Goal: Task Accomplishment & Management: Manage account settings

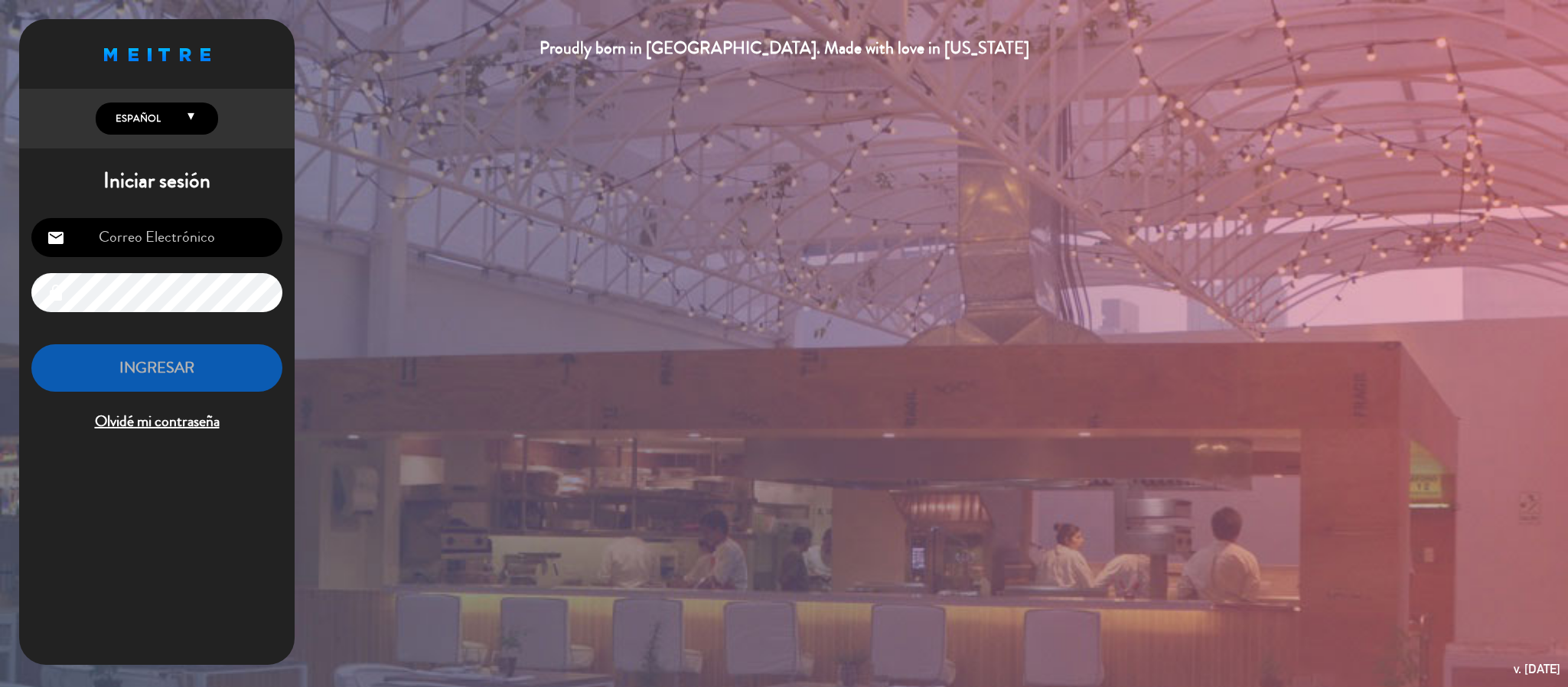
type input "[EMAIL_ADDRESS][DOMAIN_NAME]"
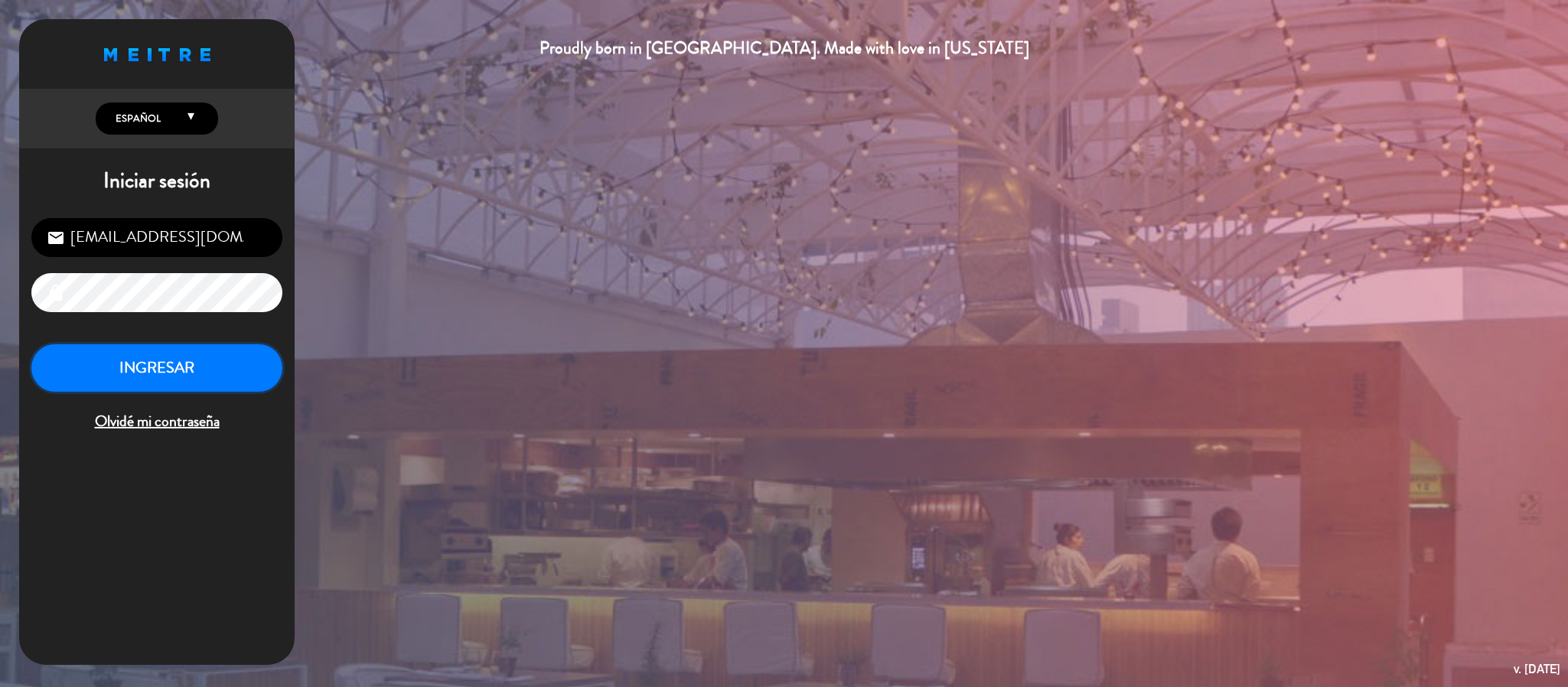
click at [170, 374] on button "INGRESAR" at bounding box center [156, 369] width 251 height 48
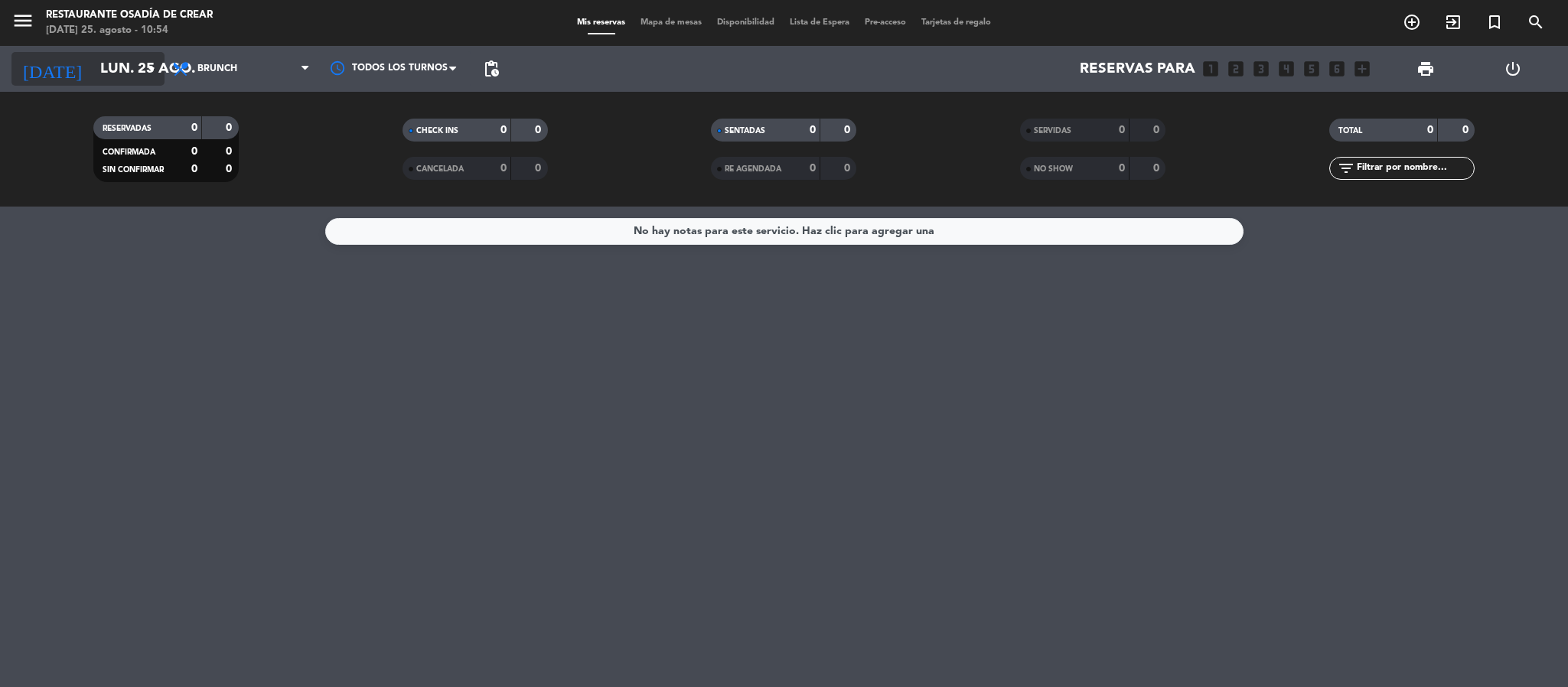
click at [154, 63] on icon "arrow_drop_down" at bounding box center [152, 68] width 19 height 19
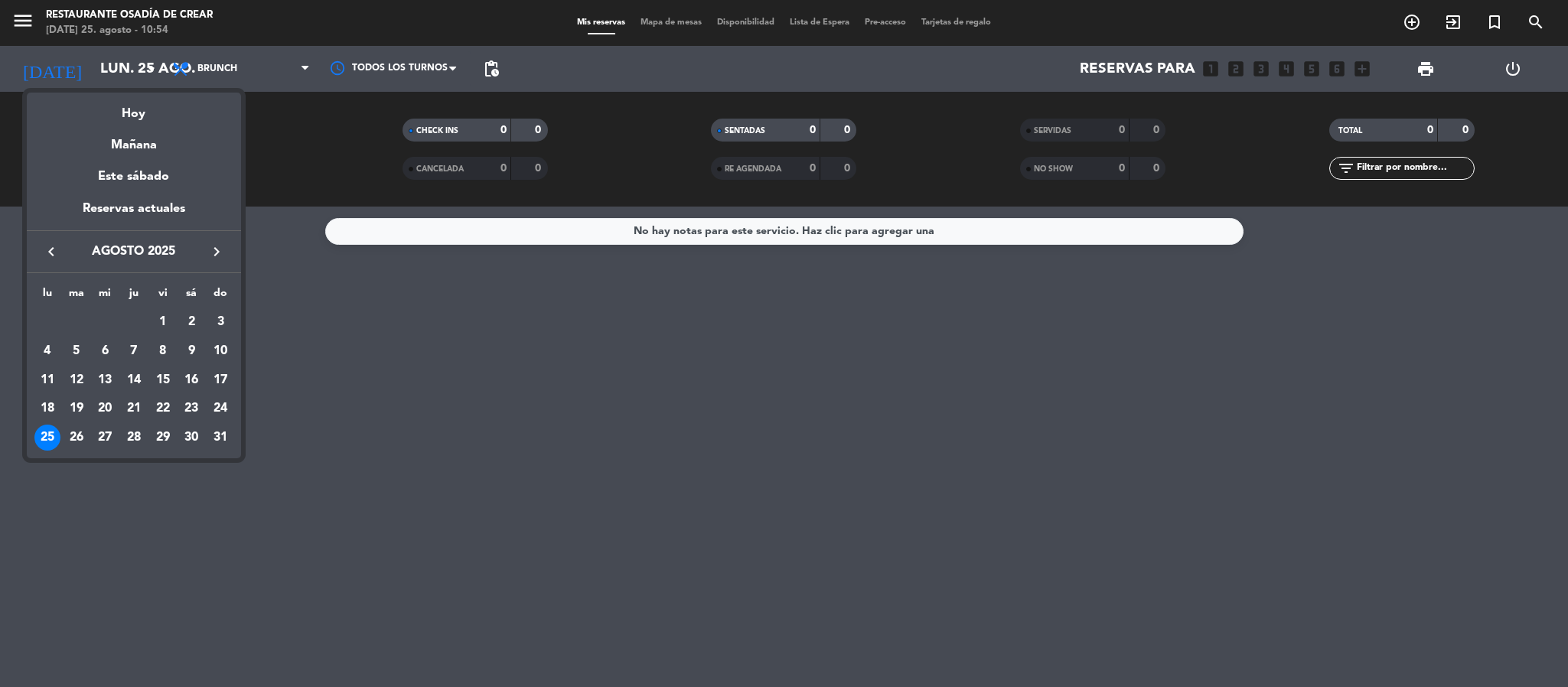
click at [212, 248] on icon "keyboard_arrow_right" at bounding box center [216, 252] width 19 height 19
click at [164, 379] on div "12" at bounding box center [162, 379] width 26 height 26
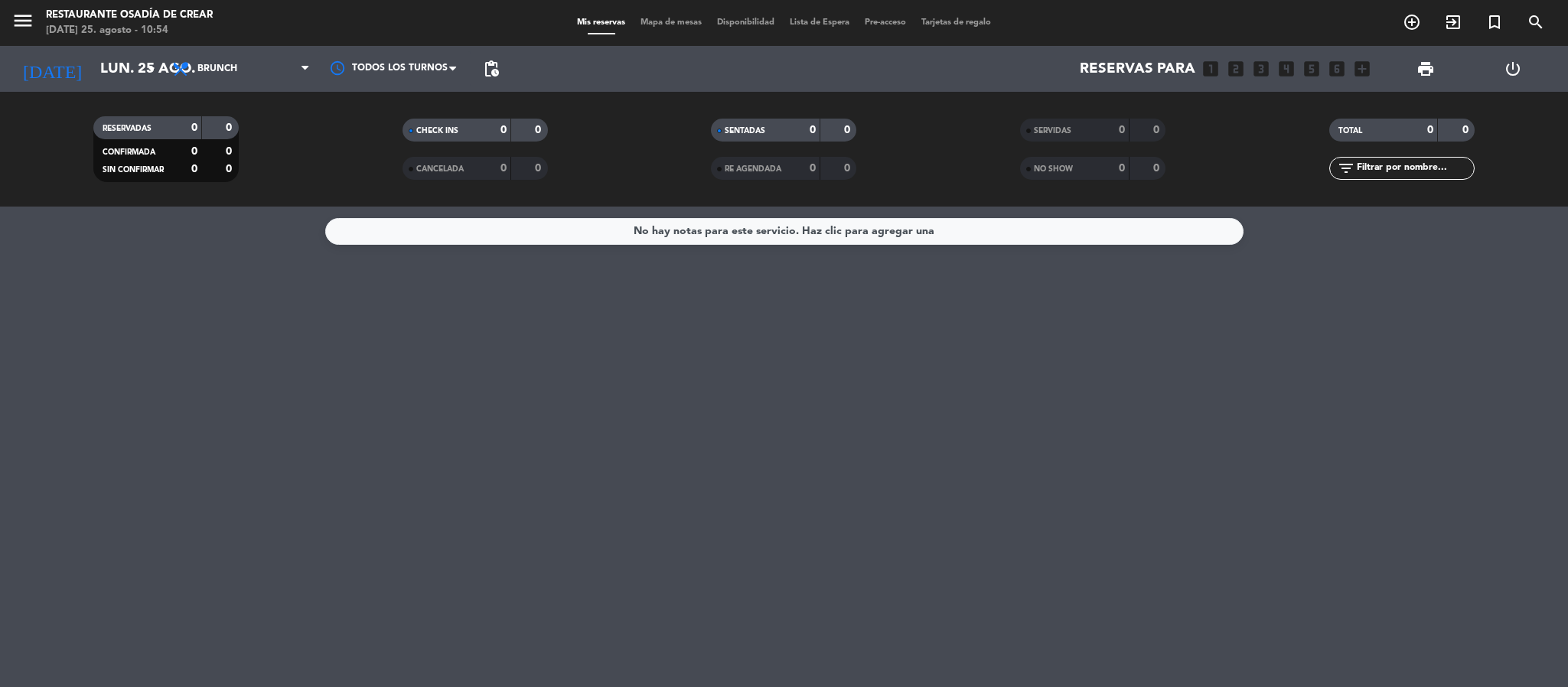
type input "[DATE]"
click at [215, 64] on span "Brunch" at bounding box center [217, 69] width 40 height 11
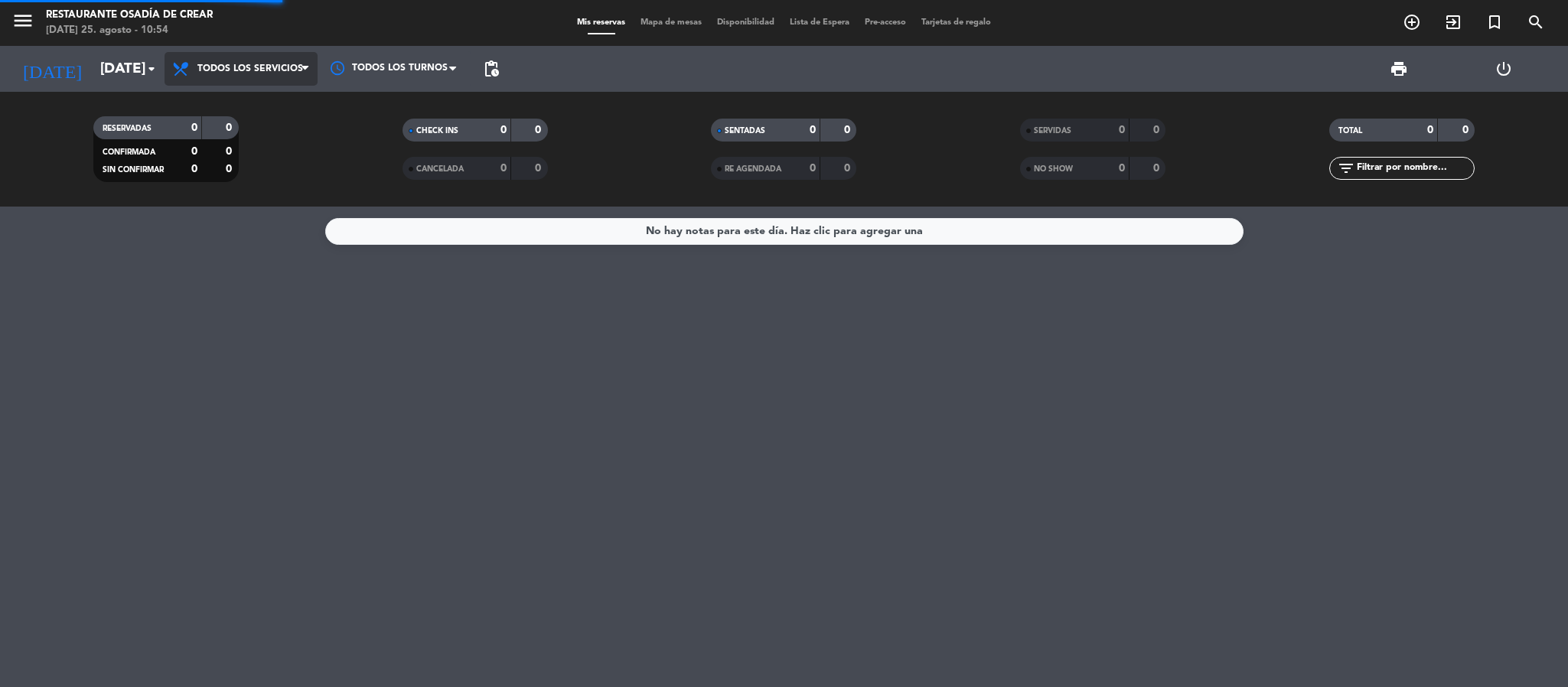
click at [261, 101] on div "menu Restaurante Osadía de Crear [DATE] 25. agosto - 10:54 Mis reservas Mapa de…" at bounding box center [784, 103] width 1568 height 207
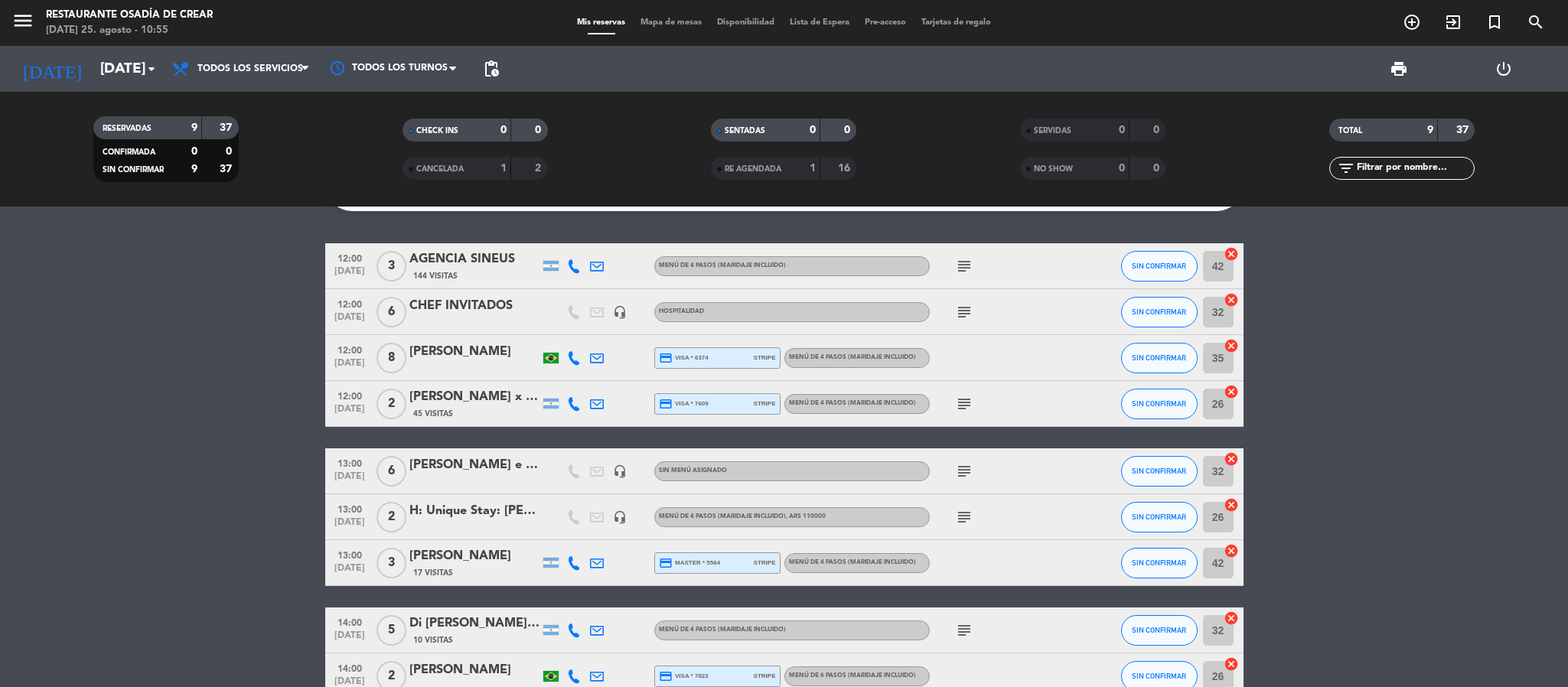
scroll to position [90, 0]
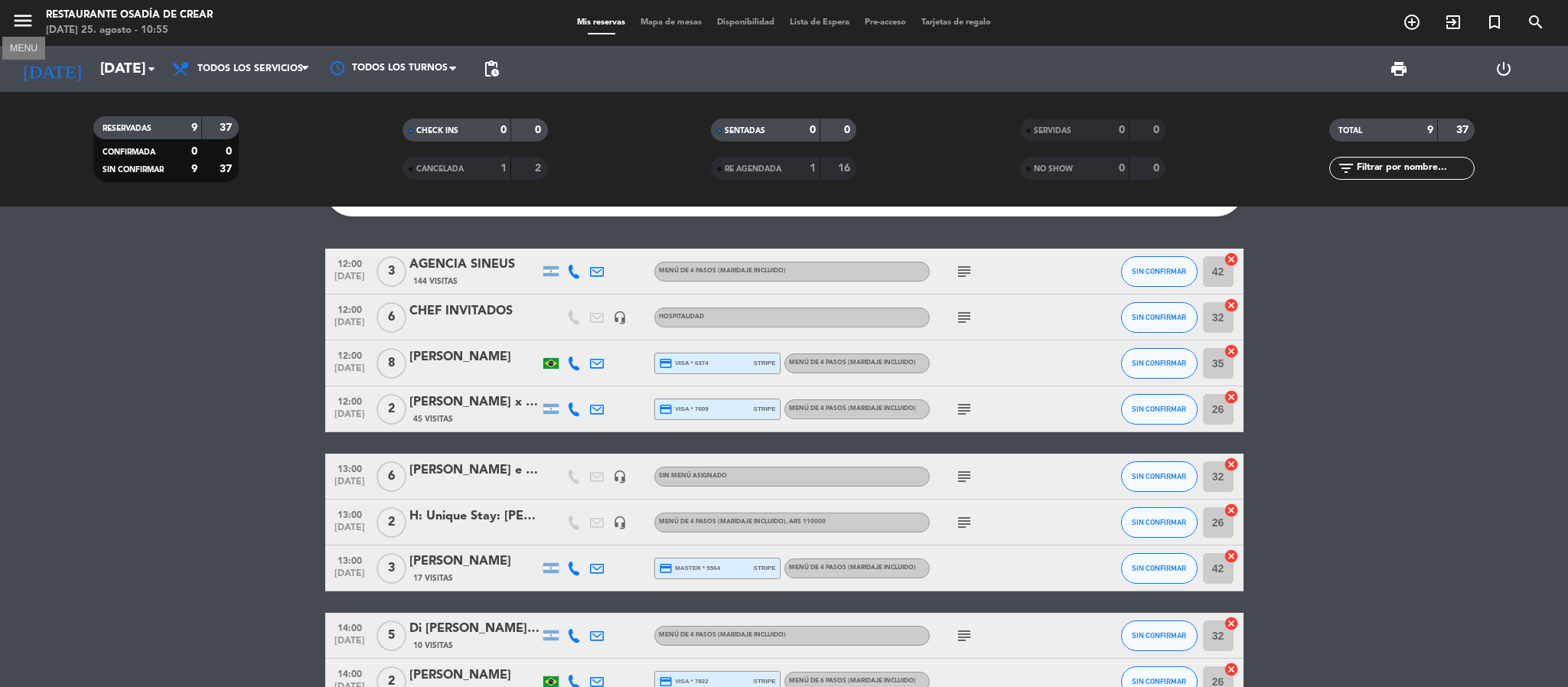
click at [28, 12] on icon "menu" at bounding box center [23, 20] width 23 height 23
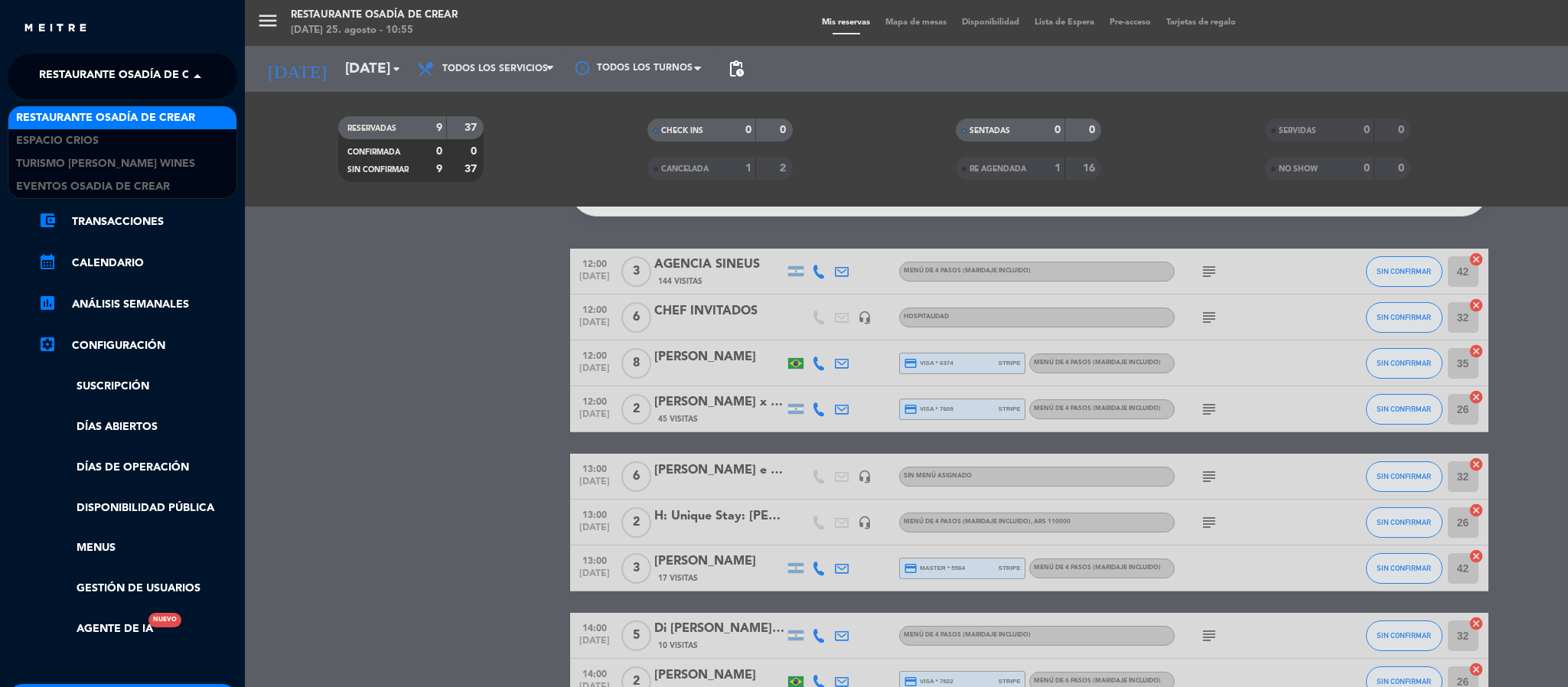
click at [111, 78] on span "Restaurante Osadía de Crear" at bounding box center [129, 76] width 179 height 32
click at [106, 134] on div "Espacio Crios" at bounding box center [121, 141] width 228 height 23
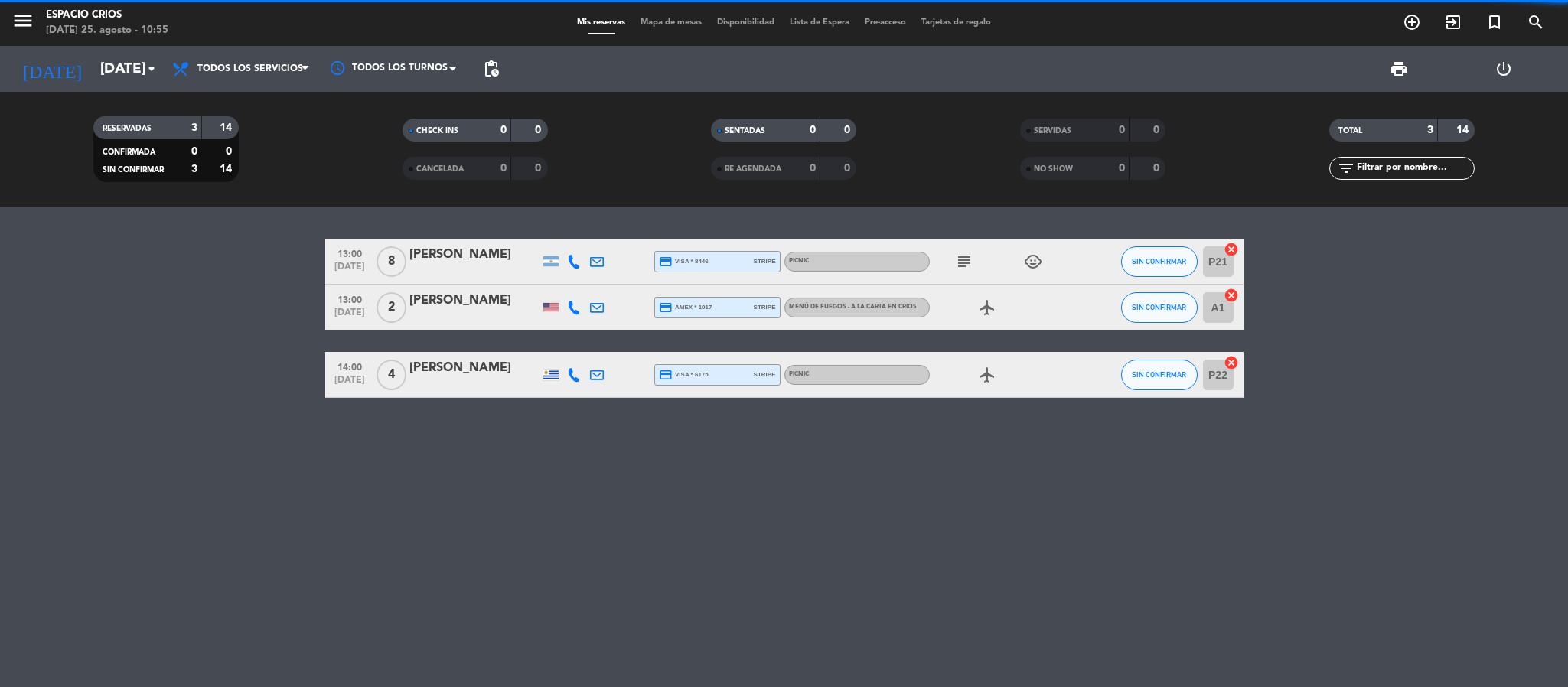
scroll to position [0, 0]
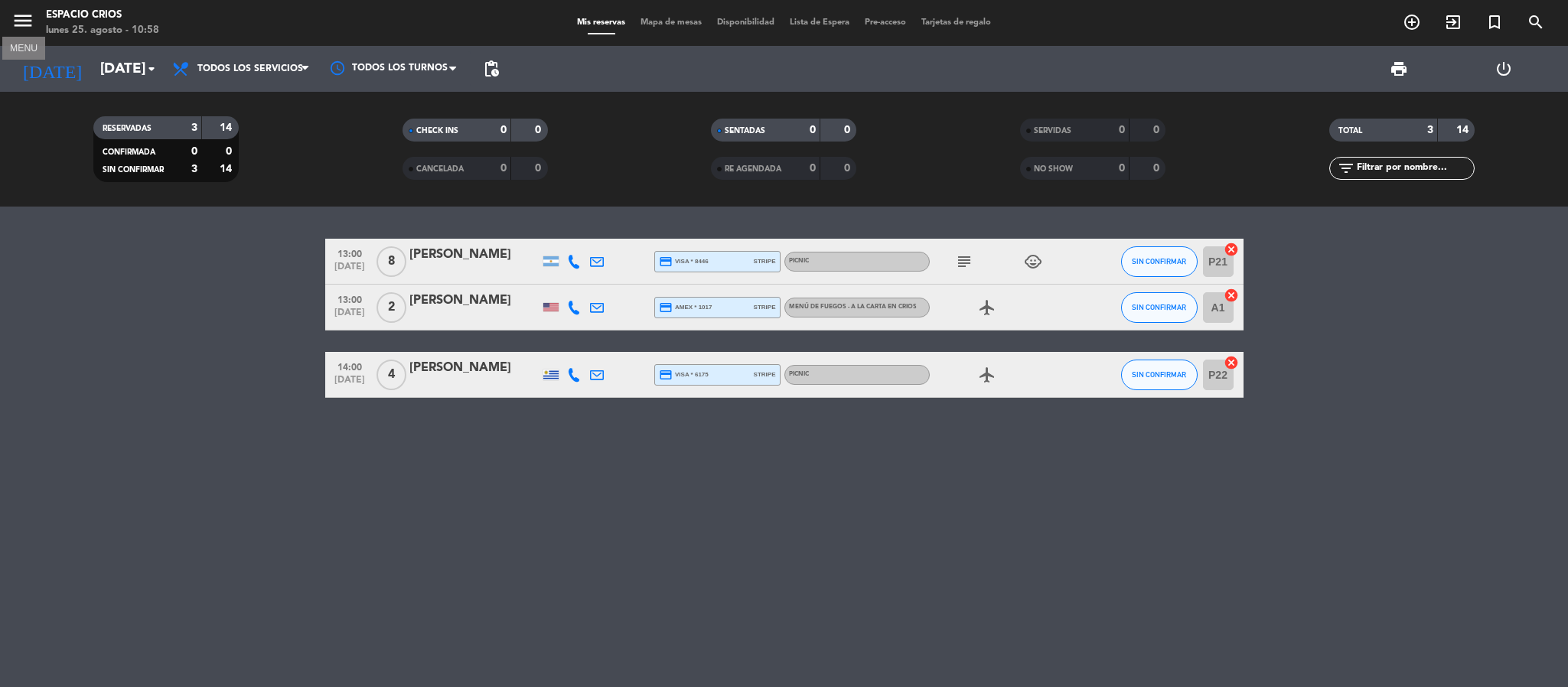
click at [17, 27] on icon "menu" at bounding box center [23, 20] width 23 height 23
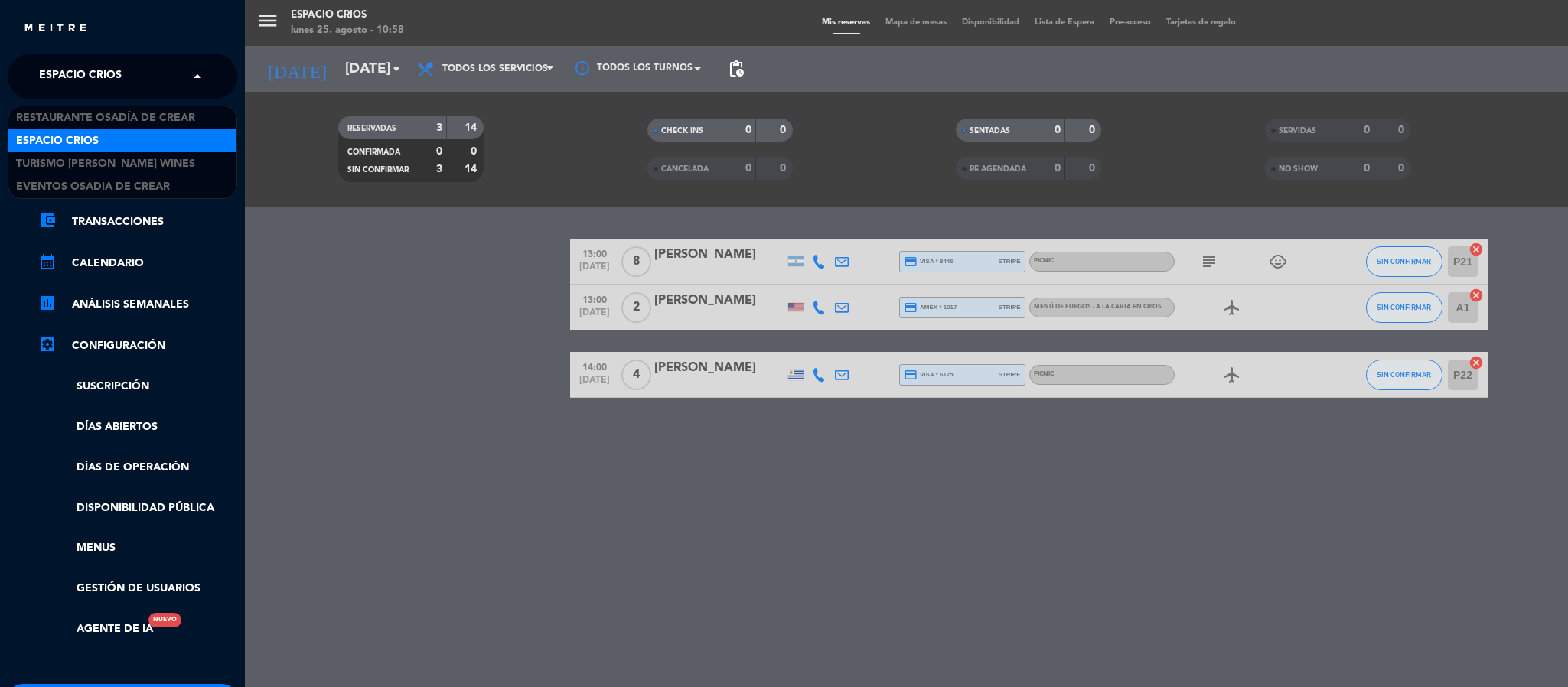
click at [179, 82] on input "text" at bounding box center [124, 77] width 187 height 34
click at [154, 164] on span "Turismo [PERSON_NAME] Wines" at bounding box center [105, 164] width 179 height 18
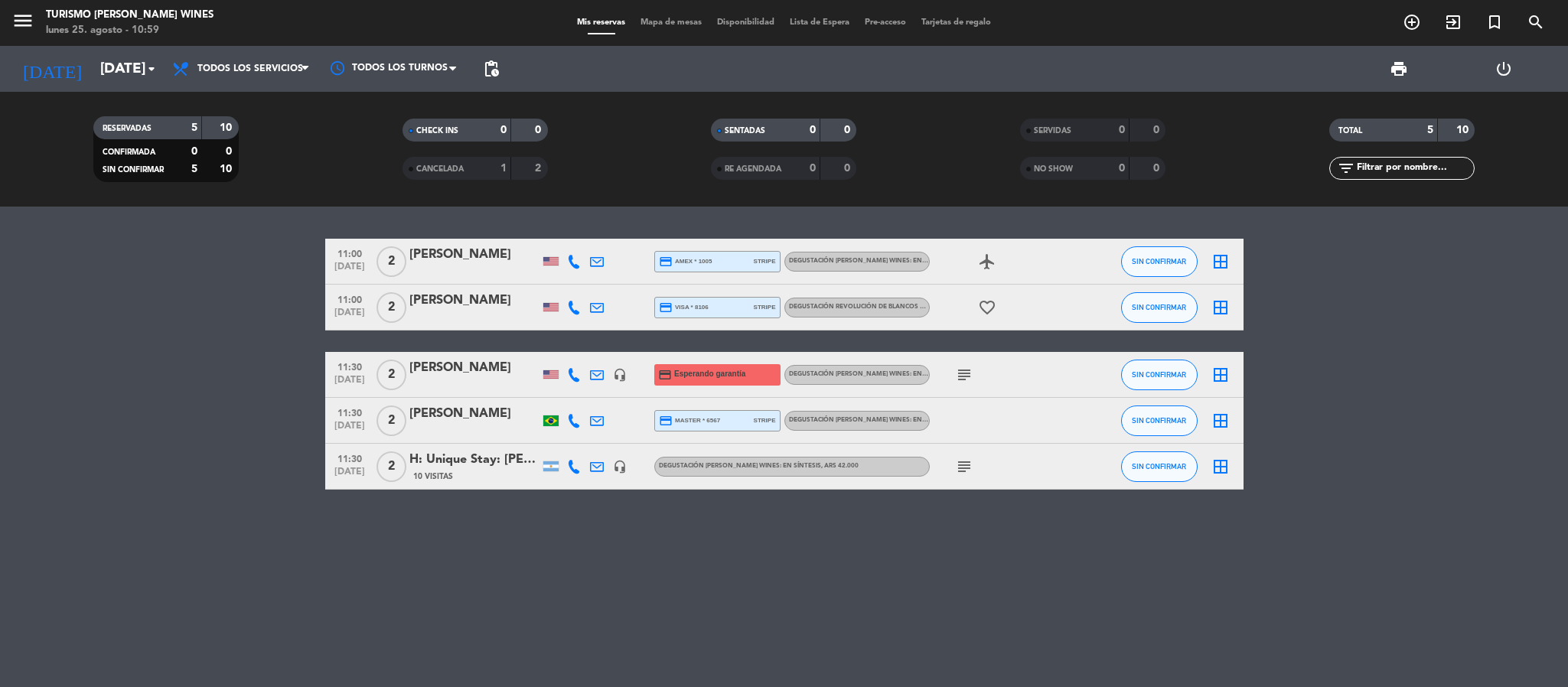
click at [1410, 25] on icon "add_circle_outline" at bounding box center [1412, 22] width 19 height 19
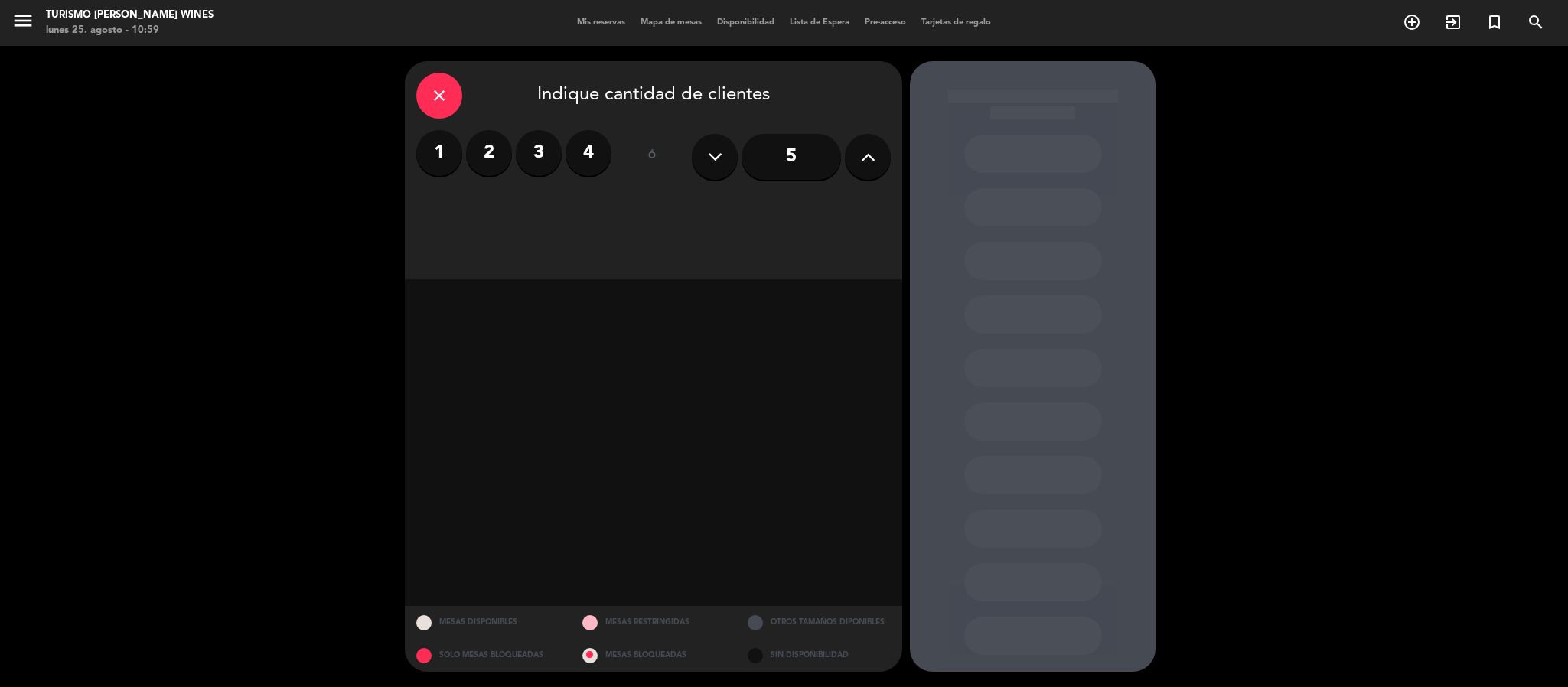
click at [873, 160] on icon at bounding box center [868, 157] width 14 height 23
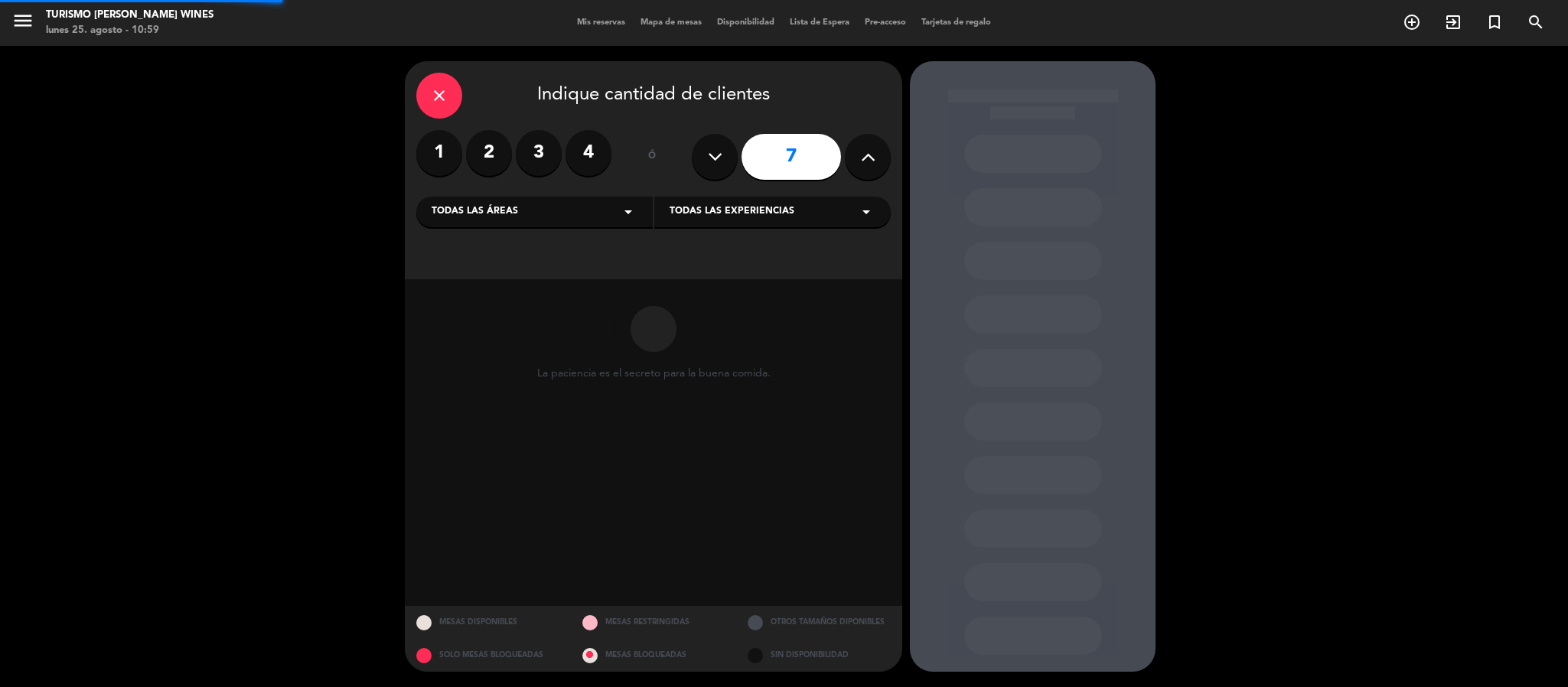
click at [873, 160] on icon at bounding box center [868, 157] width 14 height 23
type input "8"
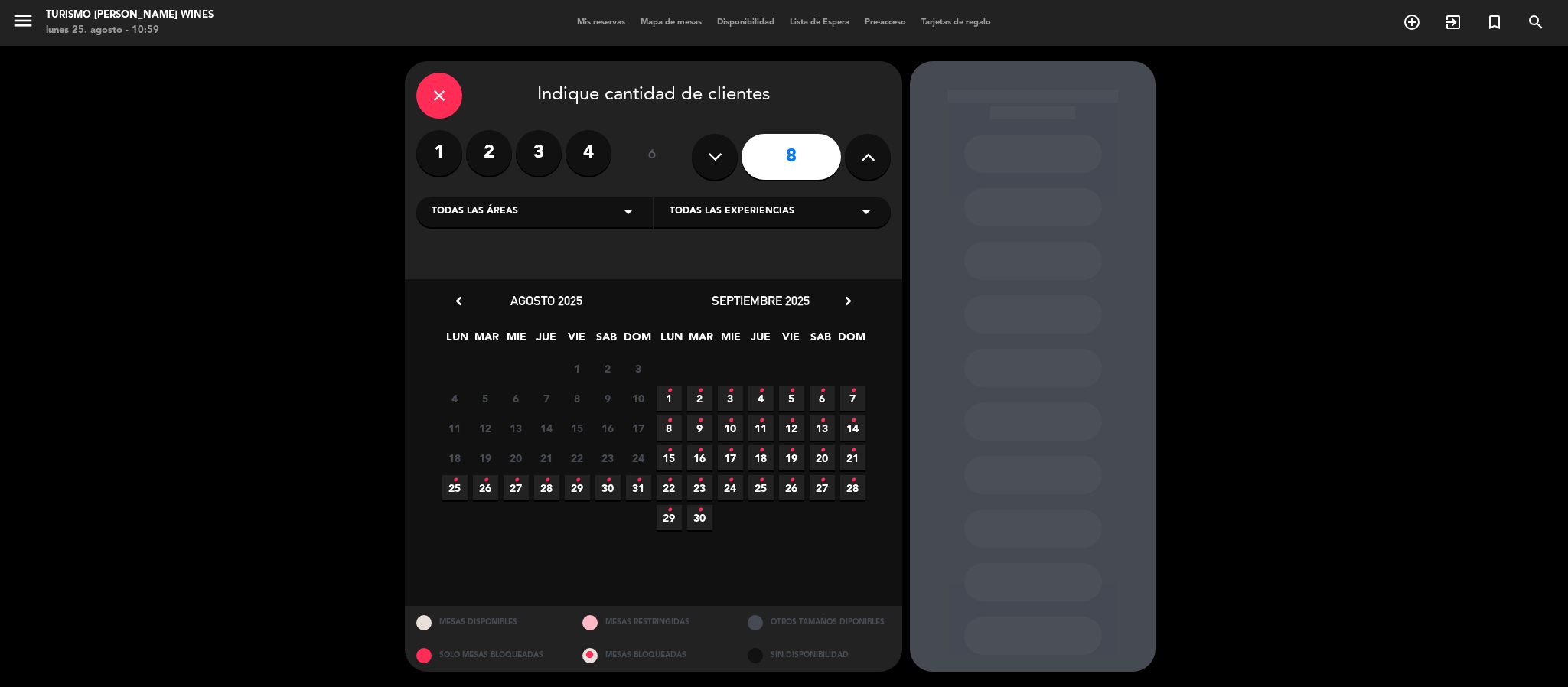
click at [789, 432] on icon "•" at bounding box center [792, 421] width 5 height 25
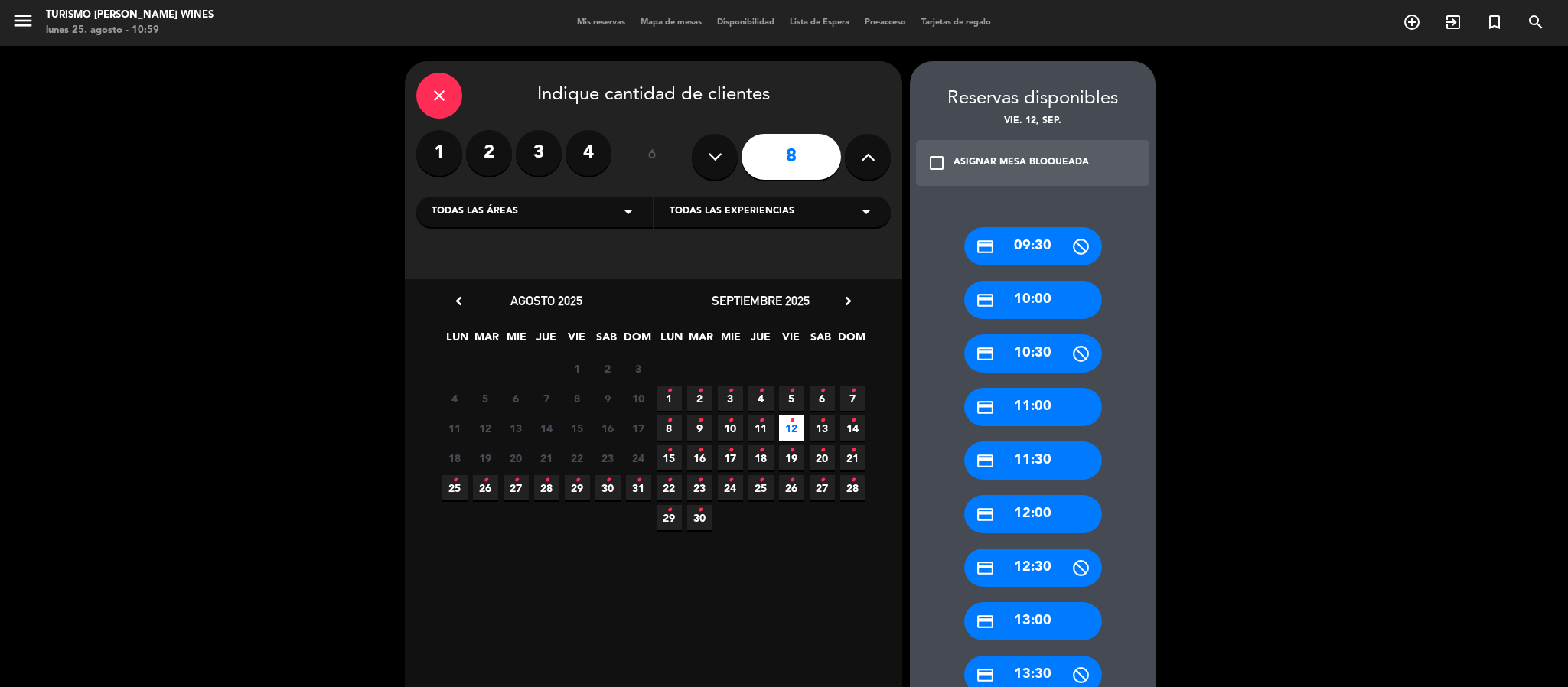
click at [857, 211] on icon "arrow_drop_down" at bounding box center [866, 212] width 19 height 19
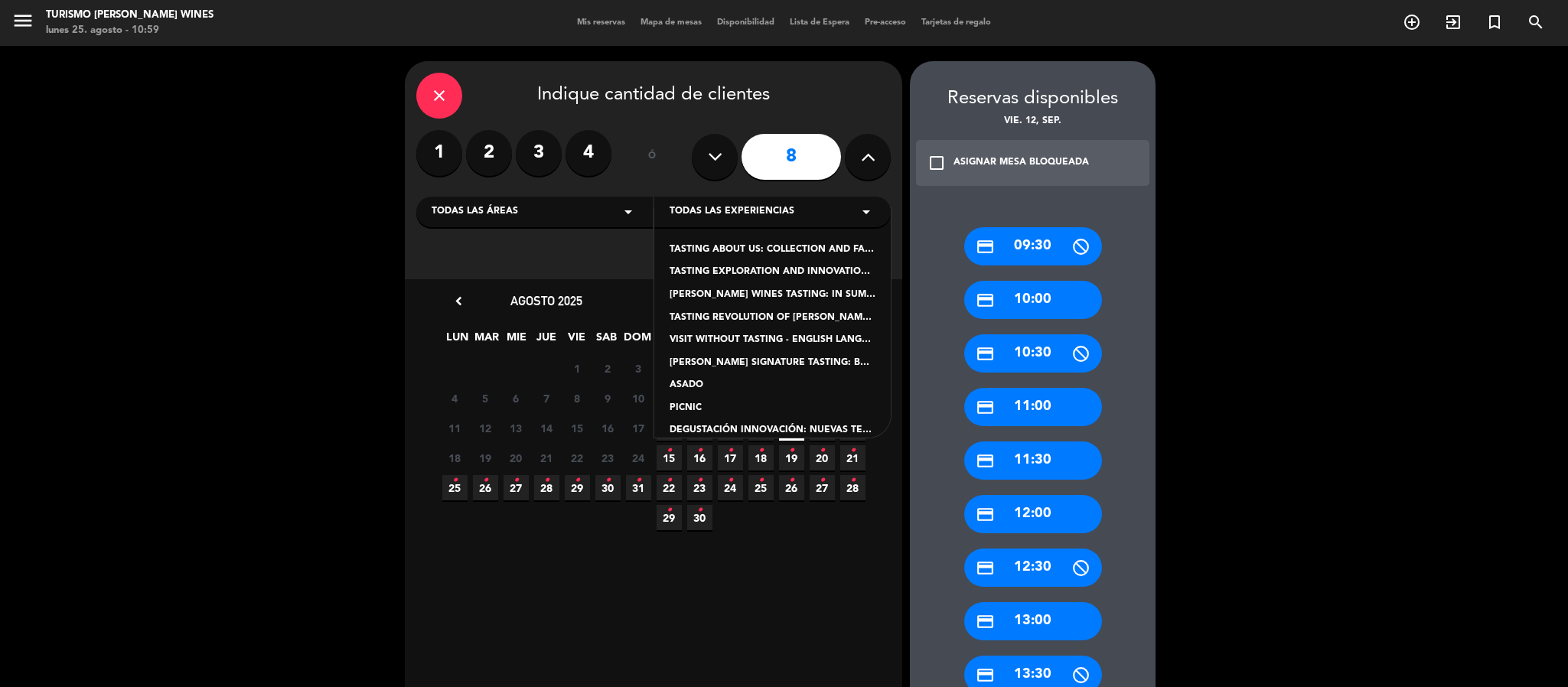
click at [625, 203] on icon "arrow_drop_down" at bounding box center [628, 212] width 19 height 19
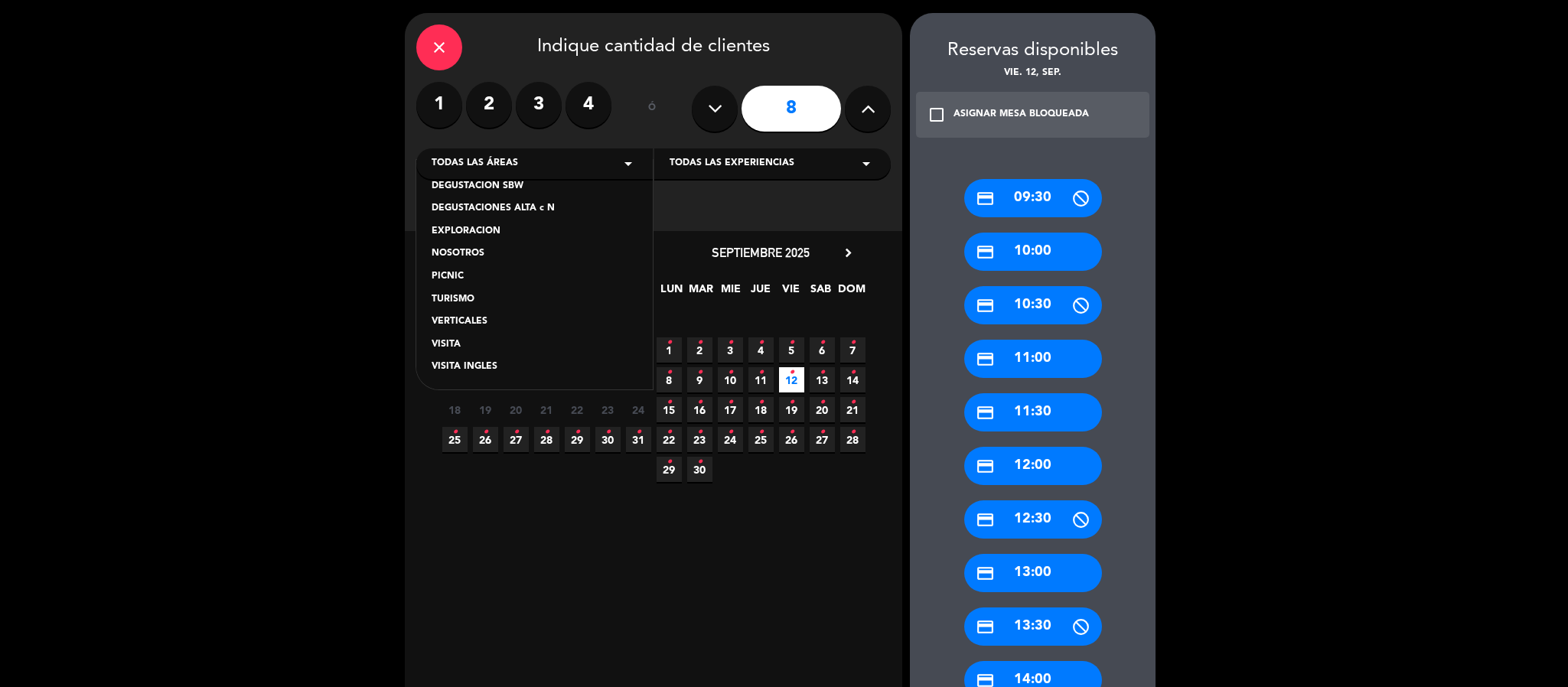
scroll to position [49, 0]
click at [859, 161] on icon "arrow_drop_down" at bounding box center [866, 163] width 19 height 19
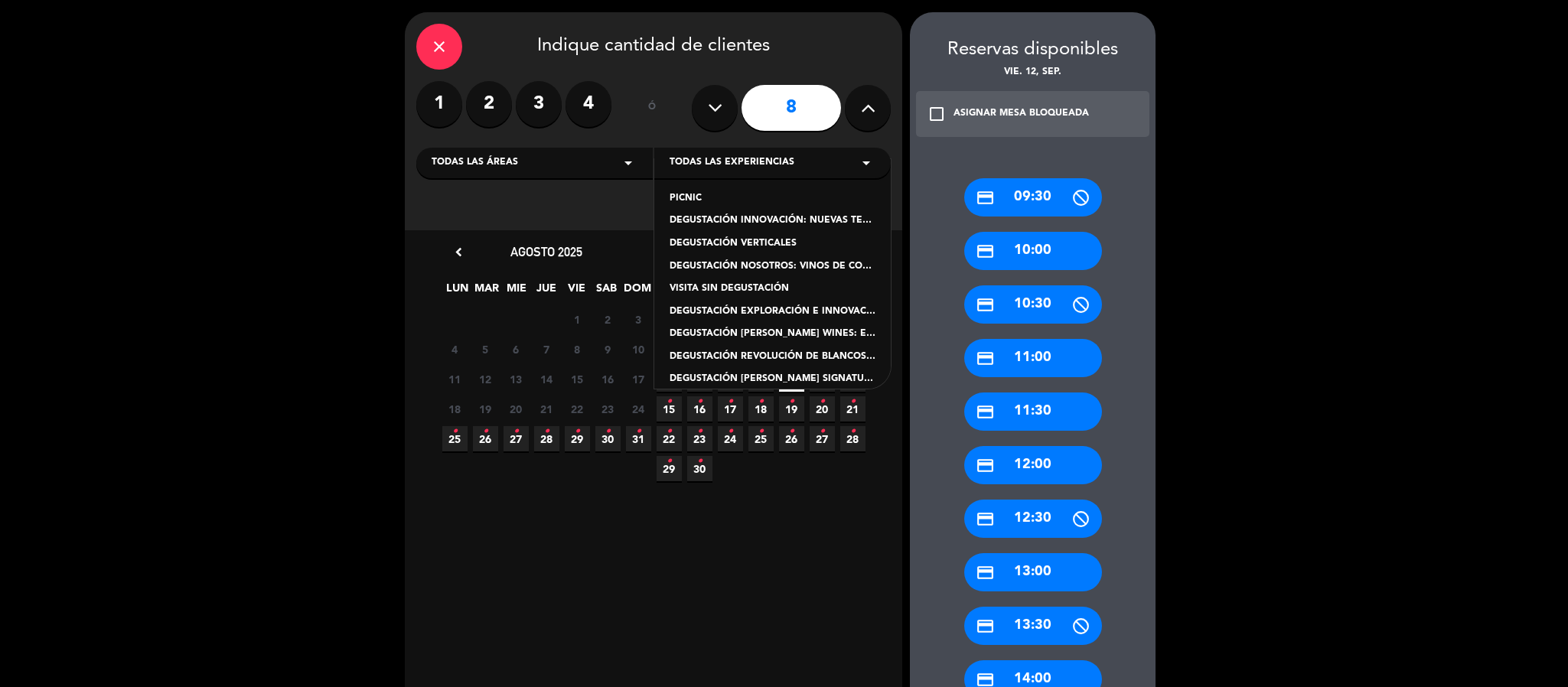
scroll to position [159, 0]
click at [606, 166] on div "Todas las áreas arrow_drop_down" at bounding box center [534, 163] width 237 height 31
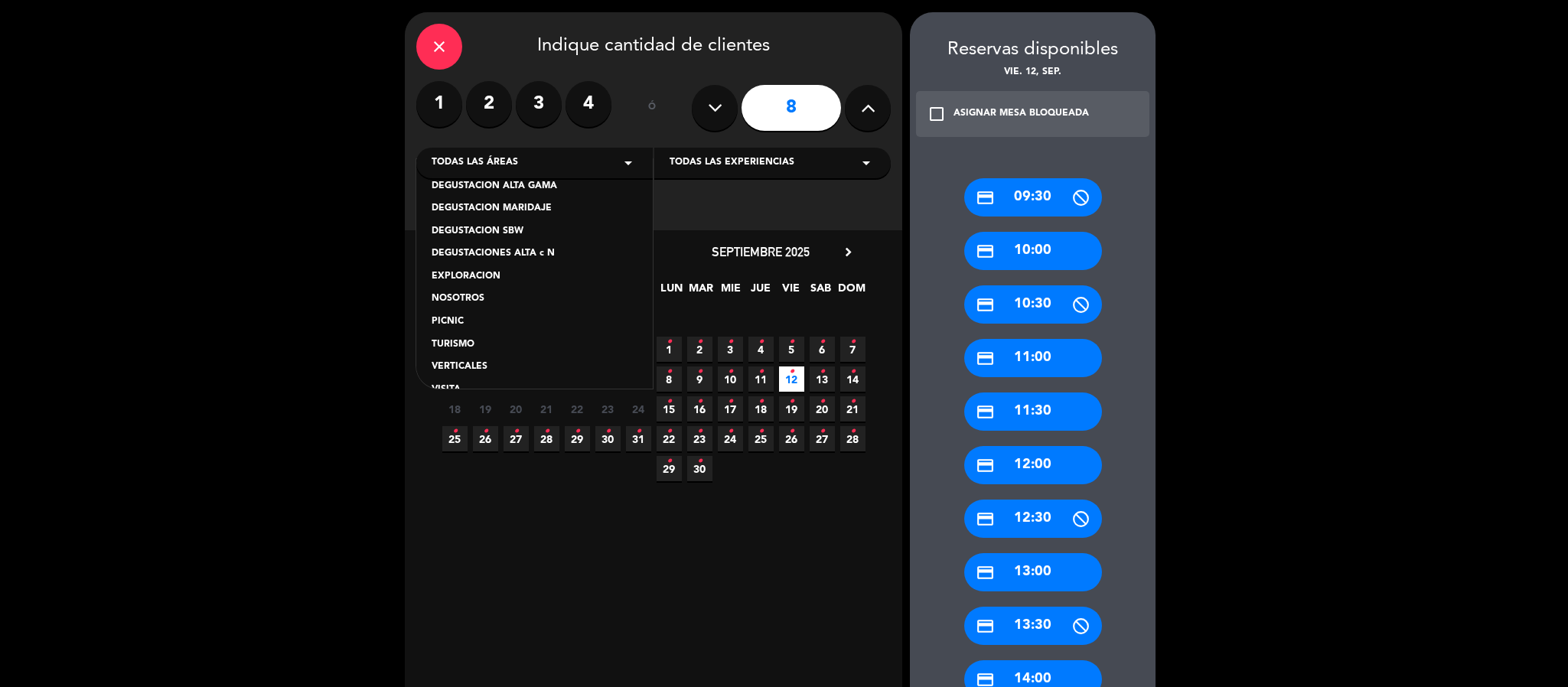
scroll to position [83, 0]
click at [463, 342] on div "TURISMO" at bounding box center [534, 344] width 206 height 15
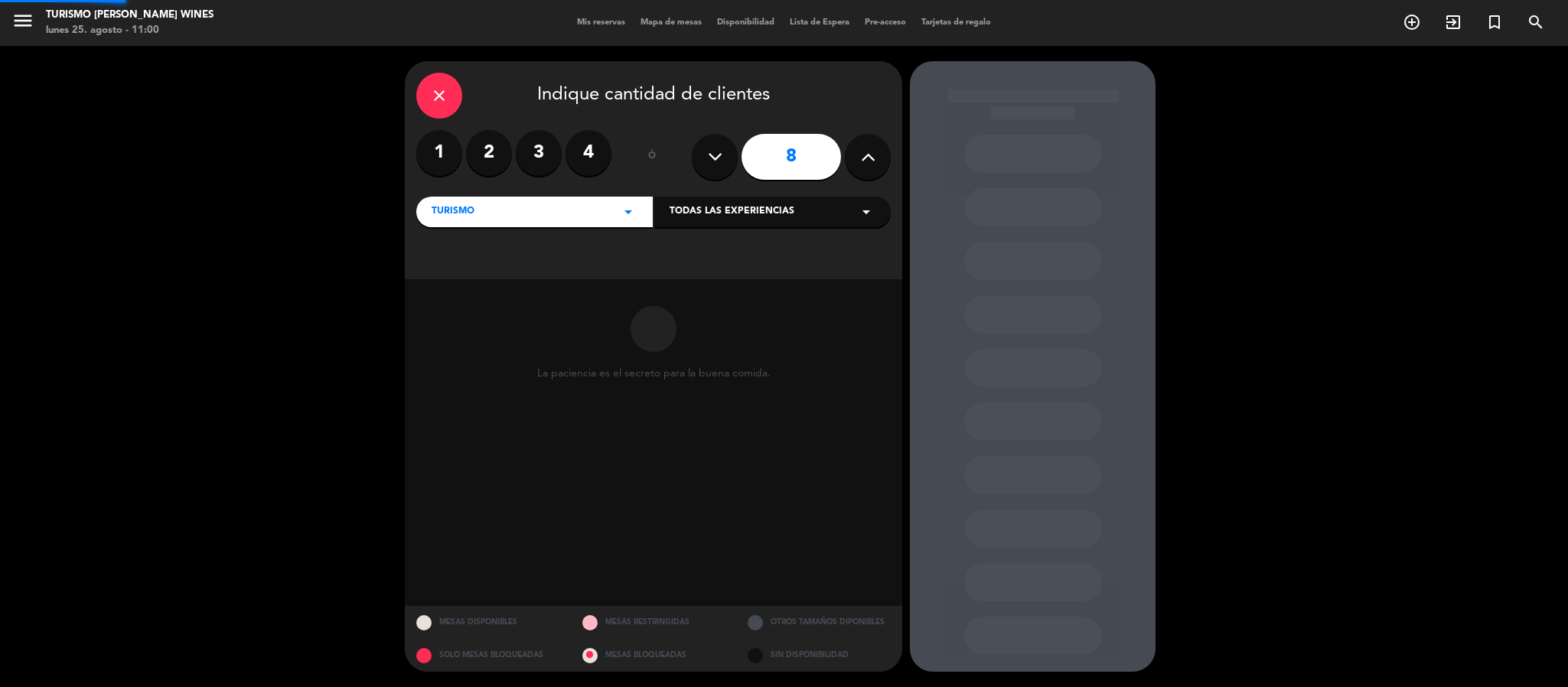
scroll to position [0, 0]
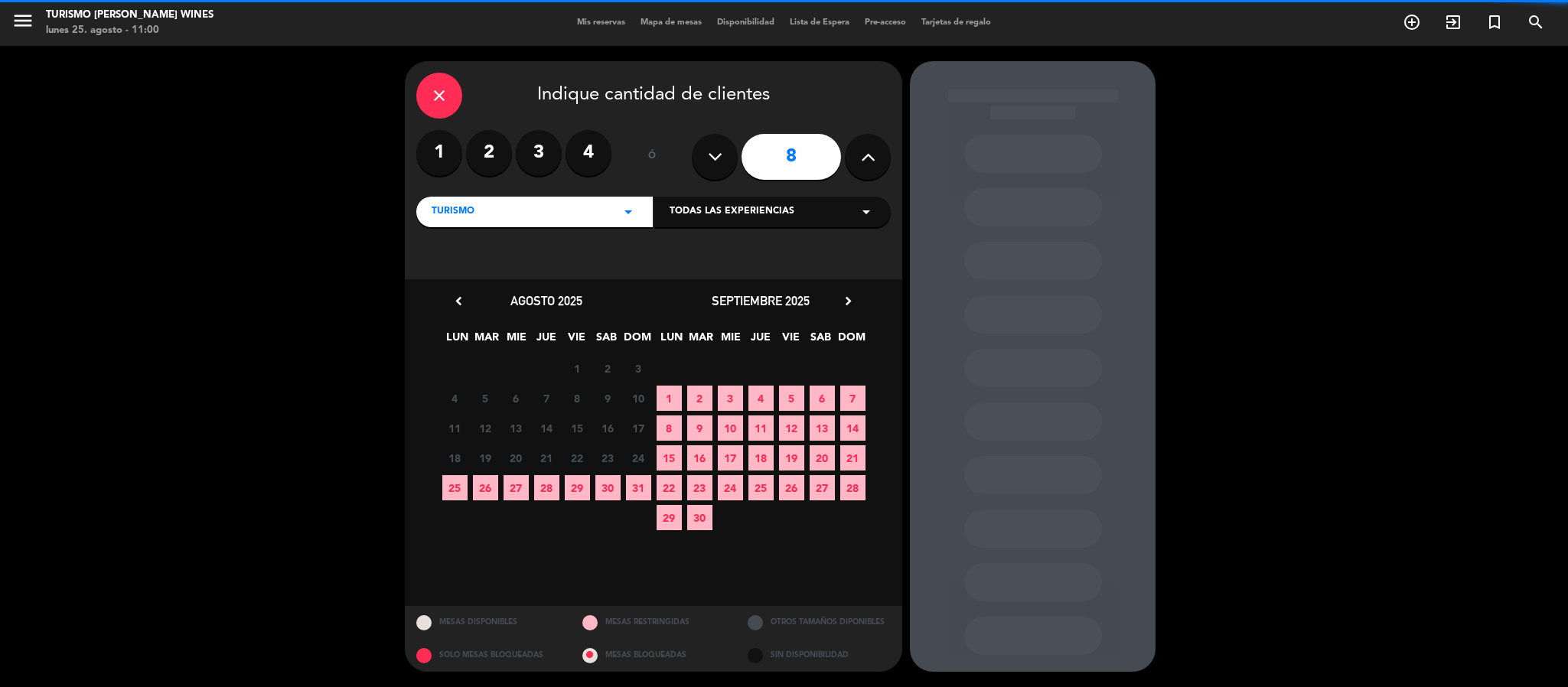
click at [852, 214] on div "Todas las experiencias arrow_drop_down" at bounding box center [772, 212] width 237 height 31
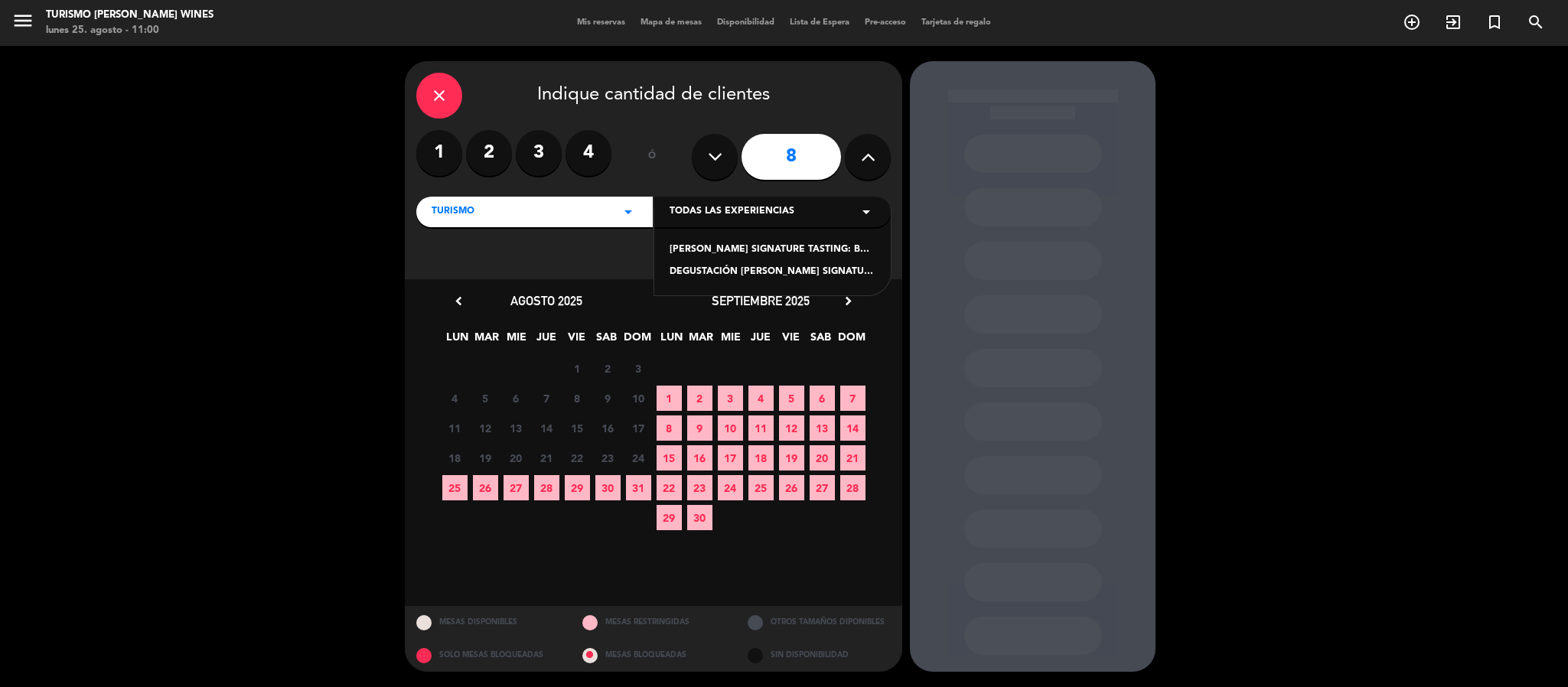
click at [478, 260] on div "close Indique cantidad de clientes 1 2 3 4 ó 8 TURISMO arrow_drop_down Todas la…" at bounding box center [653, 170] width 497 height 218
click at [791, 430] on span "12" at bounding box center [792, 428] width 25 height 25
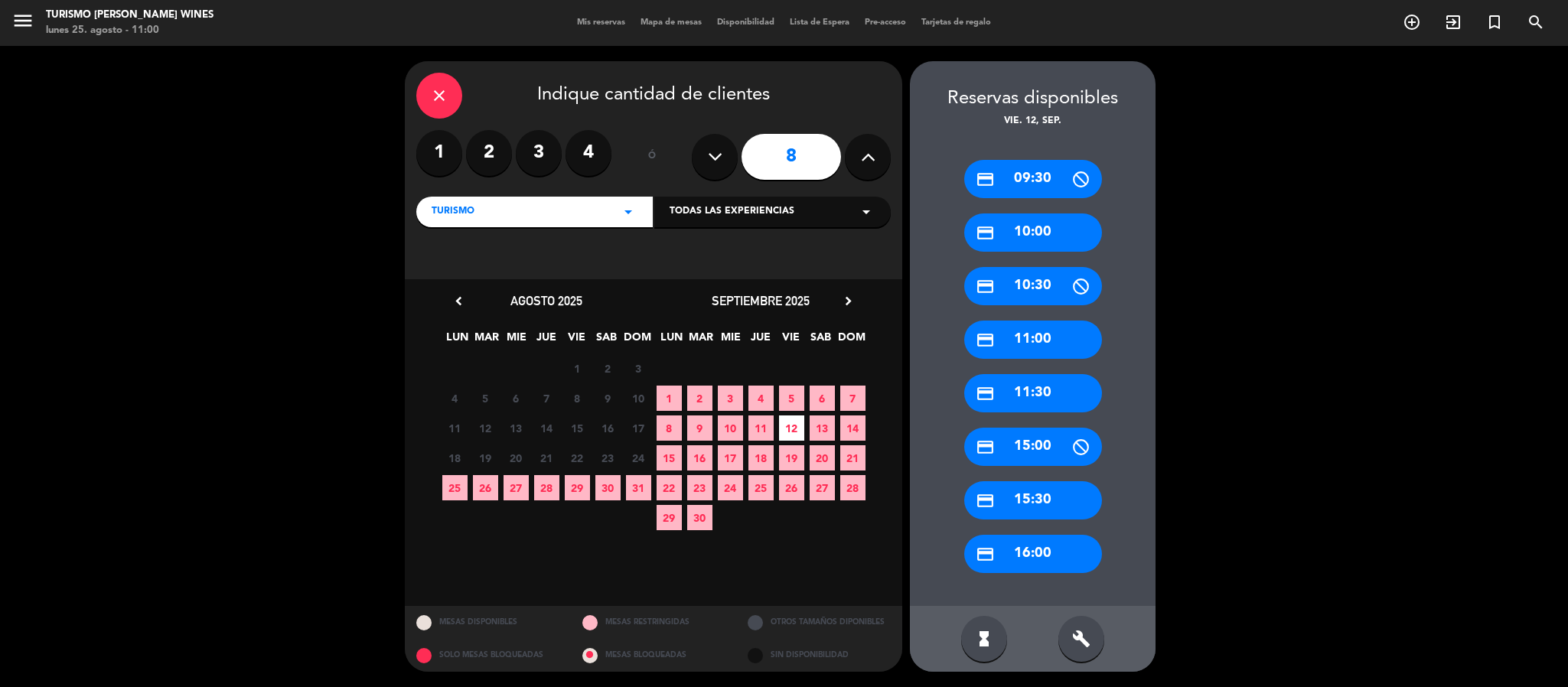
click at [1049, 171] on div "credit_card 09:30" at bounding box center [1033, 178] width 137 height 38
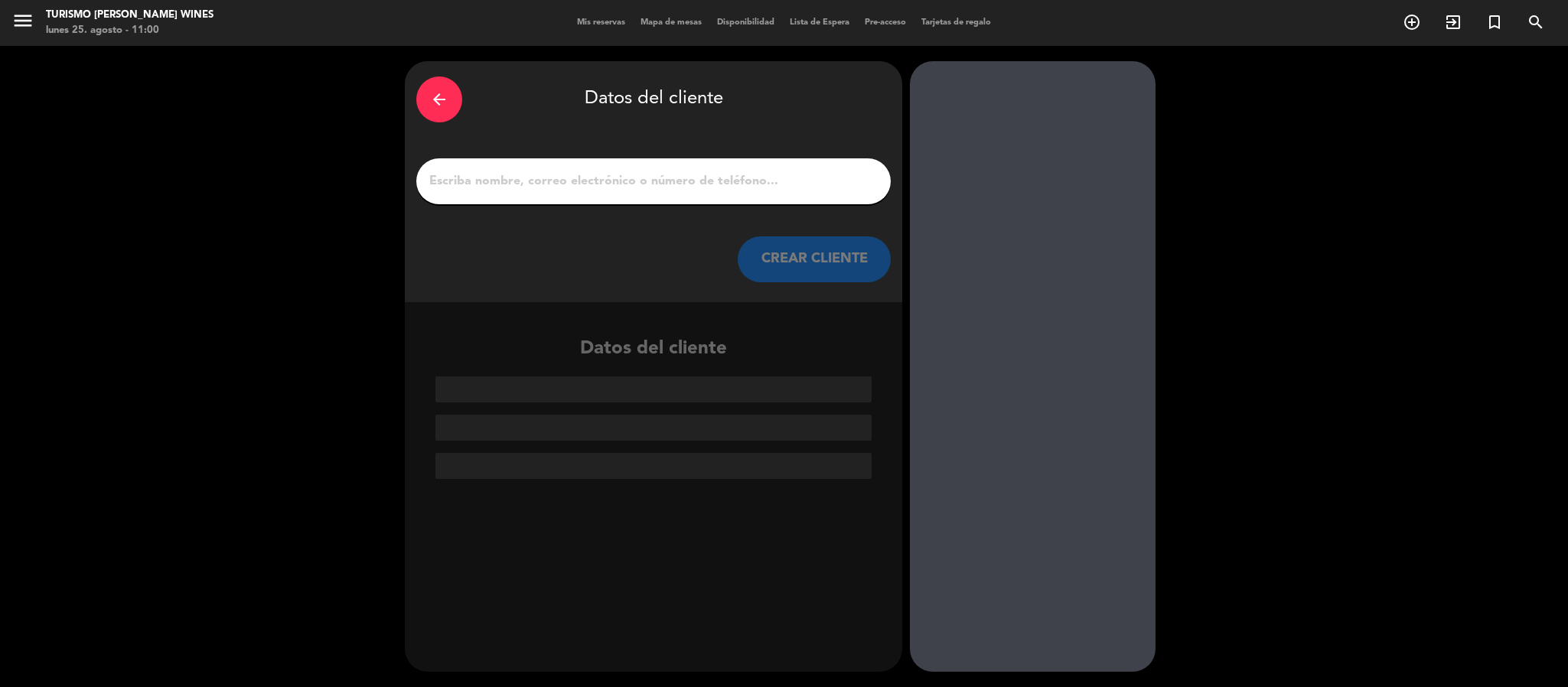
click at [708, 191] on input "1" at bounding box center [653, 182] width 451 height 21
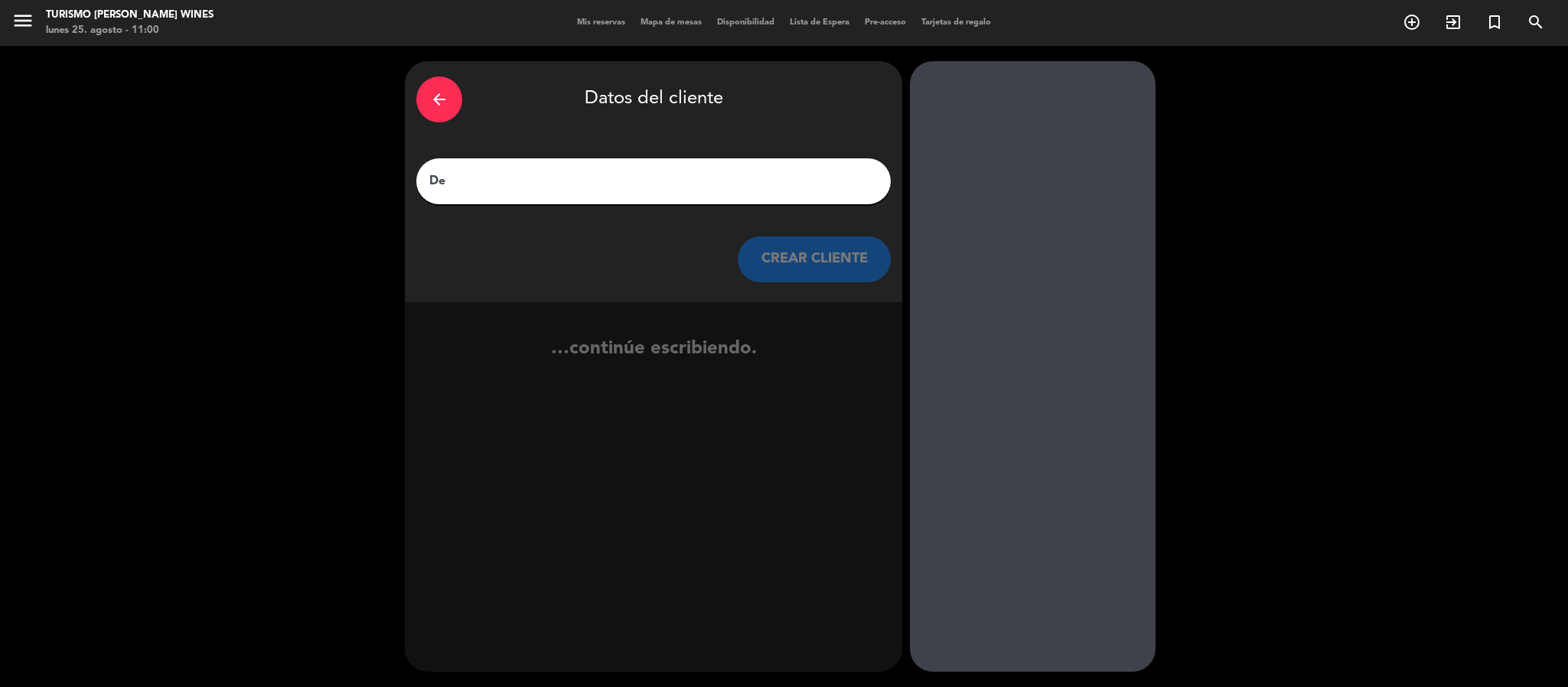
type input "D"
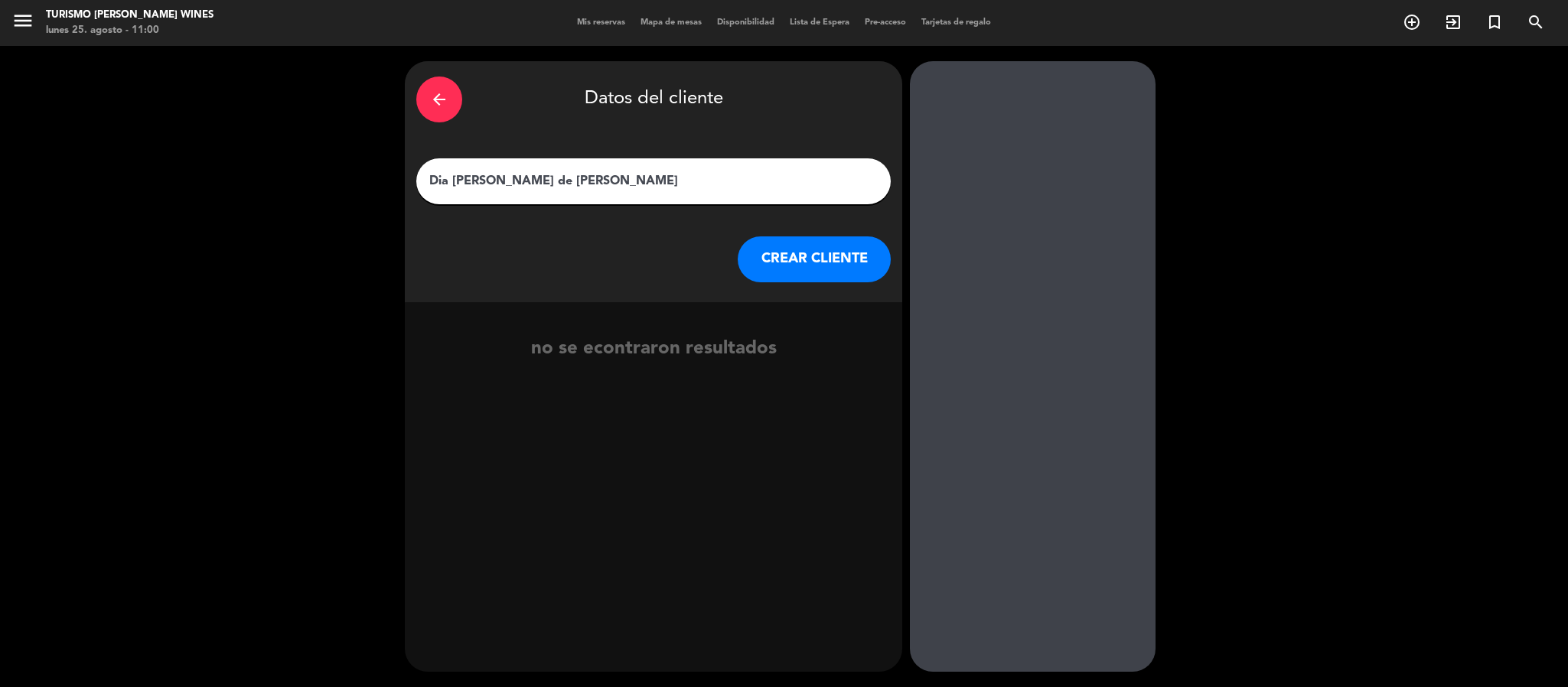
type input "Dia [PERSON_NAME] de [PERSON_NAME]"
click at [797, 246] on button "CREAR CLIENTE" at bounding box center [814, 260] width 153 height 46
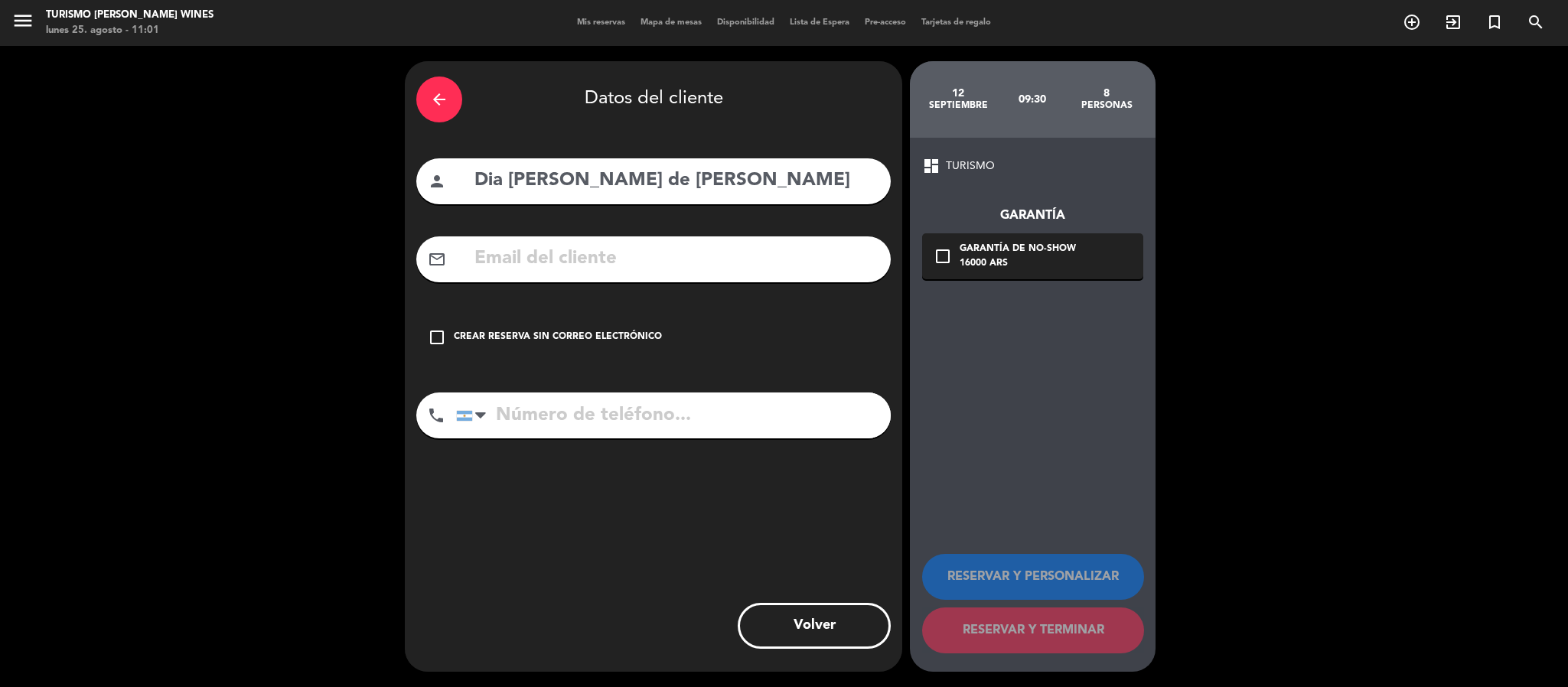
click at [731, 244] on input "text" at bounding box center [676, 259] width 407 height 31
click at [433, 345] on icon "check_box_outline_blank" at bounding box center [437, 337] width 19 height 19
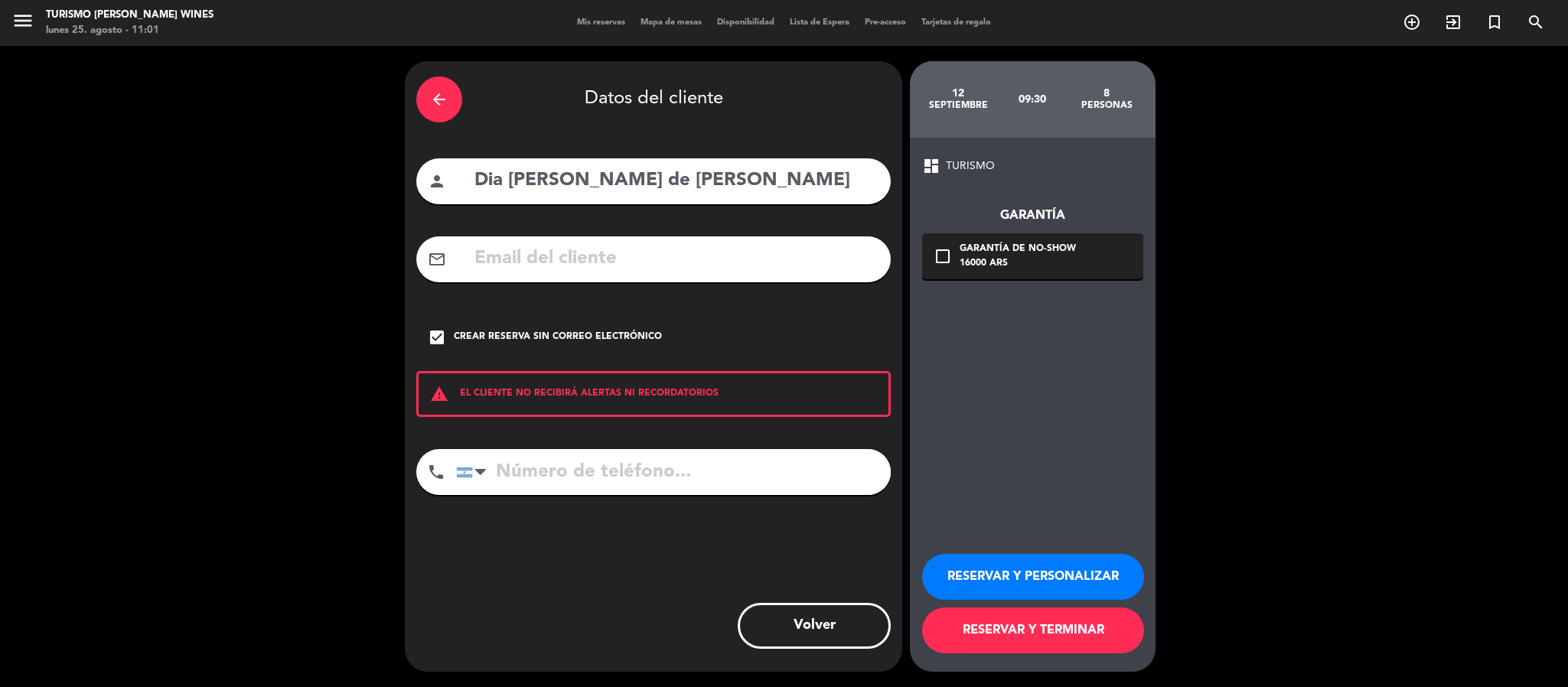
click at [1068, 574] on button "RESERVAR Y PERSONALIZAR" at bounding box center [1034, 577] width 222 height 46
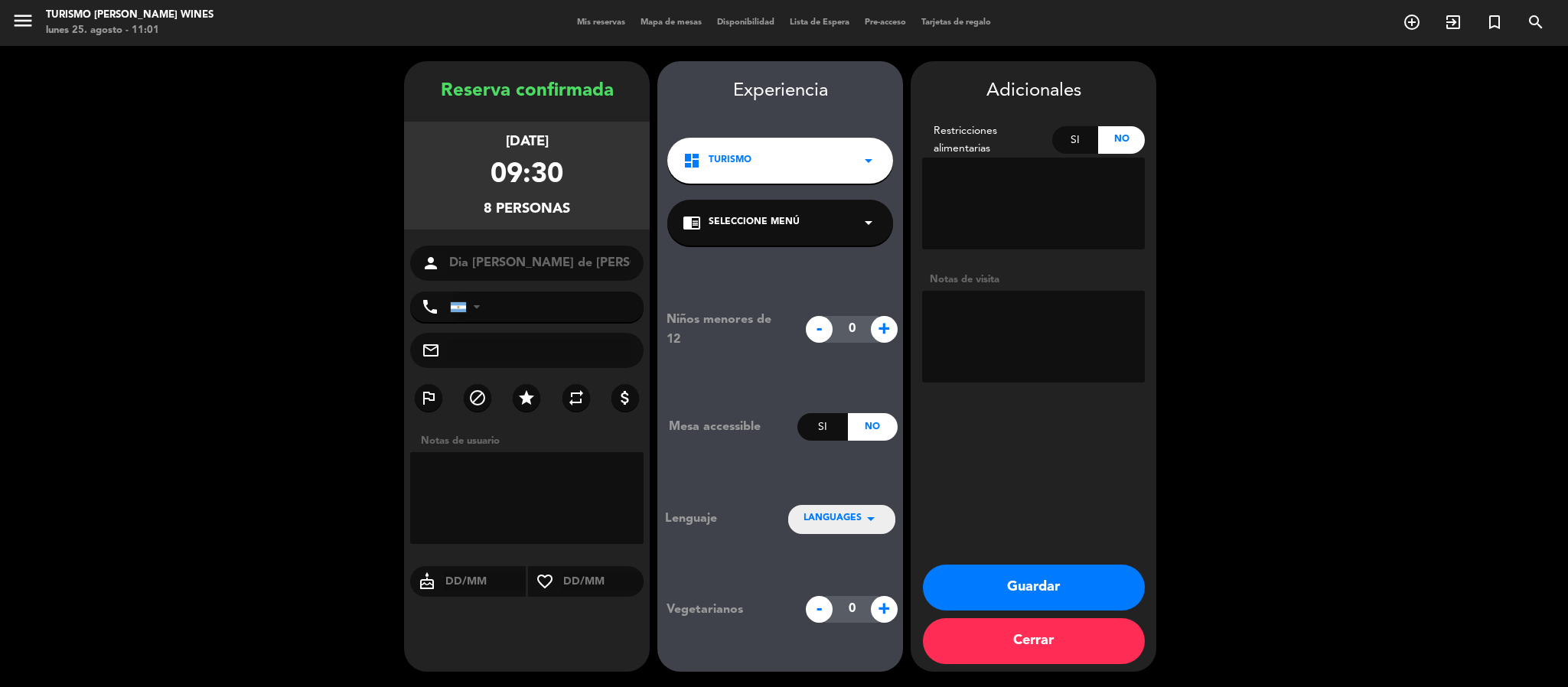
click at [829, 222] on div "chrome_reader_mode Seleccione Menú arrow_drop_down" at bounding box center [780, 222] width 226 height 46
click at [848, 228] on div "chrome_reader_mode Seleccione Menú arrow_drop_down" at bounding box center [780, 222] width 226 height 46
click at [990, 209] on textarea at bounding box center [1034, 204] width 222 height 92
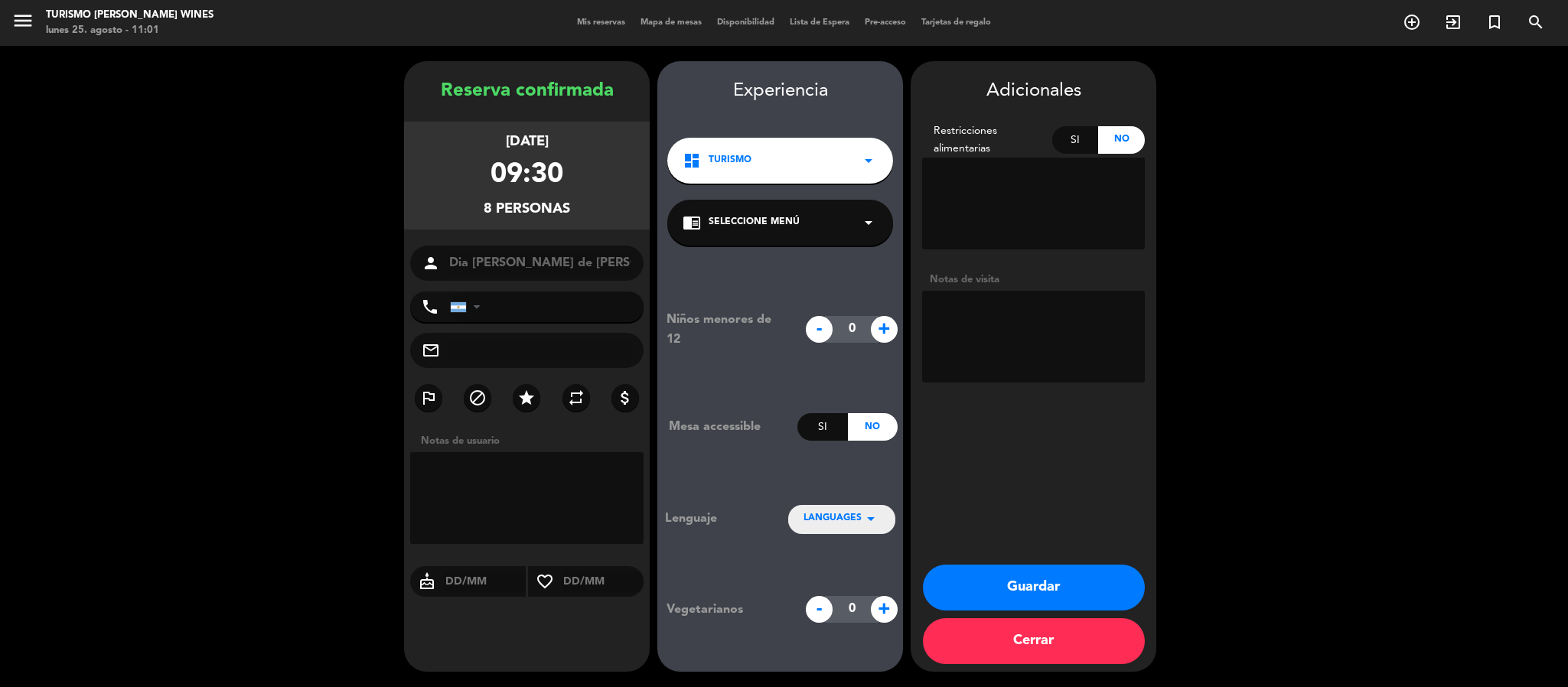
click at [990, 209] on textarea at bounding box center [1034, 204] width 222 height 92
click at [1070, 138] on div "Si" at bounding box center [1075, 139] width 47 height 27
click at [1109, 137] on div "No" at bounding box center [1121, 139] width 47 height 27
click at [986, 326] on textarea at bounding box center [1034, 337] width 222 height 92
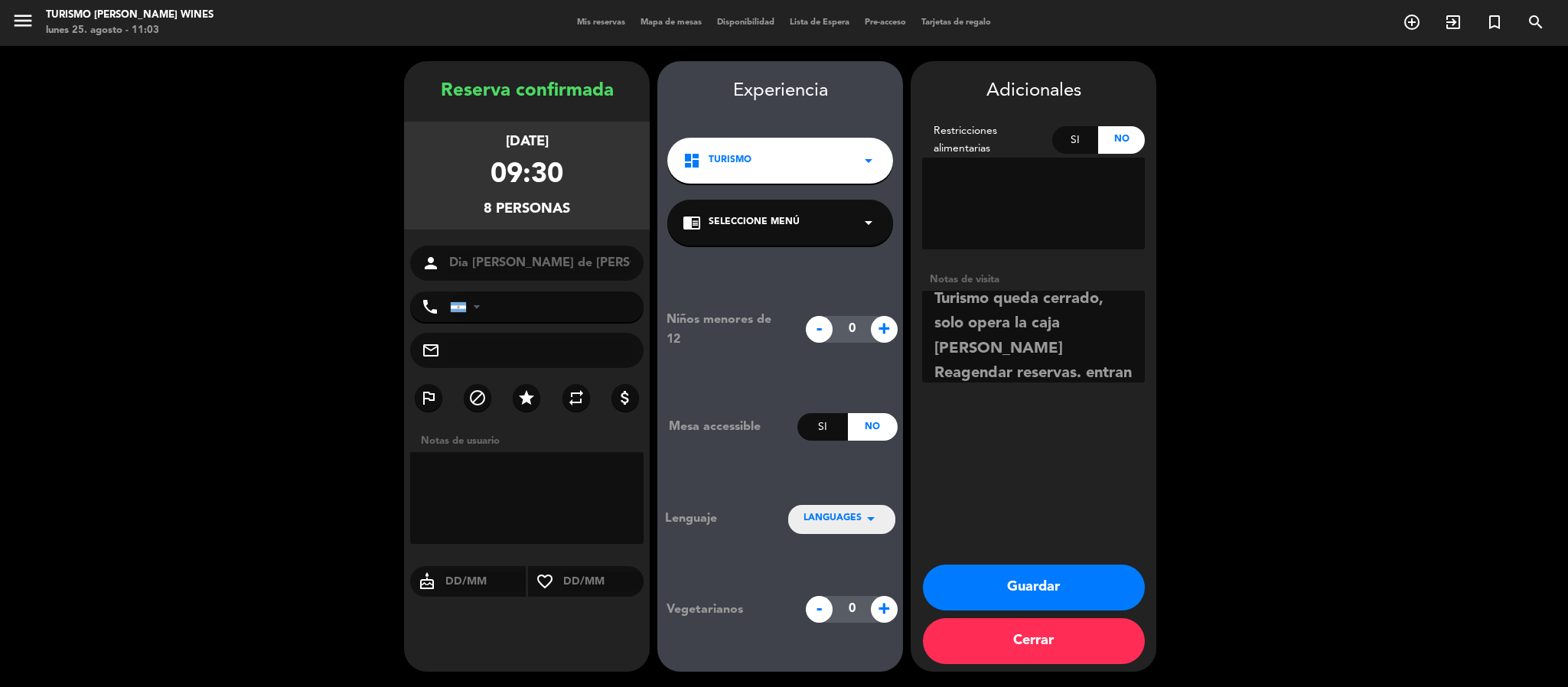
scroll to position [60, 0]
type textarea "Ciclo [PERSON_NAME] Turismo queda cerrado, solo opera la caja [PERSON_NAME] Rea…"
click at [1010, 589] on button "Guardar" at bounding box center [1034, 588] width 222 height 46
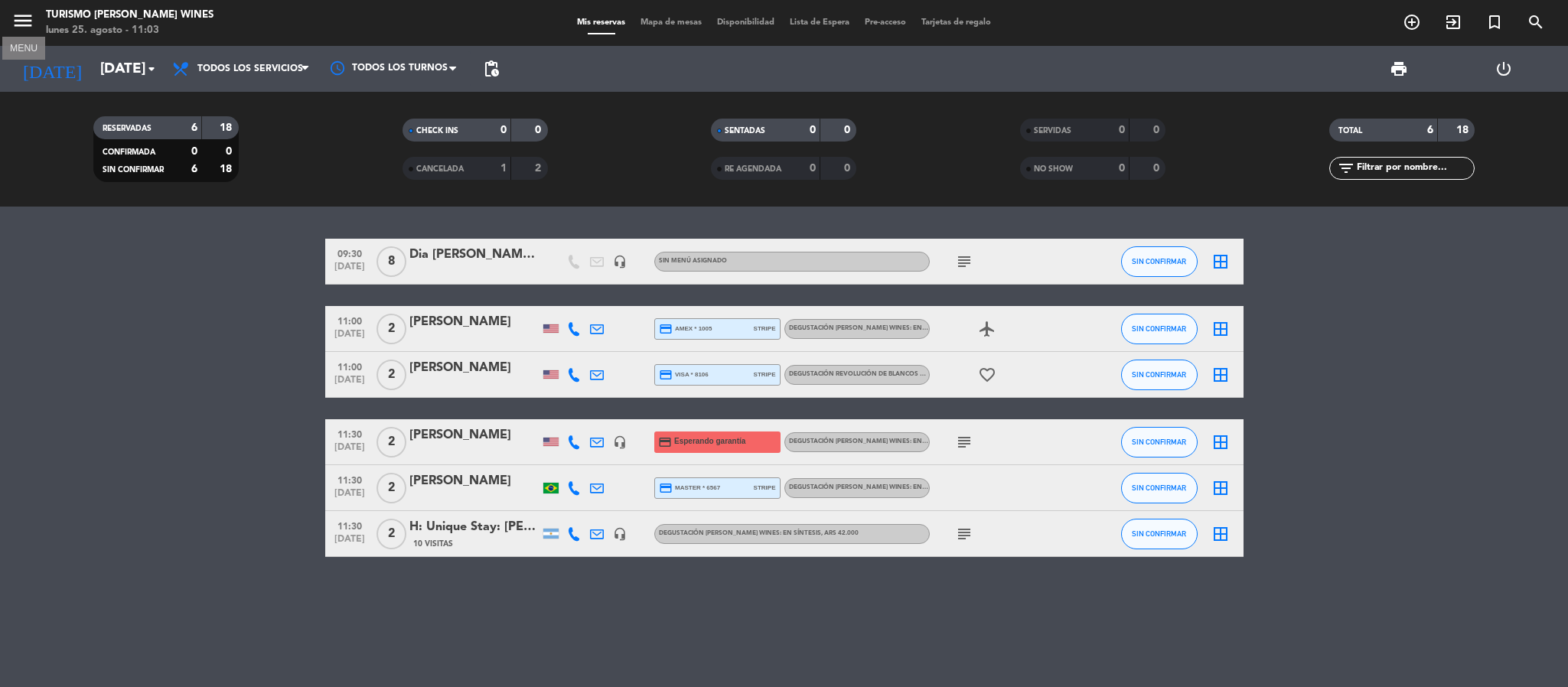
click at [19, 20] on icon "menu" at bounding box center [23, 20] width 23 height 23
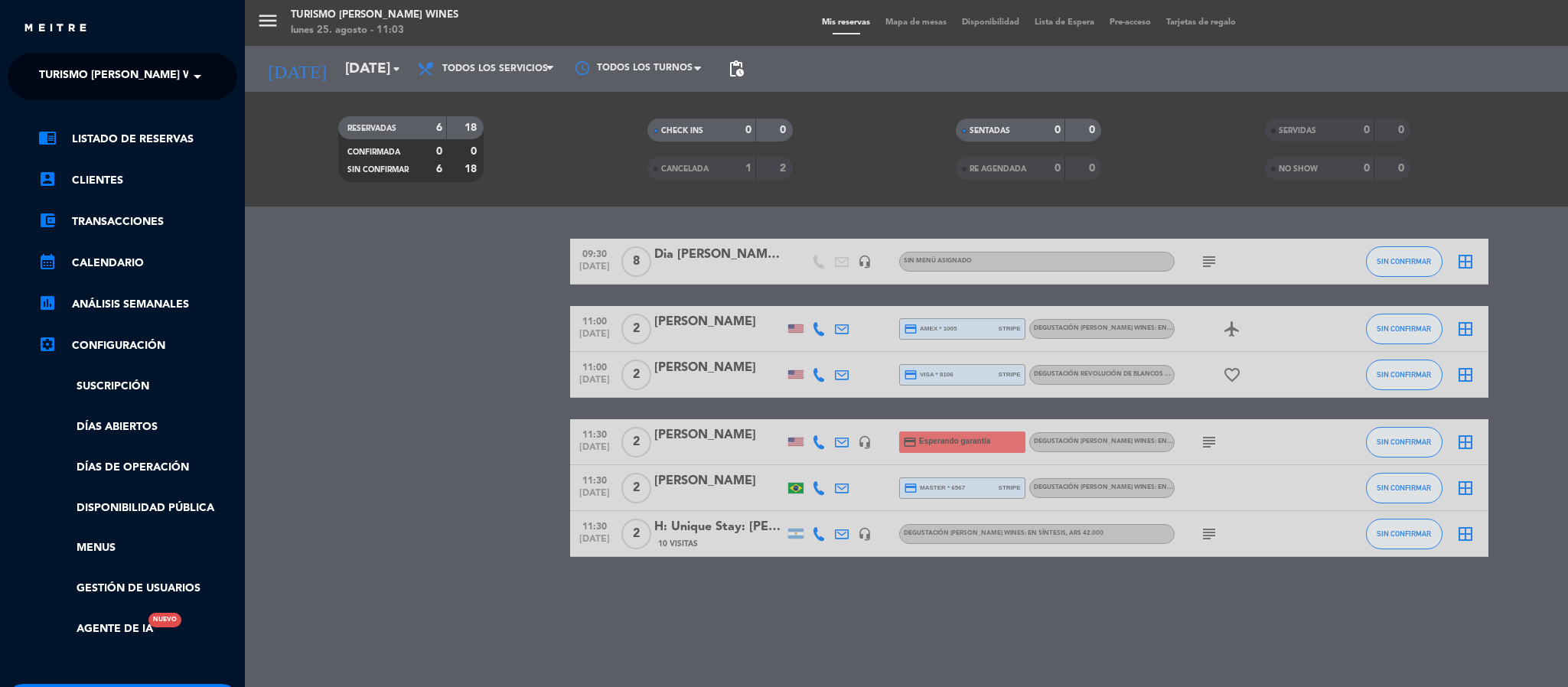
click at [349, 241] on div "menu Turismo [PERSON_NAME] Wines [DATE] 25. agosto - 11:03 Mis reservas Mapa de…" at bounding box center [1028, 343] width 1568 height 687
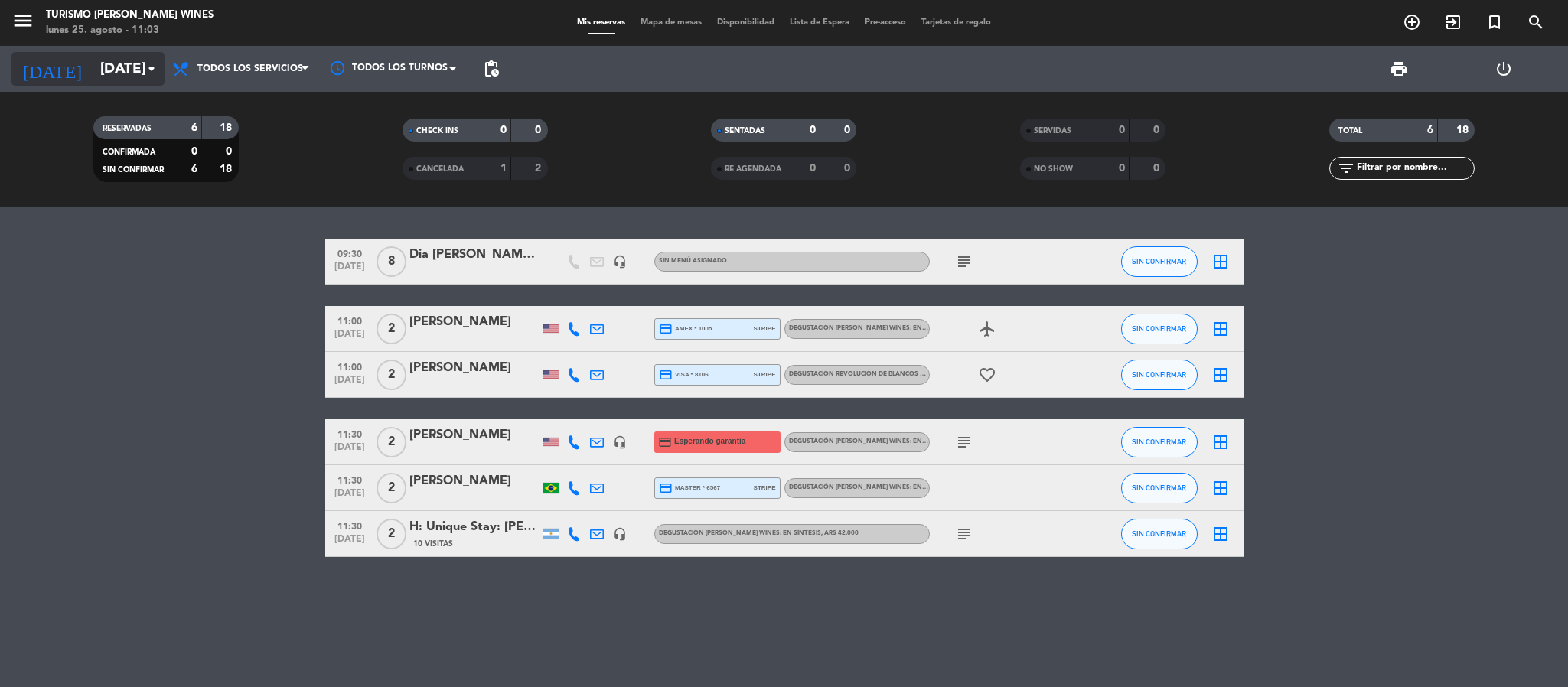
click at [125, 74] on input "[DATE]" at bounding box center [184, 69] width 184 height 32
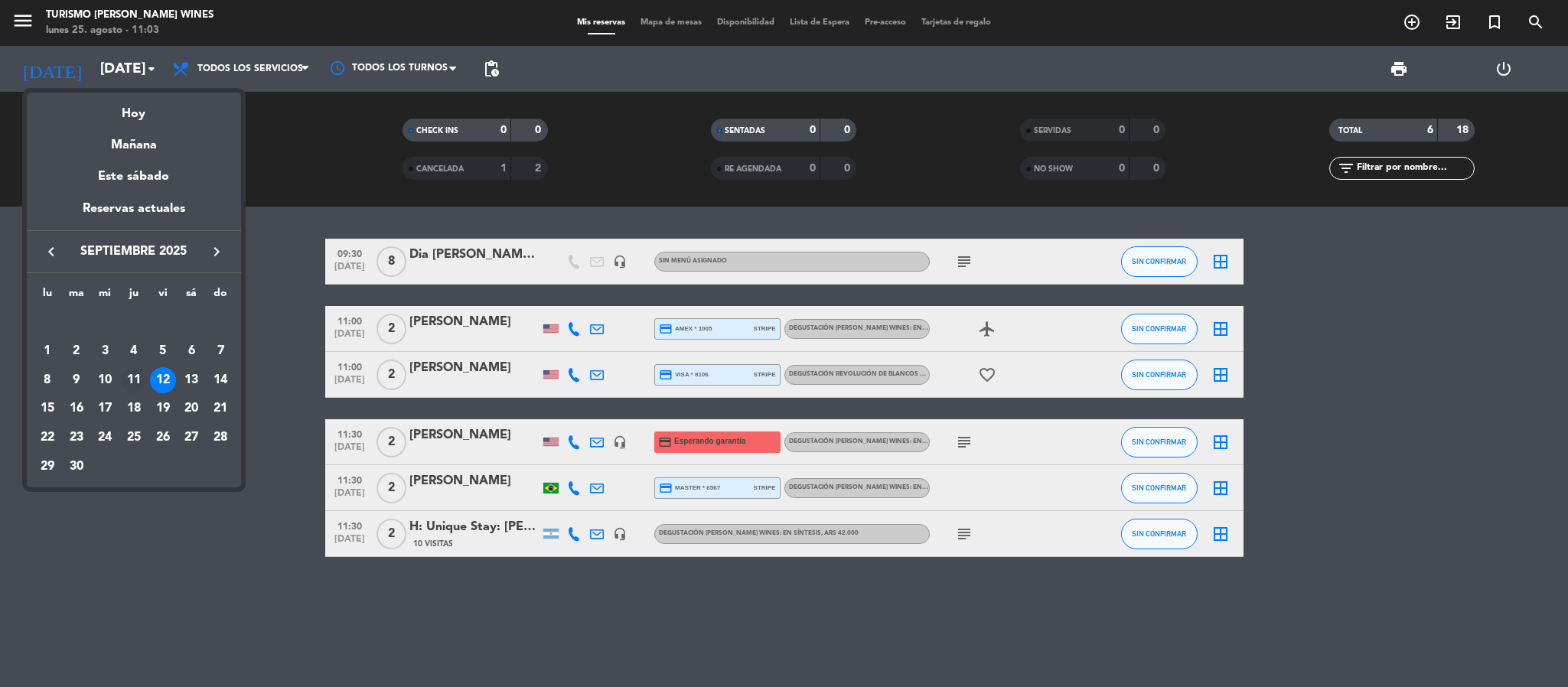
click at [137, 379] on div "11" at bounding box center [133, 379] width 26 height 26
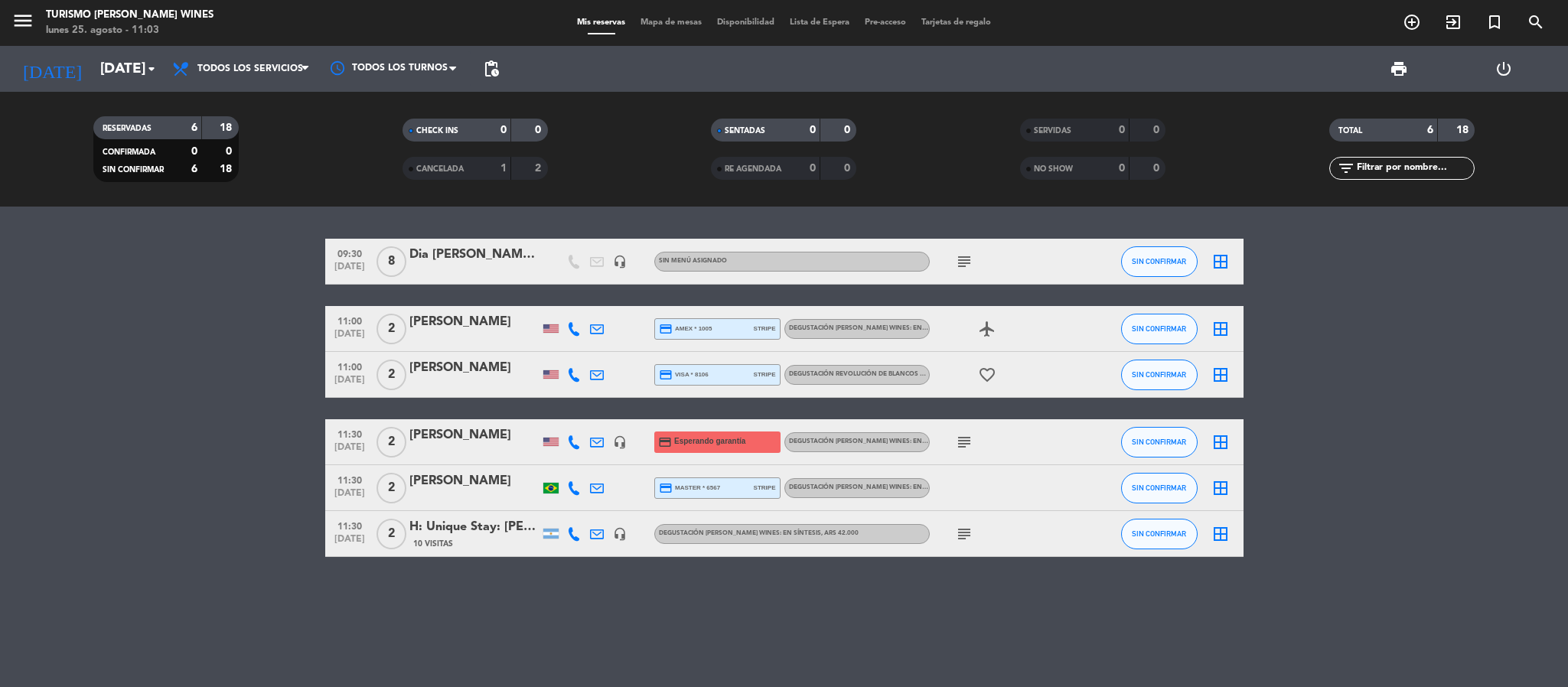
type input "[DEMOGRAPHIC_DATA][DATE]"
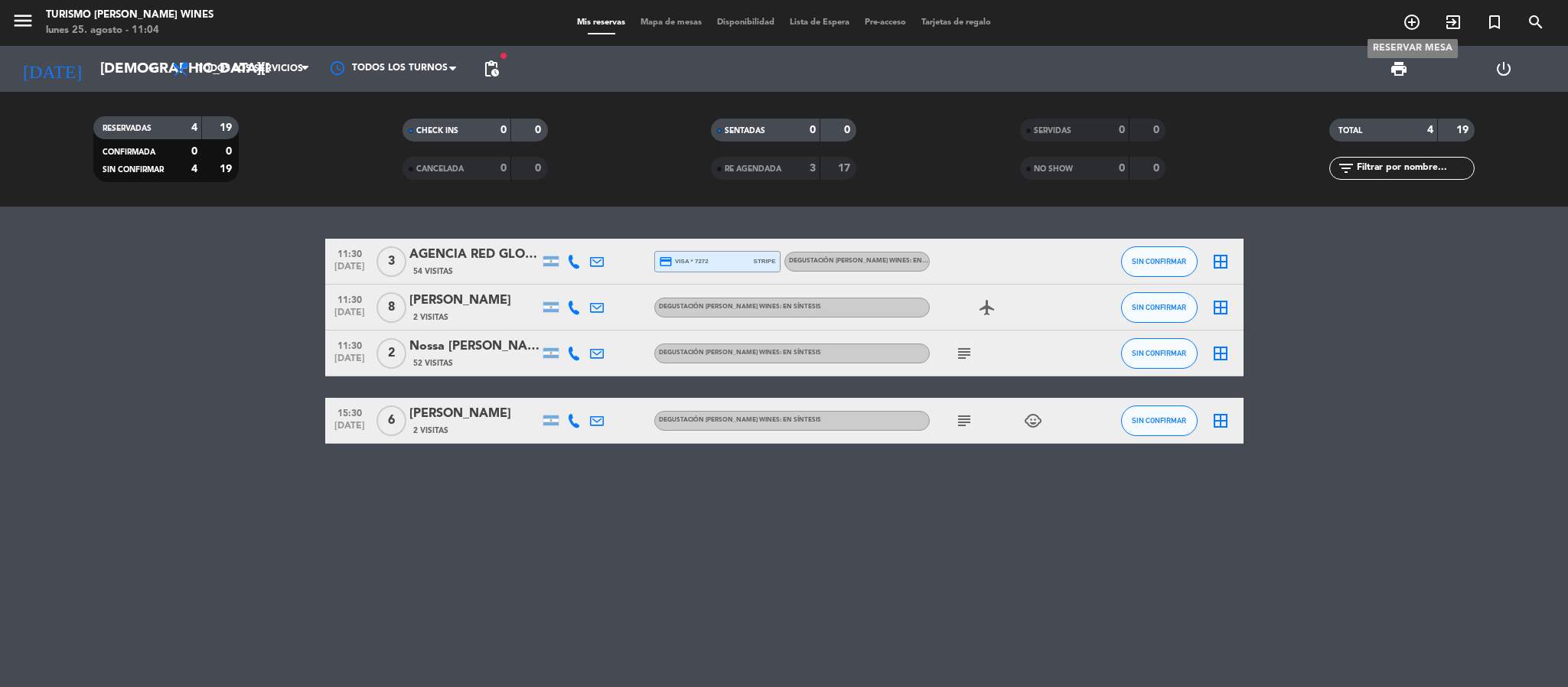
click at [1410, 17] on icon "add_circle_outline" at bounding box center [1412, 22] width 19 height 19
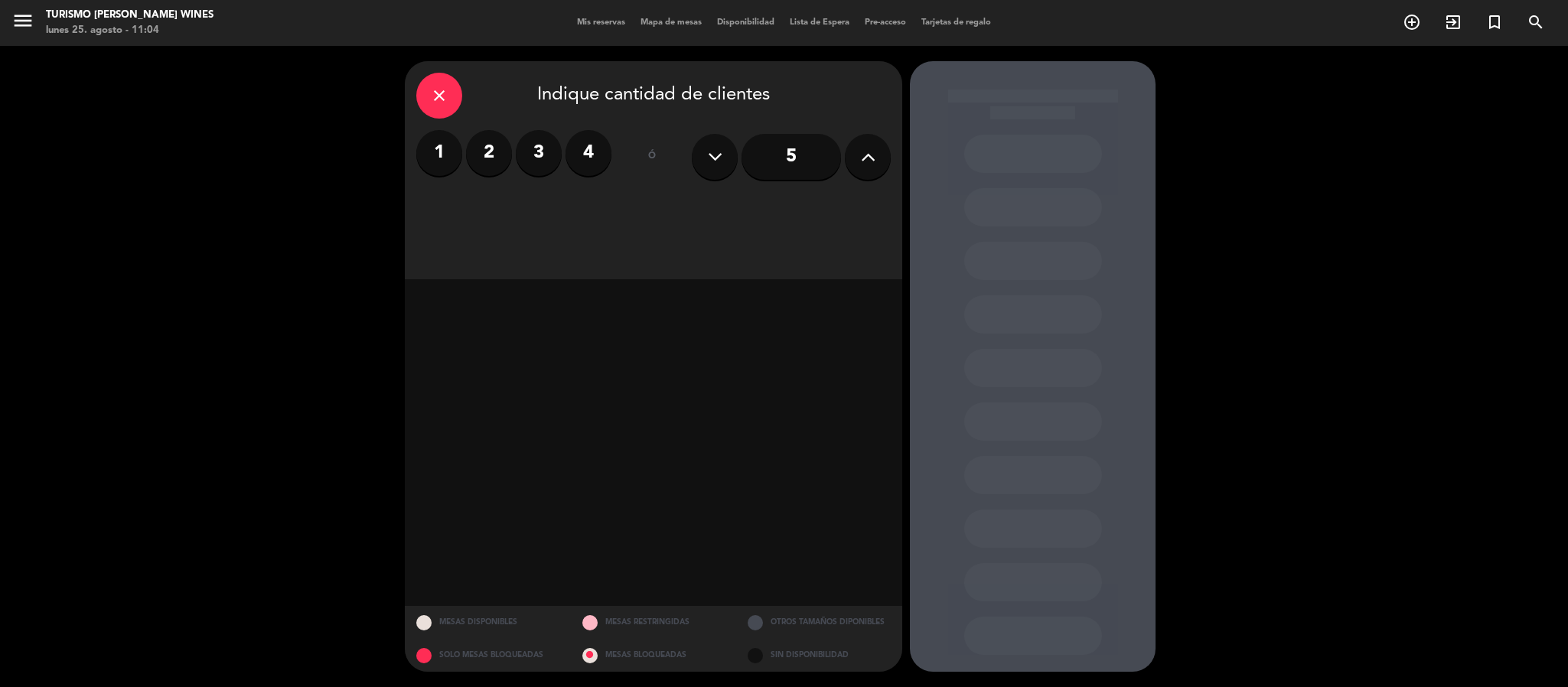
click at [866, 152] on icon at bounding box center [868, 157] width 14 height 23
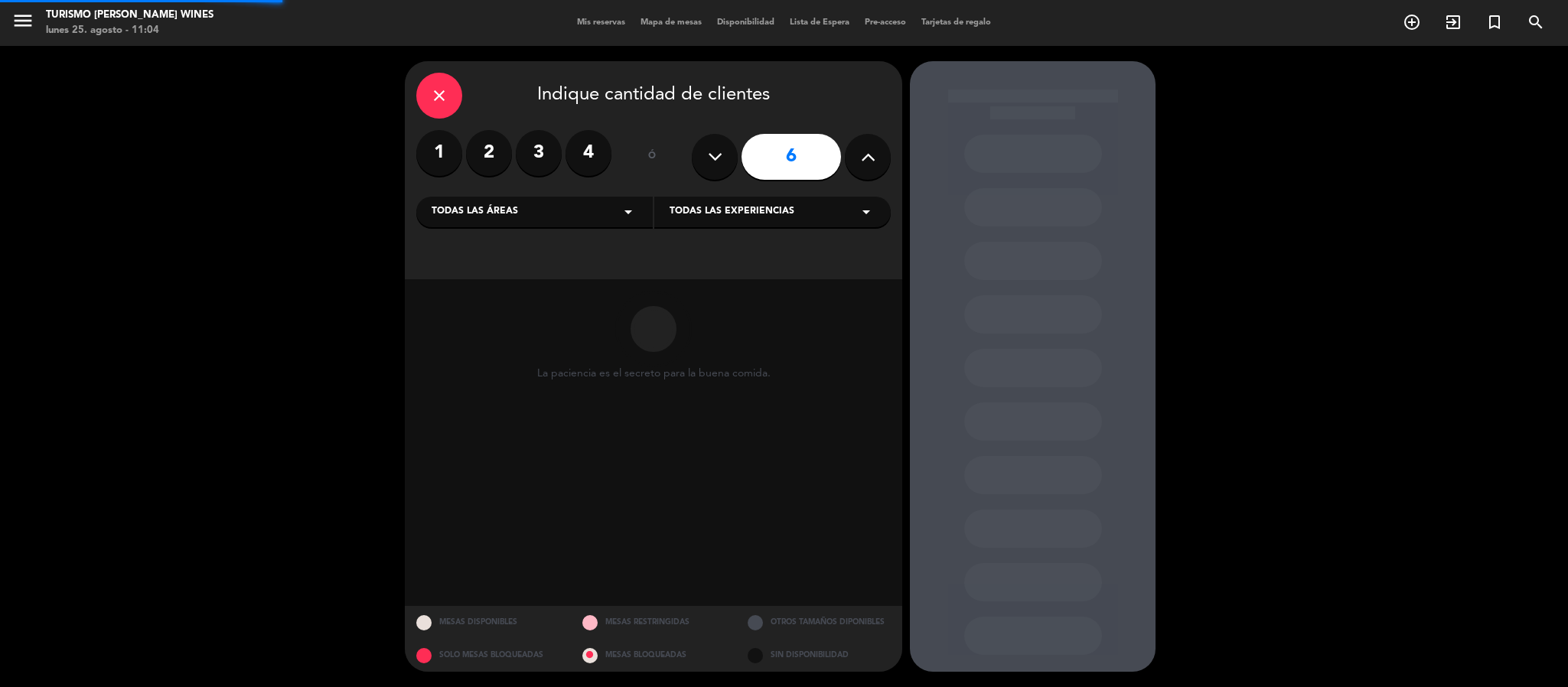
click at [866, 152] on icon at bounding box center [868, 157] width 14 height 23
type input "7"
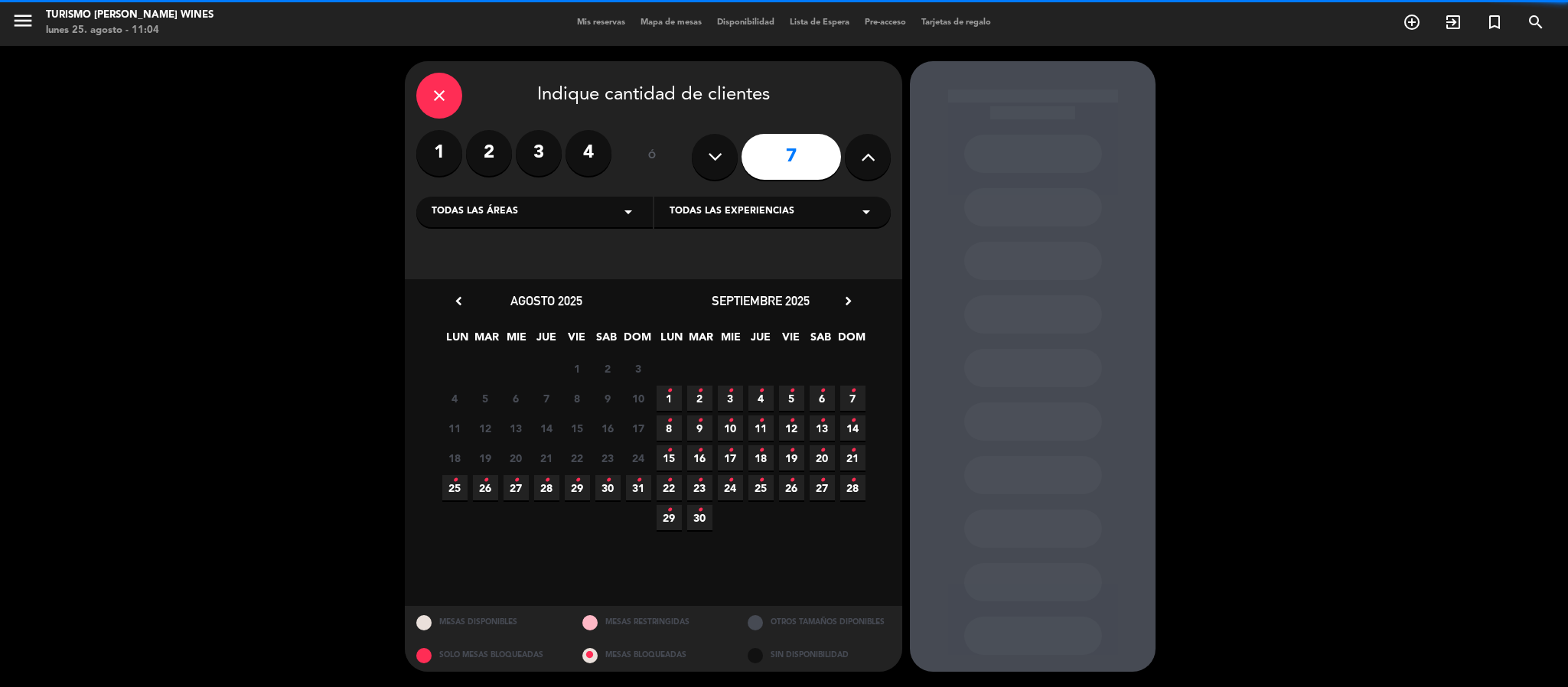
click at [614, 214] on div "Todas las áreas arrow_drop_down" at bounding box center [534, 212] width 237 height 31
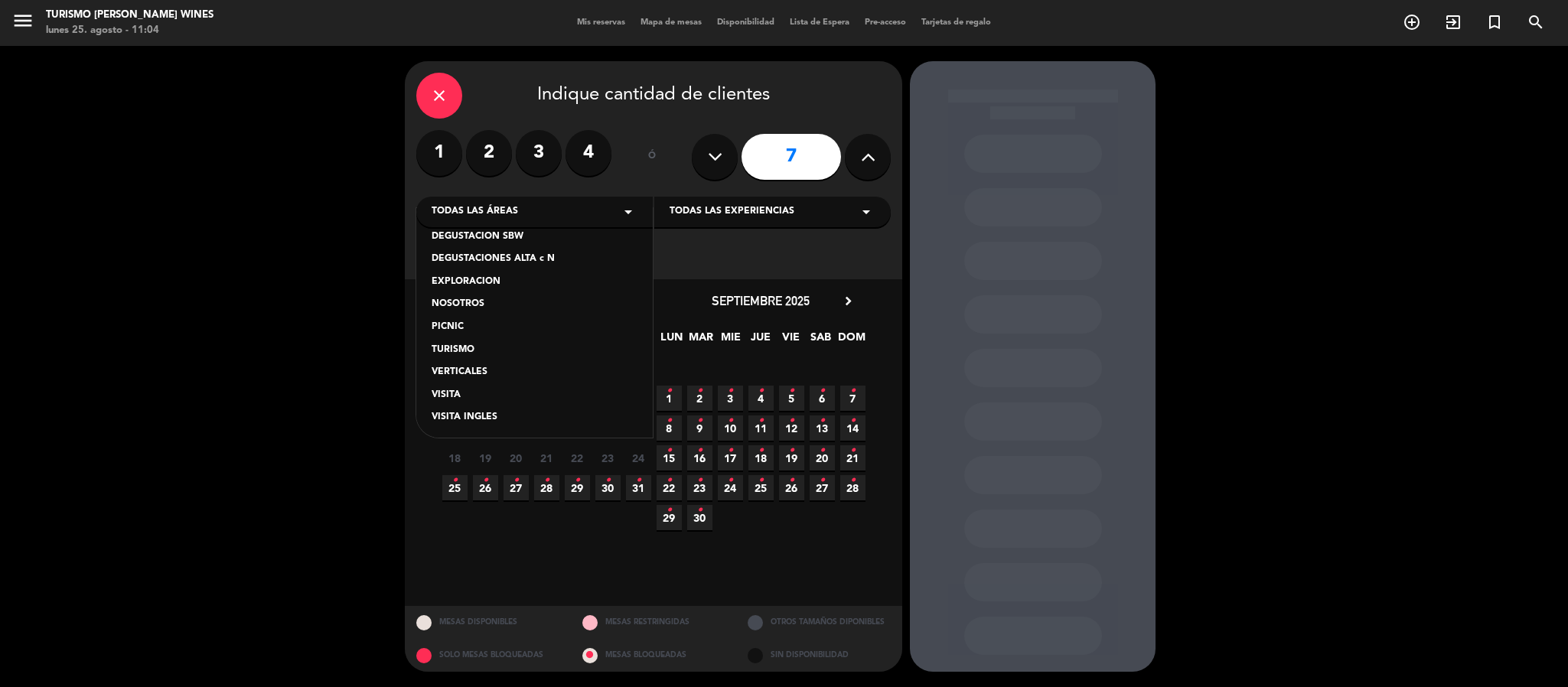
scroll to position [129, 0]
click at [457, 349] on div "TURISMO" at bounding box center [534, 347] width 206 height 15
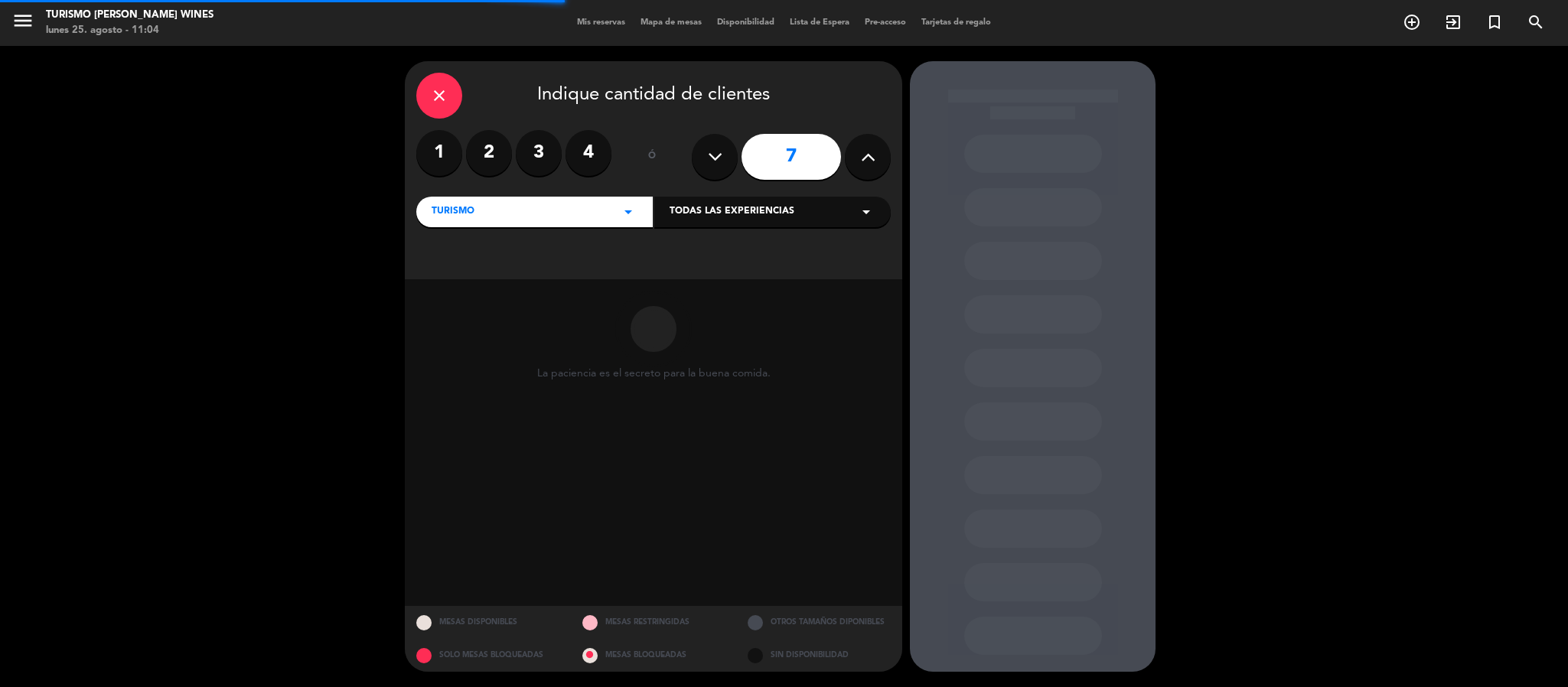
click at [809, 205] on div "Todas las experiencias arrow_drop_down" at bounding box center [772, 212] width 237 height 31
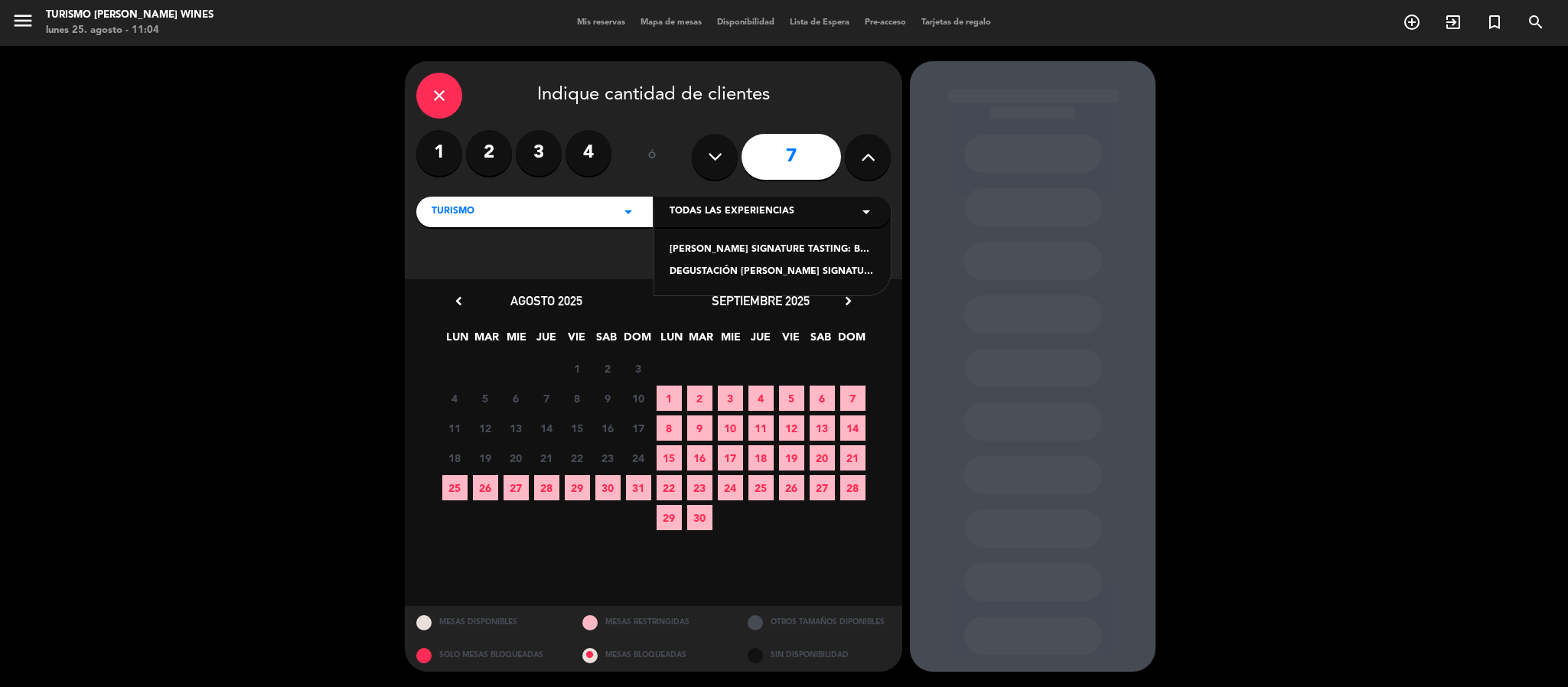
click at [783, 214] on span "Todas las experiencias" at bounding box center [732, 212] width 125 height 15
click at [760, 418] on span "11" at bounding box center [761, 428] width 25 height 25
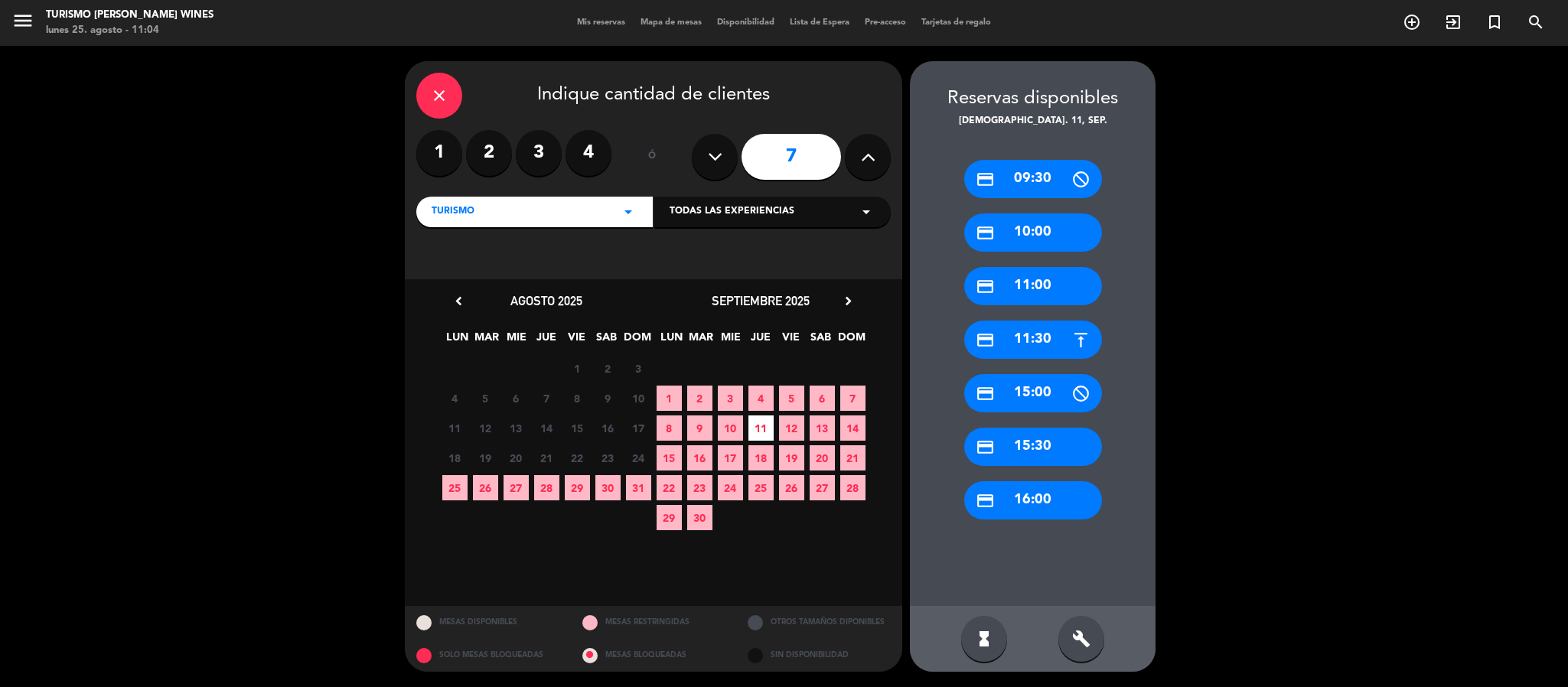
click at [1025, 168] on div "credit_card 09:30" at bounding box center [1033, 178] width 137 height 38
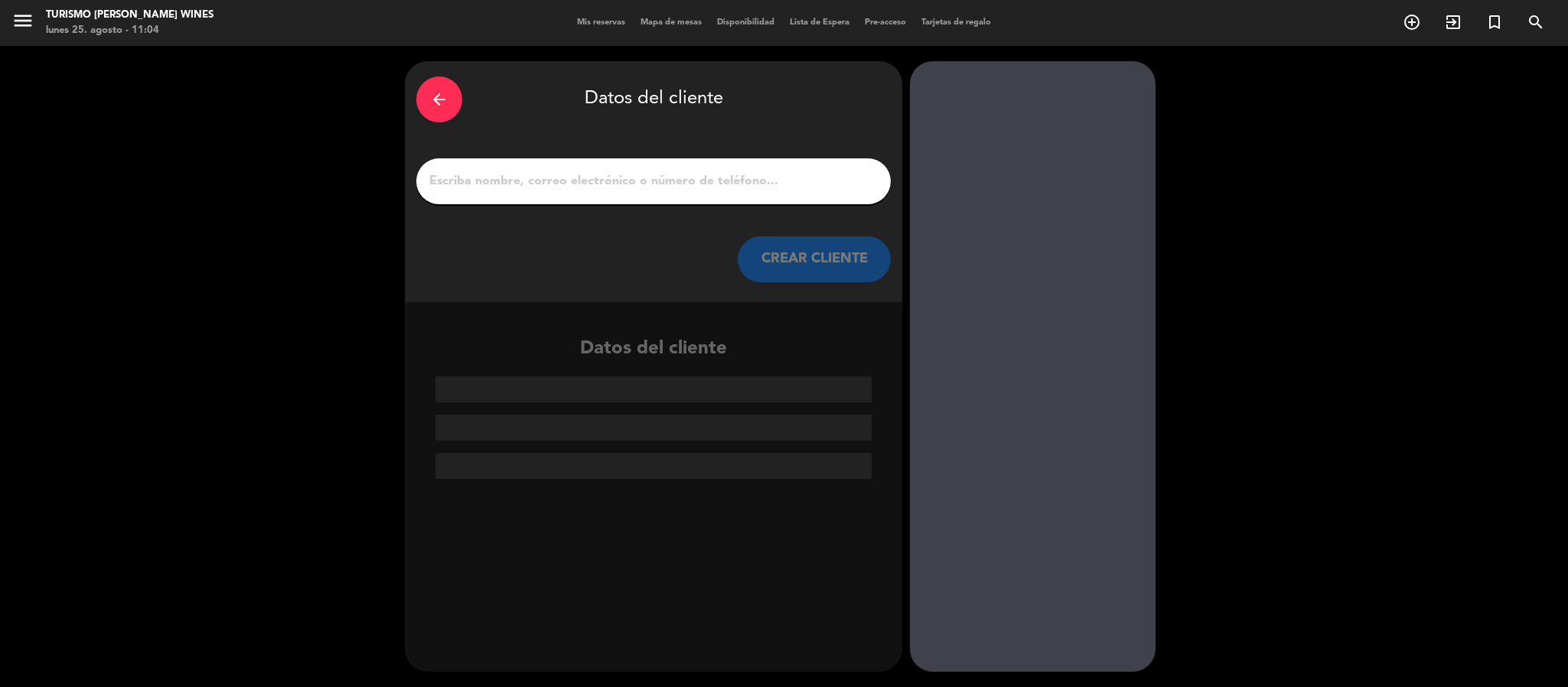
click at [608, 184] on input "1" at bounding box center [653, 182] width 451 height 21
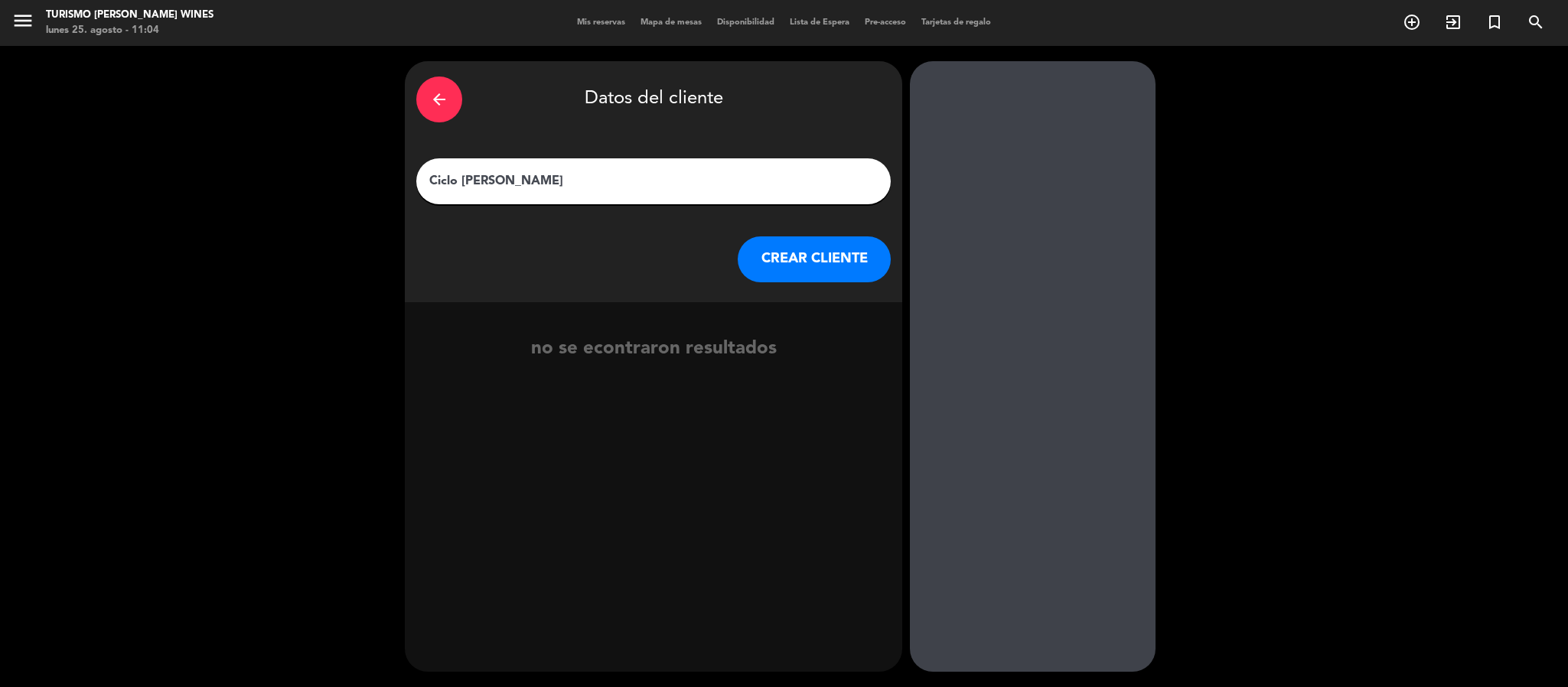
type input "Ciclo [PERSON_NAME]"
click at [827, 246] on button "CREAR CLIENTE" at bounding box center [814, 260] width 153 height 46
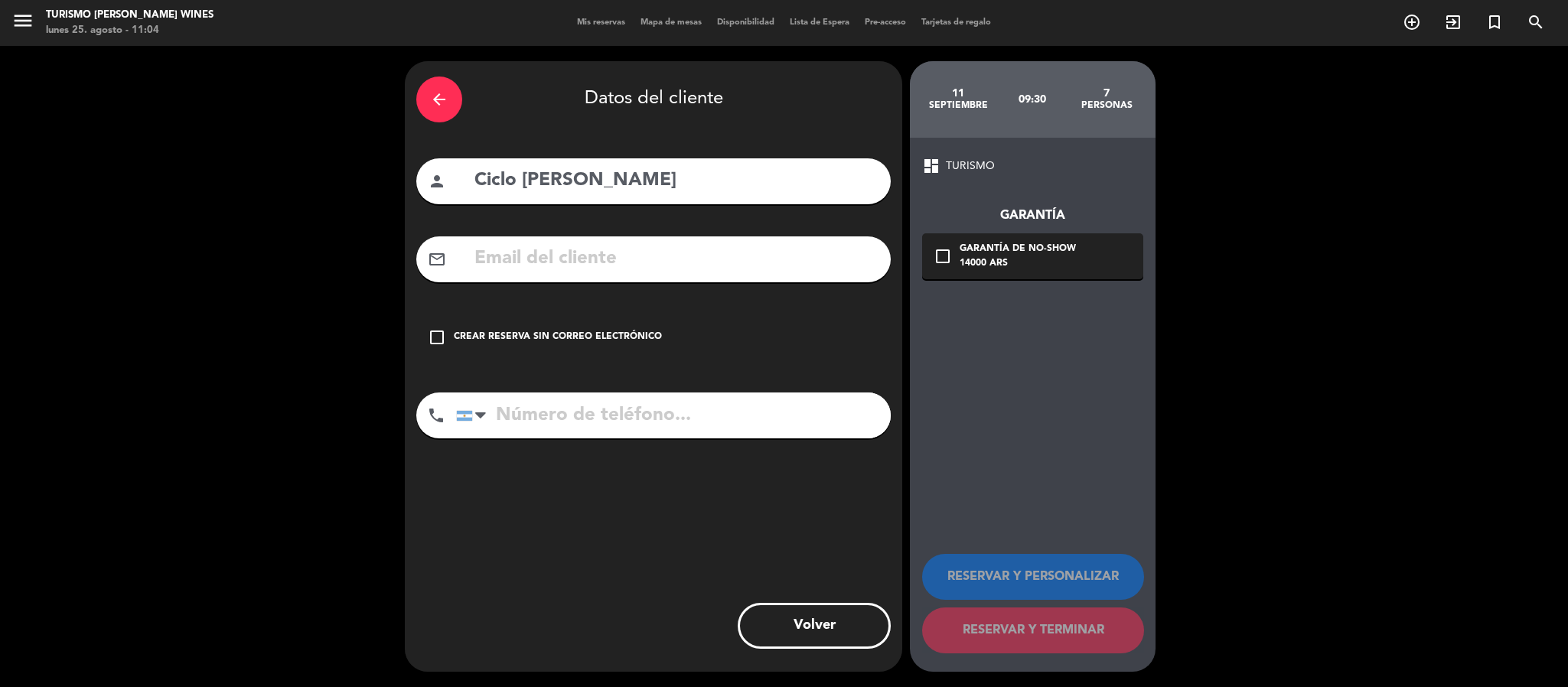
click at [439, 339] on icon "check_box_outline_blank" at bounding box center [437, 337] width 19 height 19
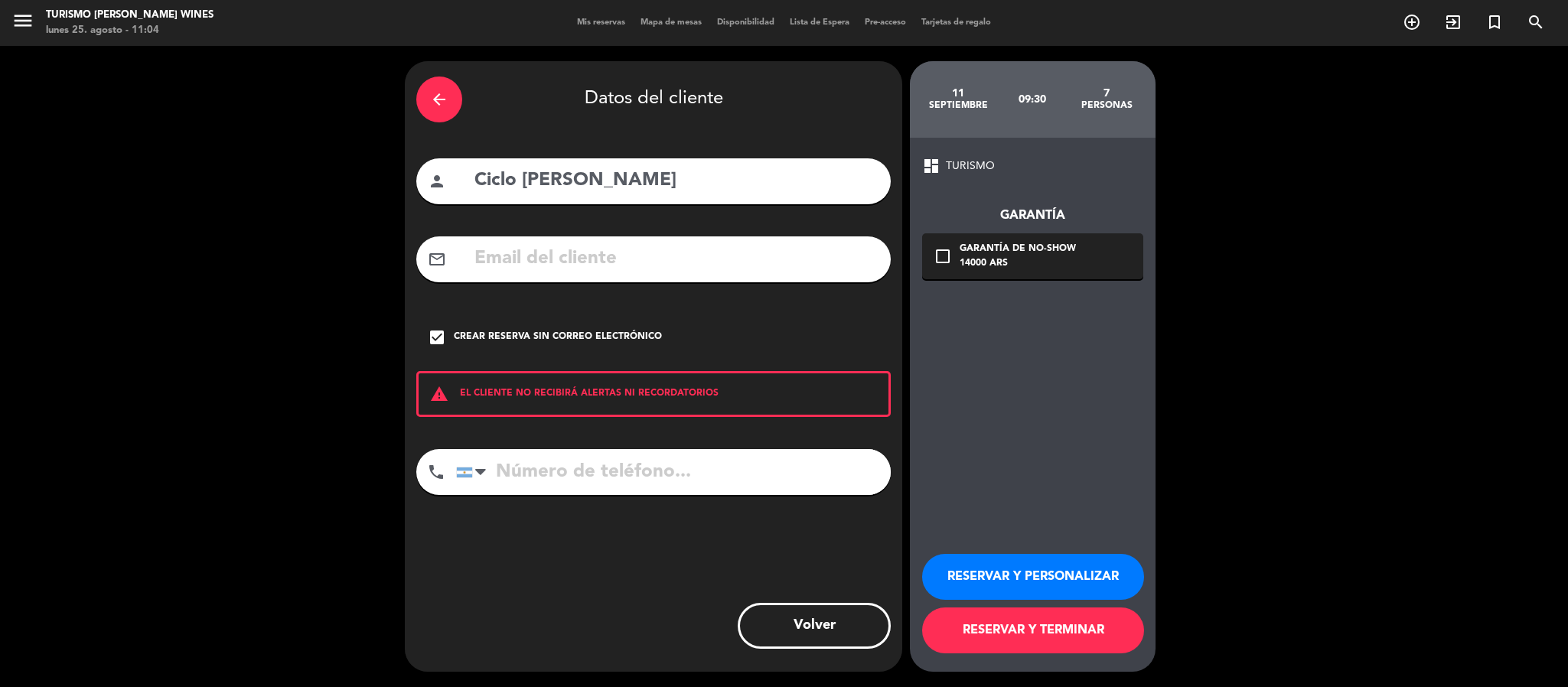
click at [1077, 588] on button "RESERVAR Y PERSONALIZAR" at bounding box center [1034, 577] width 222 height 46
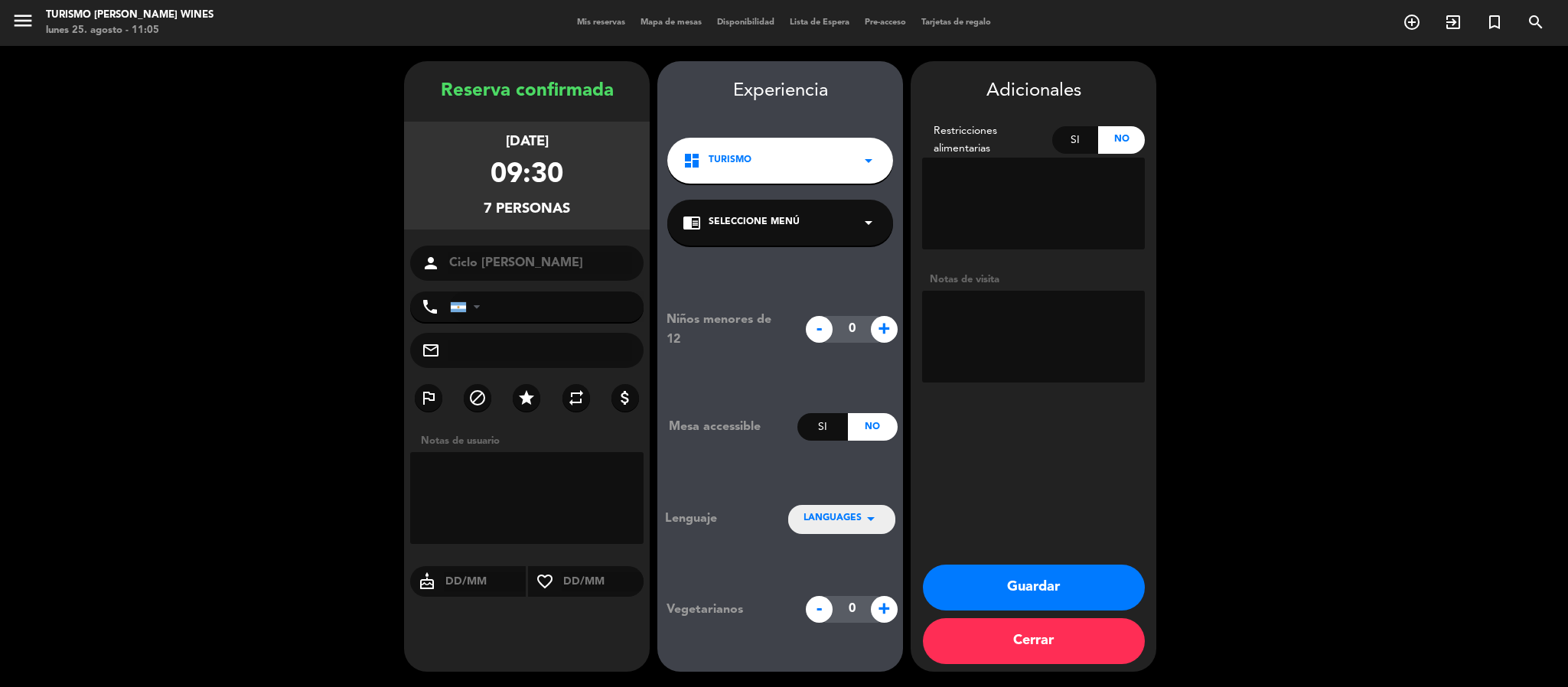
click at [1029, 593] on button "Guardar" at bounding box center [1034, 588] width 222 height 46
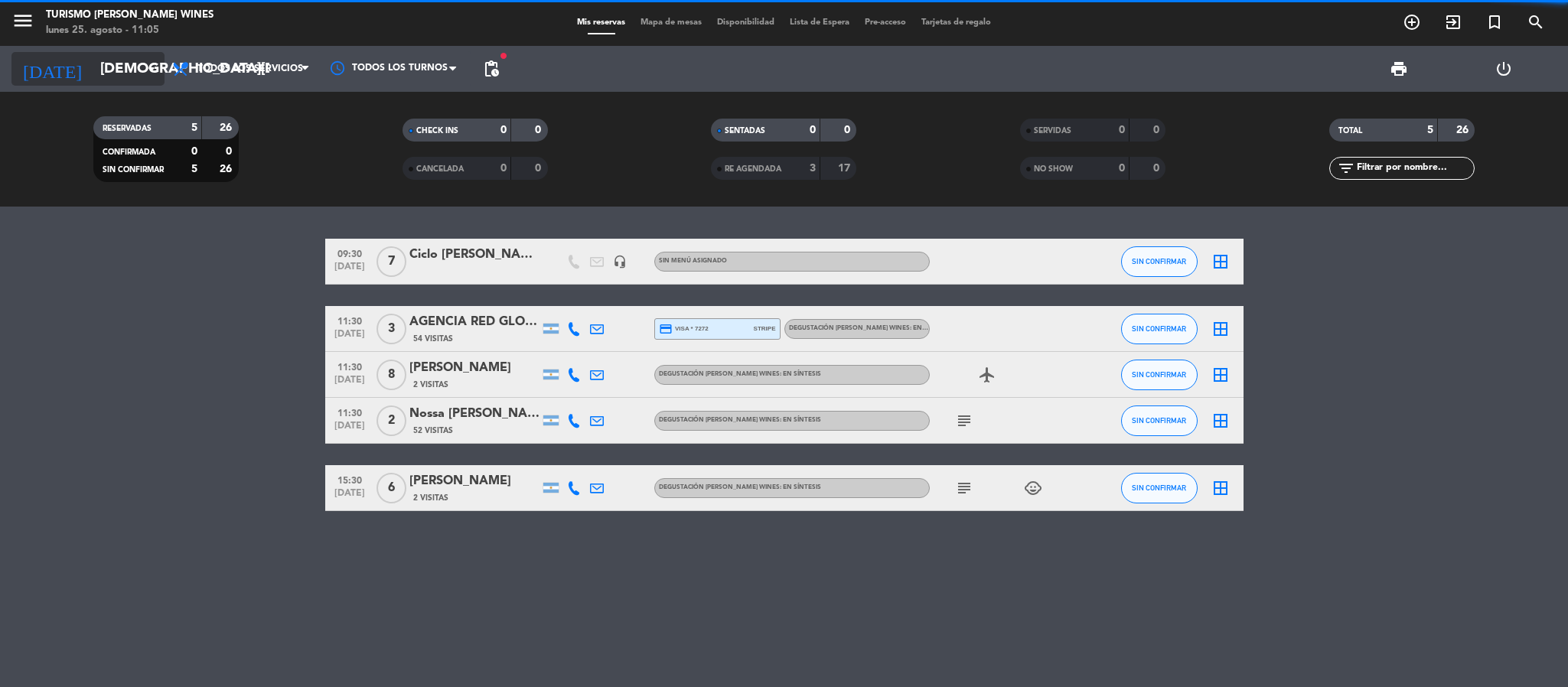
click at [147, 70] on icon "arrow_drop_down" at bounding box center [152, 68] width 19 height 19
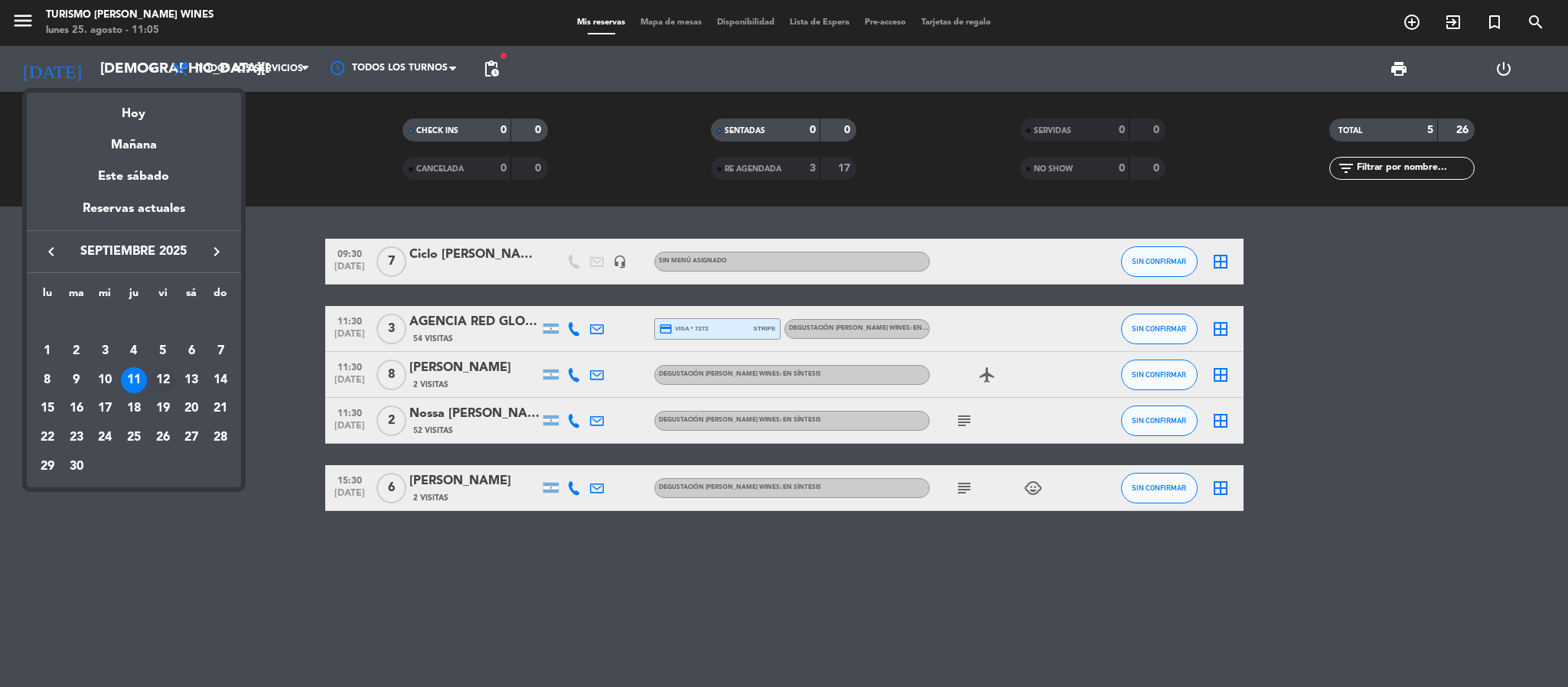
click at [166, 379] on div "12" at bounding box center [162, 379] width 26 height 26
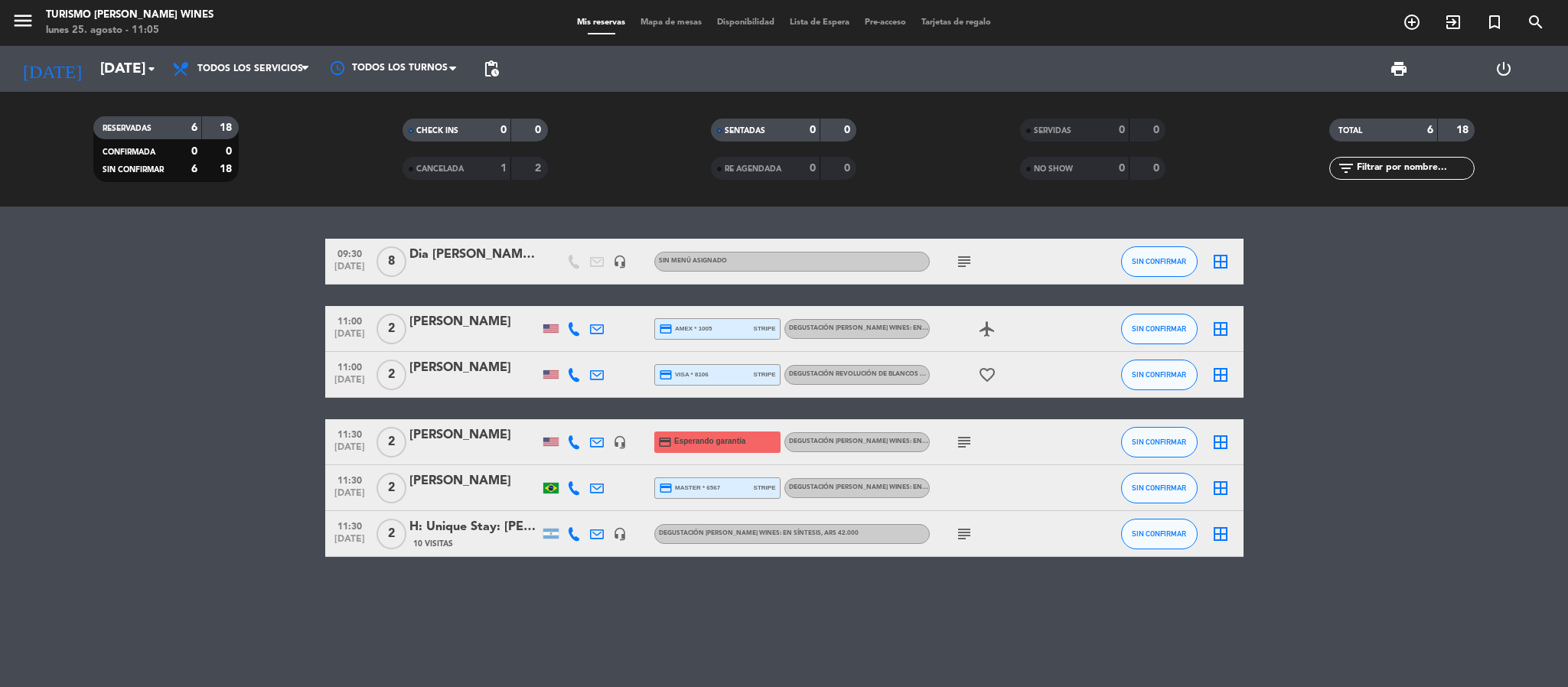
click at [1048, 264] on div "subject" at bounding box center [998, 261] width 137 height 45
click at [963, 265] on icon "subject" at bounding box center [964, 262] width 19 height 19
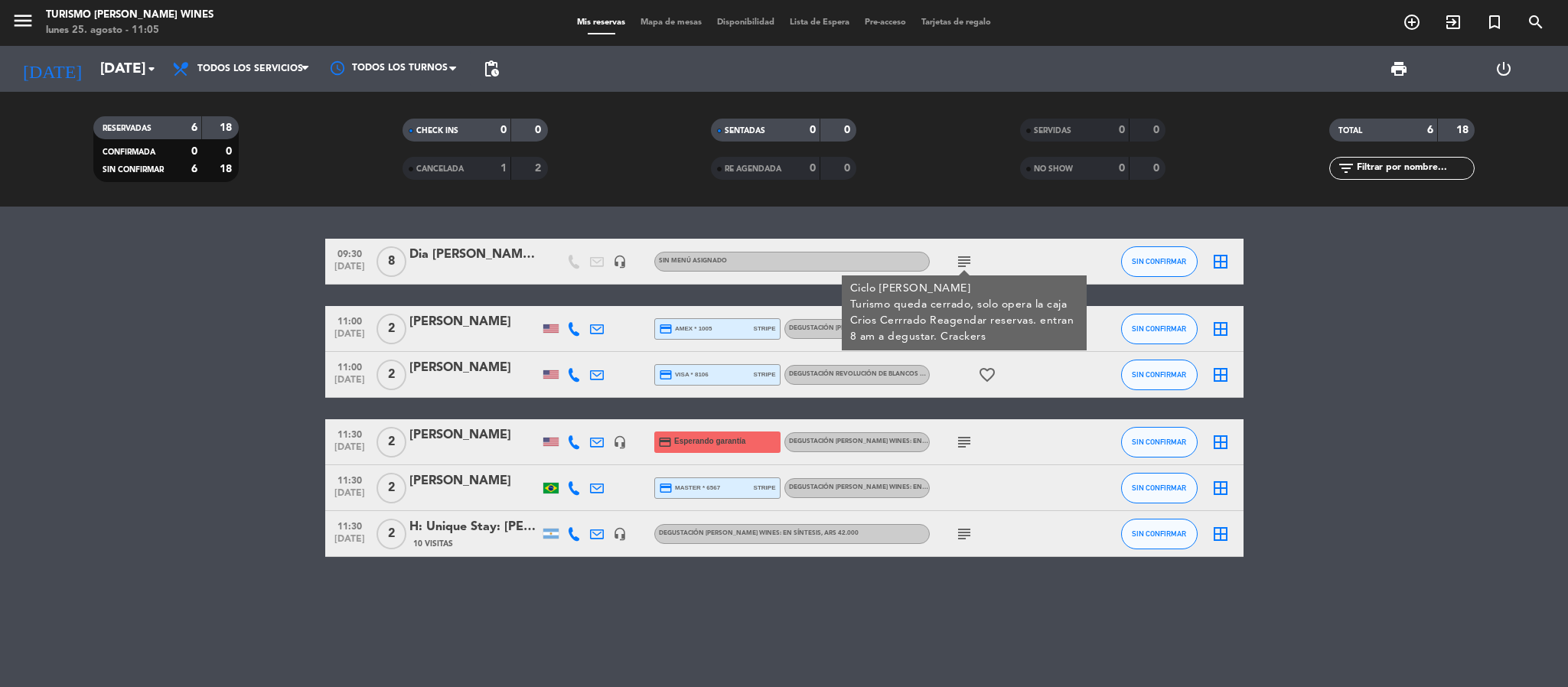
click at [498, 250] on div "Dia [PERSON_NAME] de [PERSON_NAME]" at bounding box center [474, 254] width 130 height 20
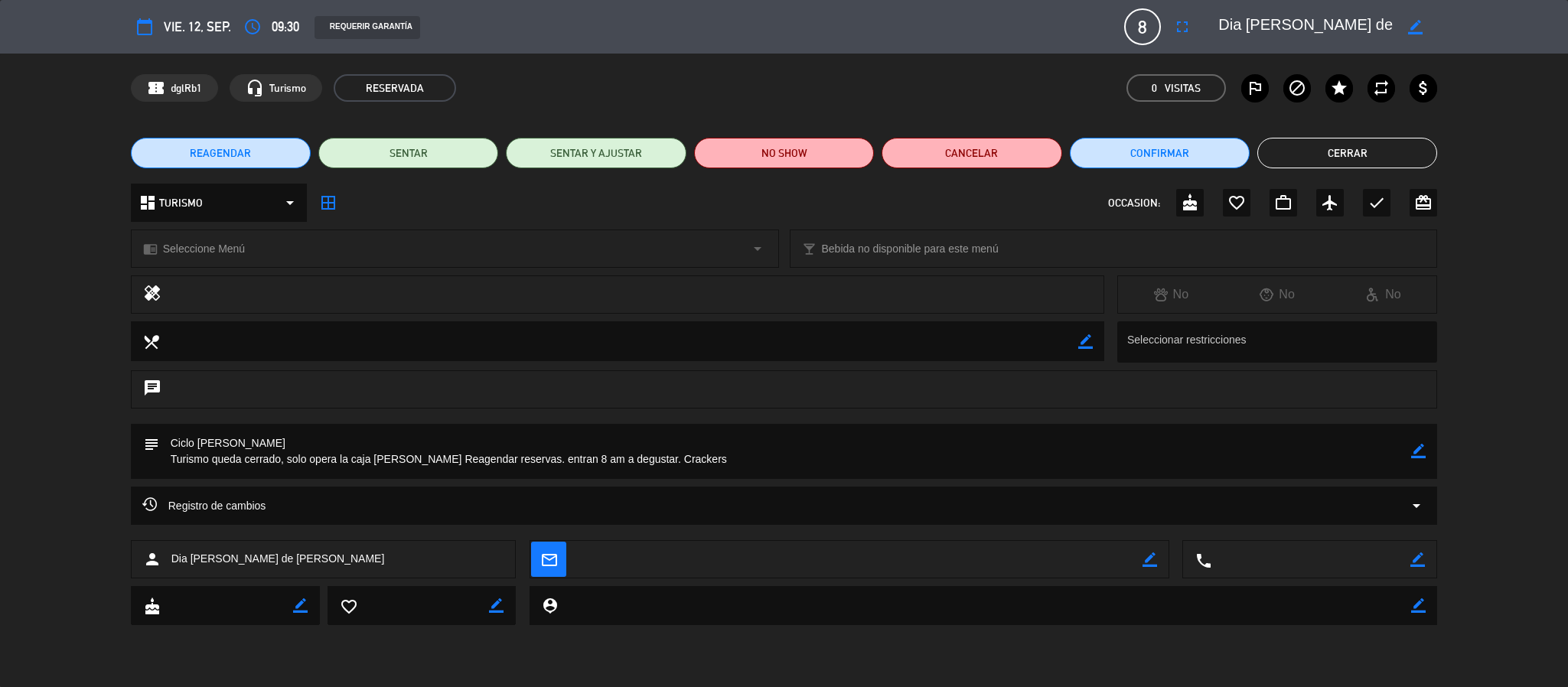
click at [168, 432] on textarea at bounding box center [786, 451] width 1253 height 55
drag, startPoint x: 176, startPoint y: 446, endPoint x: 437, endPoint y: 476, distance: 262.7
click at [199, 446] on textarea at bounding box center [786, 451] width 1253 height 55
click at [1417, 450] on icon "border_color" at bounding box center [1418, 451] width 14 height 14
drag, startPoint x: 1029, startPoint y: 465, endPoint x: 171, endPoint y: 440, distance: 858.4
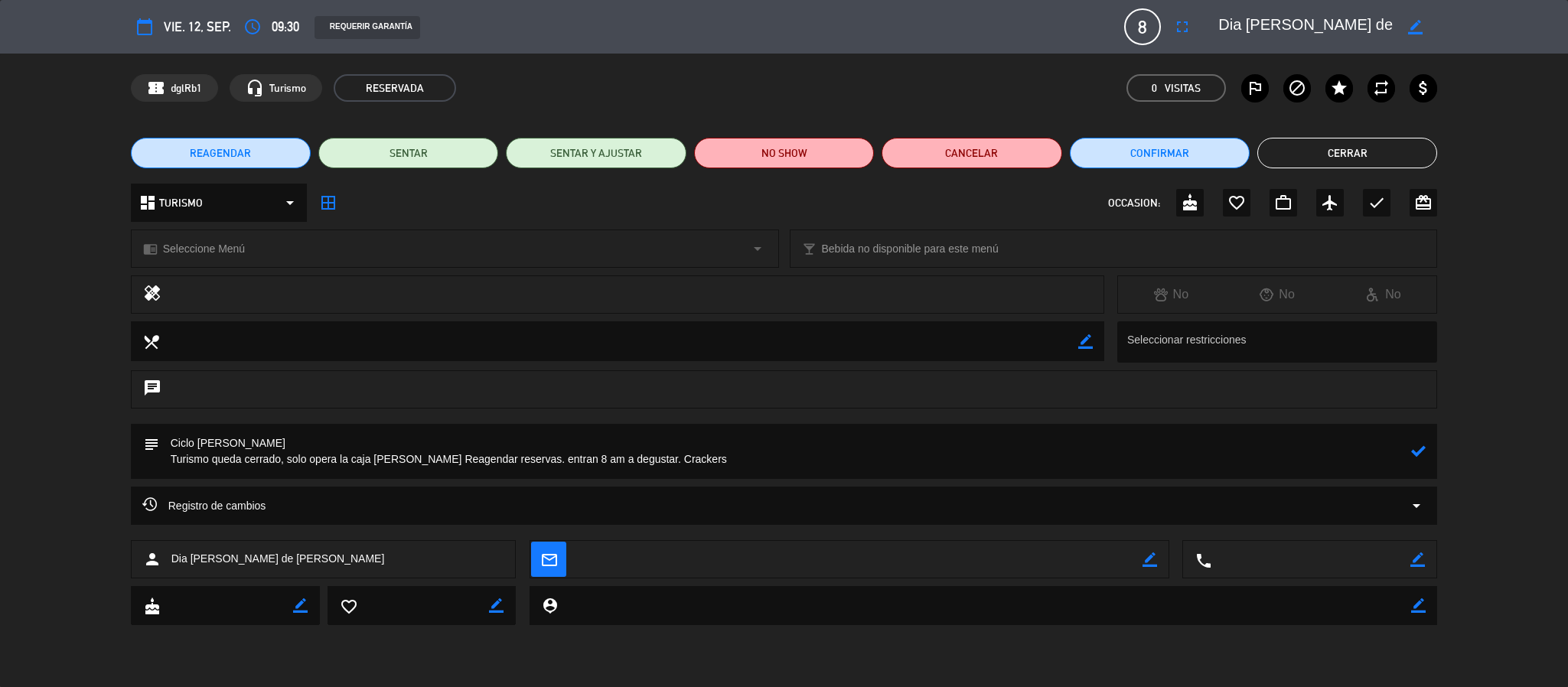
click at [171, 440] on textarea at bounding box center [786, 451] width 1253 height 55
click at [1300, 152] on button "Cerrar" at bounding box center [1347, 152] width 180 height 31
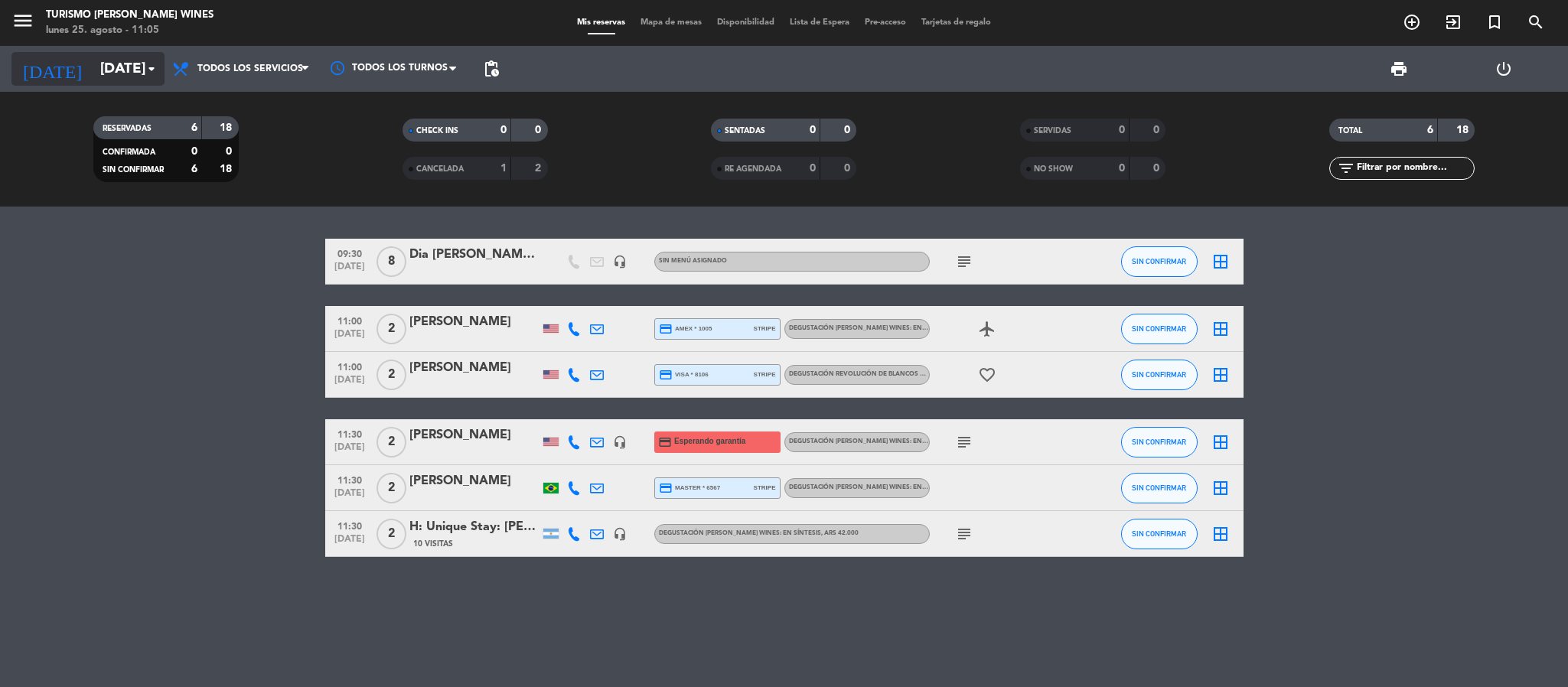
click at [92, 76] on input "[DATE]" at bounding box center [184, 69] width 184 height 32
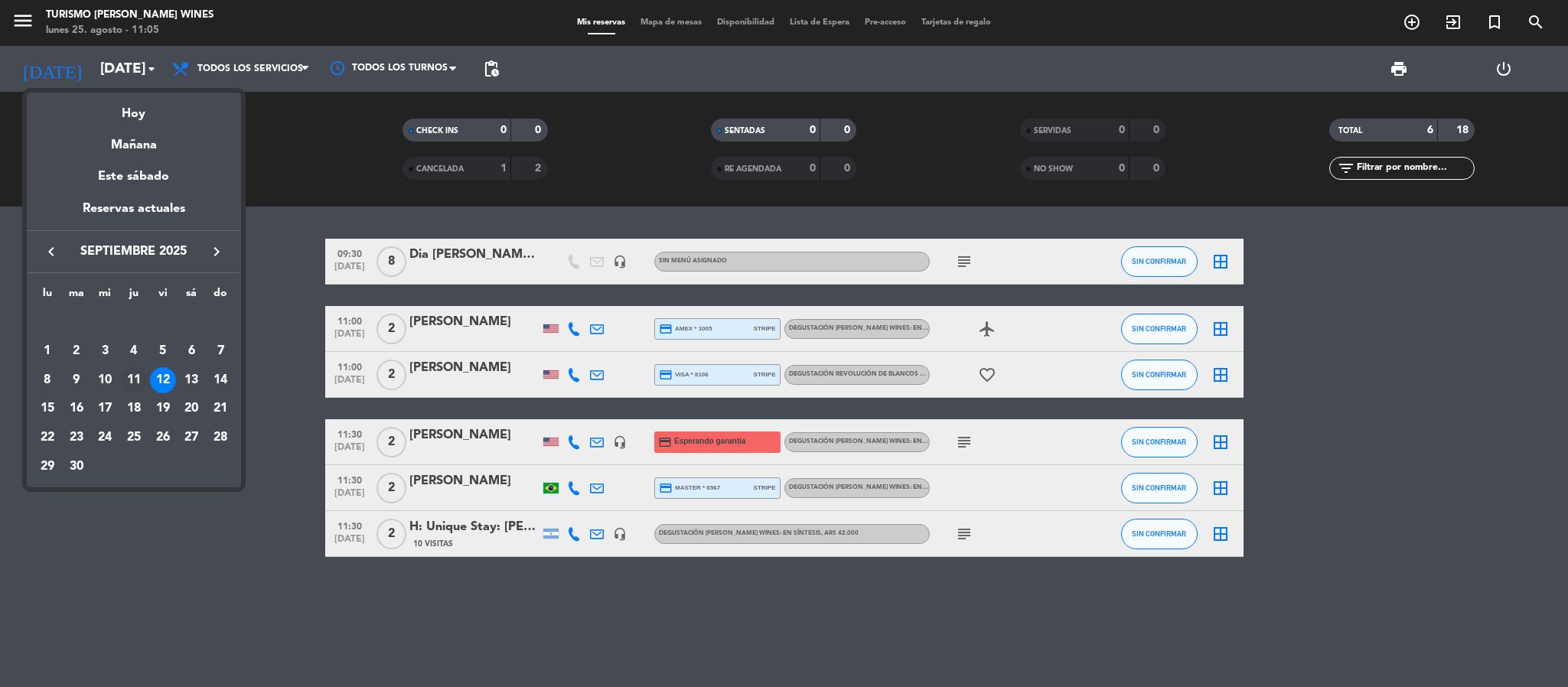
click at [137, 381] on div "11" at bounding box center [133, 379] width 26 height 26
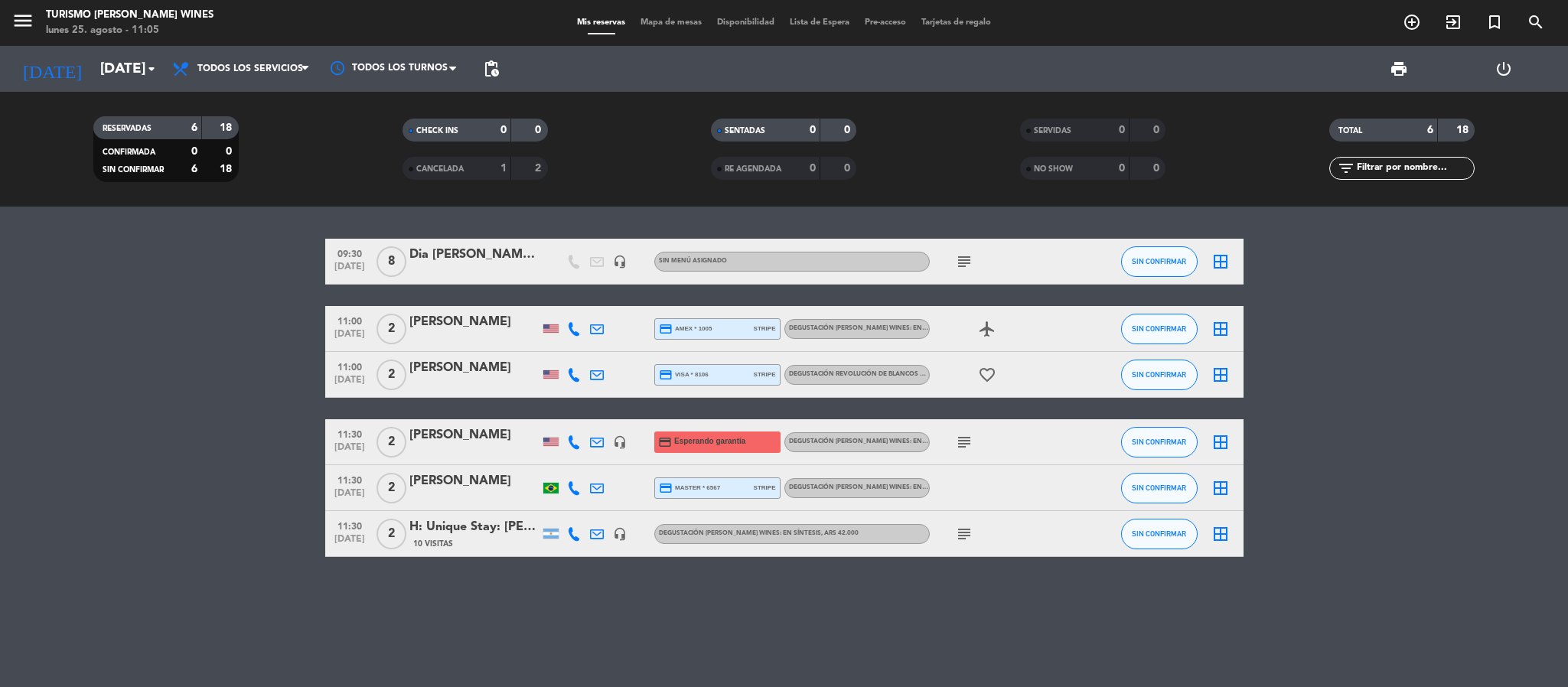
type input "[DEMOGRAPHIC_DATA][DATE]"
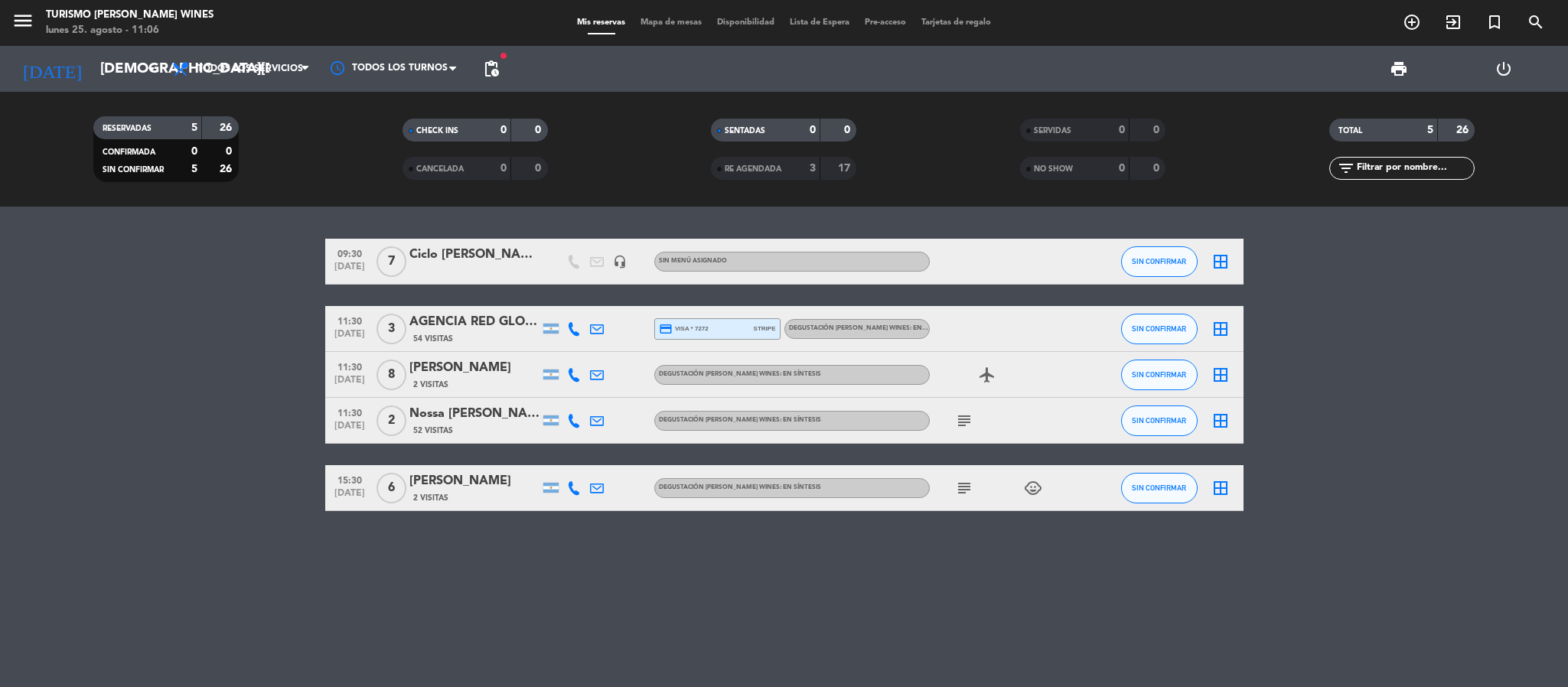
click at [466, 249] on div "Ciclo [PERSON_NAME]" at bounding box center [474, 254] width 130 height 20
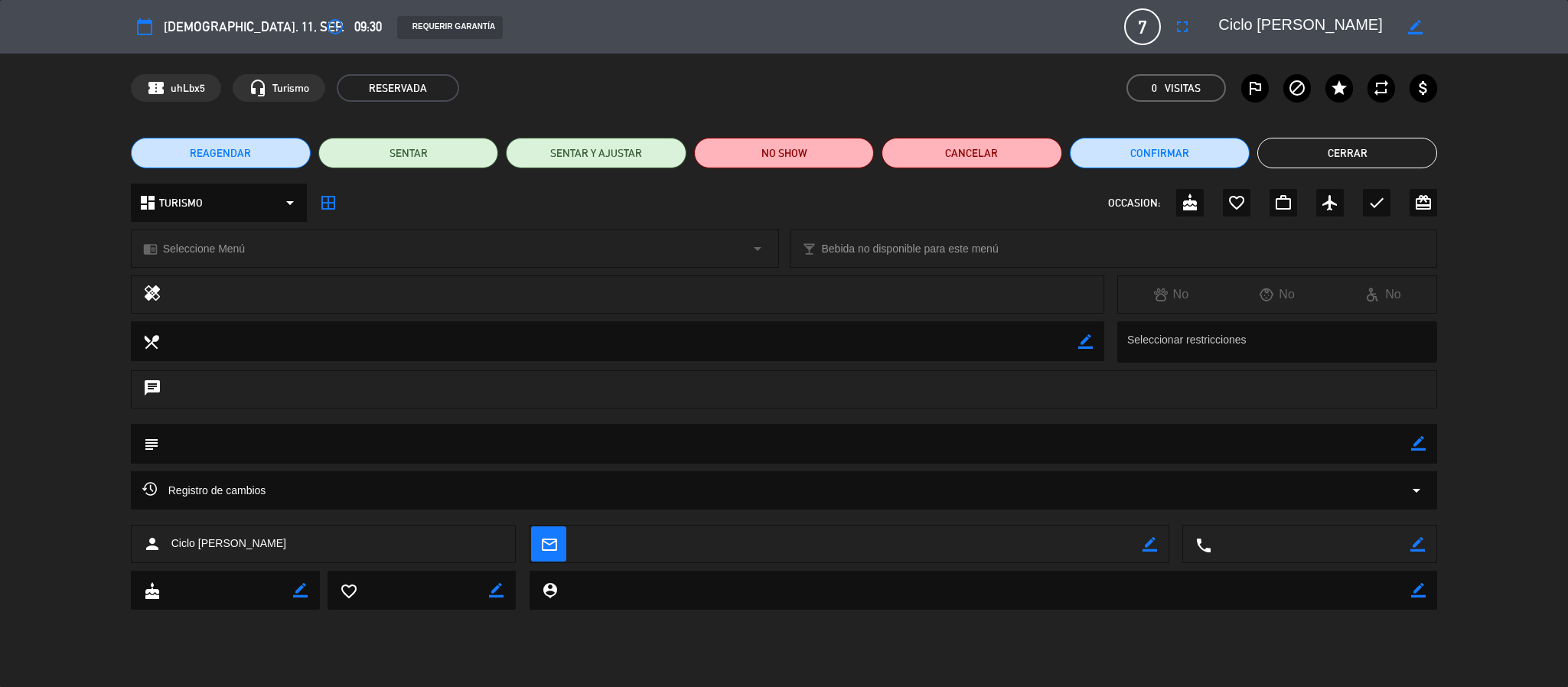
click at [320, 437] on textarea at bounding box center [786, 443] width 1253 height 39
click at [1416, 443] on icon "border_color" at bounding box center [1418, 443] width 14 height 14
click at [1112, 423] on div "chat" at bounding box center [784, 397] width 1568 height 53
click at [940, 440] on textarea at bounding box center [786, 443] width 1253 height 39
paste textarea "Ciclo [PERSON_NAME] Turismo queda cerrado, solo opera la caja [PERSON_NAME] Rea…"
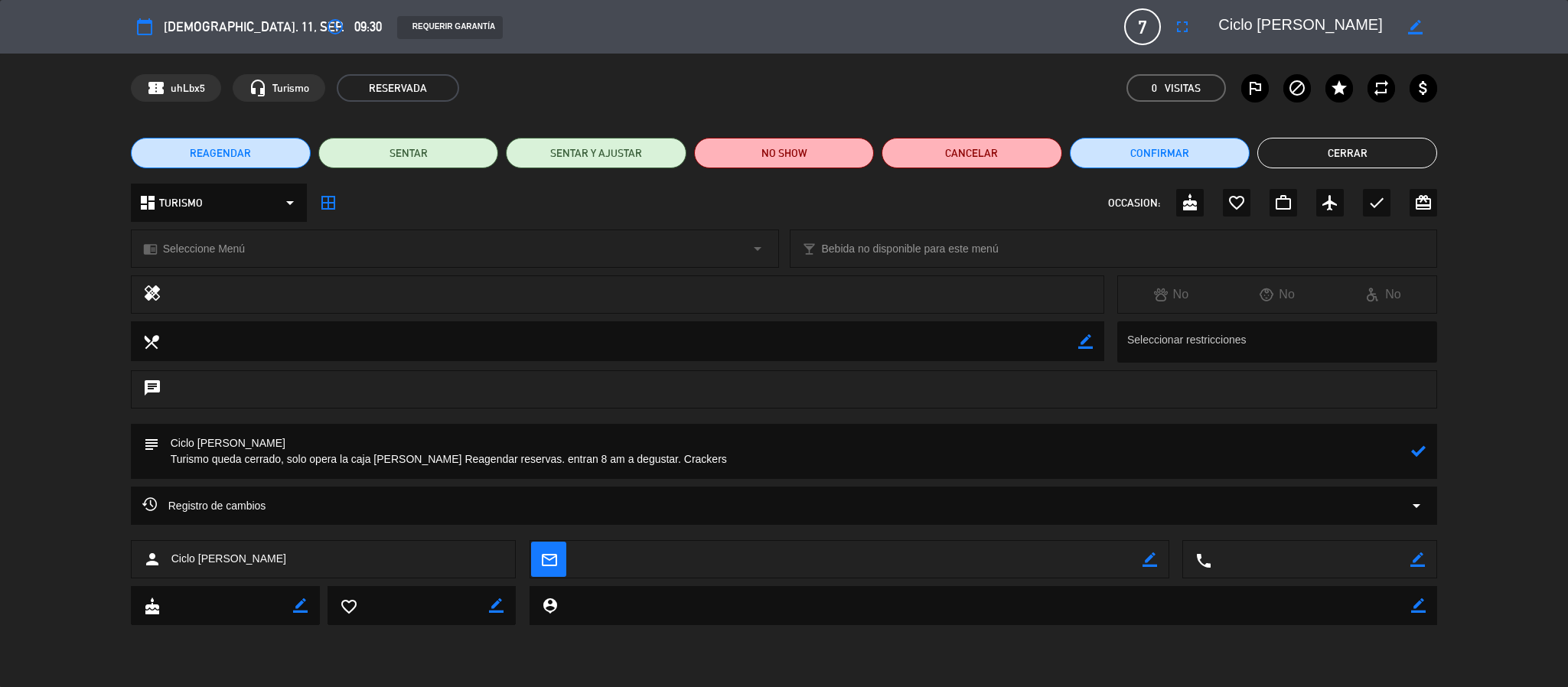
type textarea "Ciclo [PERSON_NAME] Turismo queda cerrado, solo opera la caja [PERSON_NAME] Rea…"
click at [1420, 456] on icon at bounding box center [1418, 451] width 14 height 14
type input "[EMAIL_ADDRESS][DOMAIN_NAME]"
click at [1387, 140] on button "Cerrar" at bounding box center [1347, 152] width 180 height 31
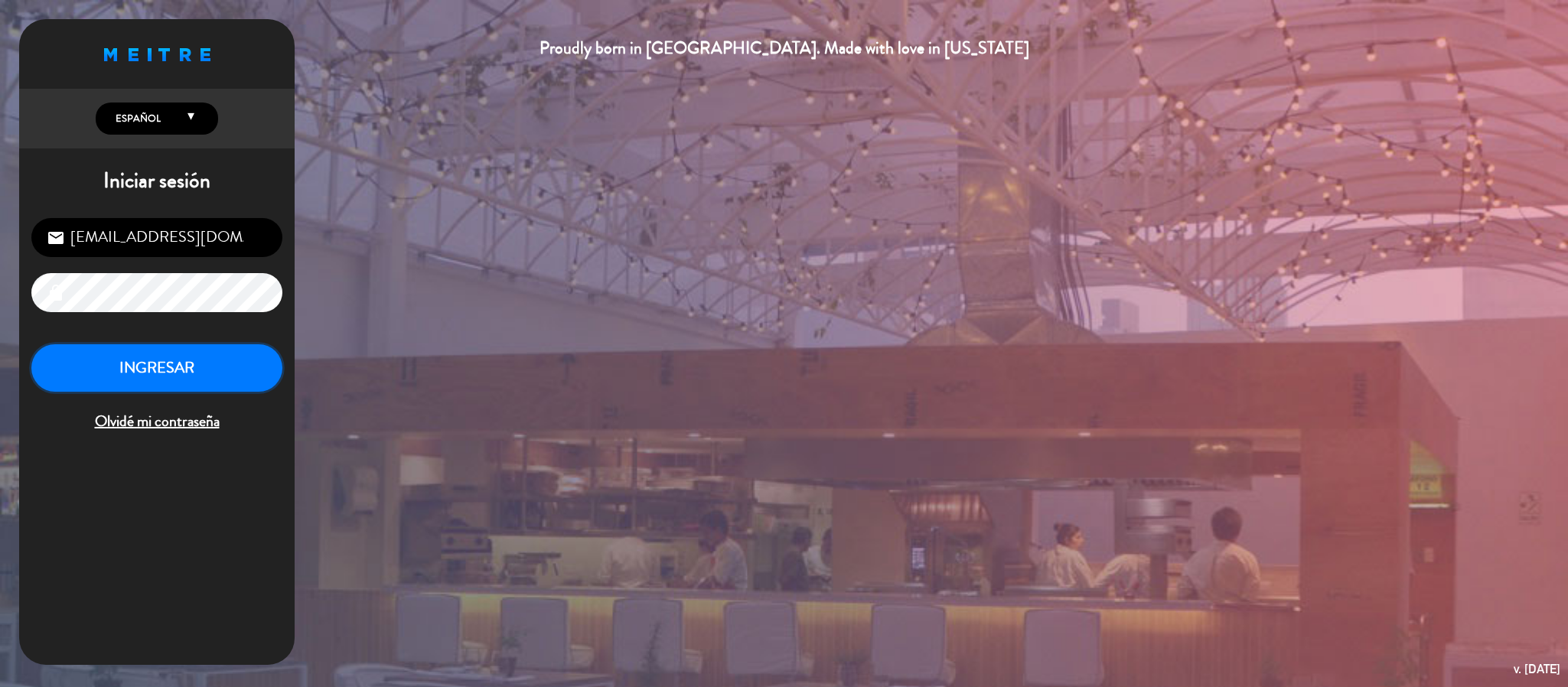
click at [170, 347] on button "INGRESAR" at bounding box center [156, 369] width 251 height 48
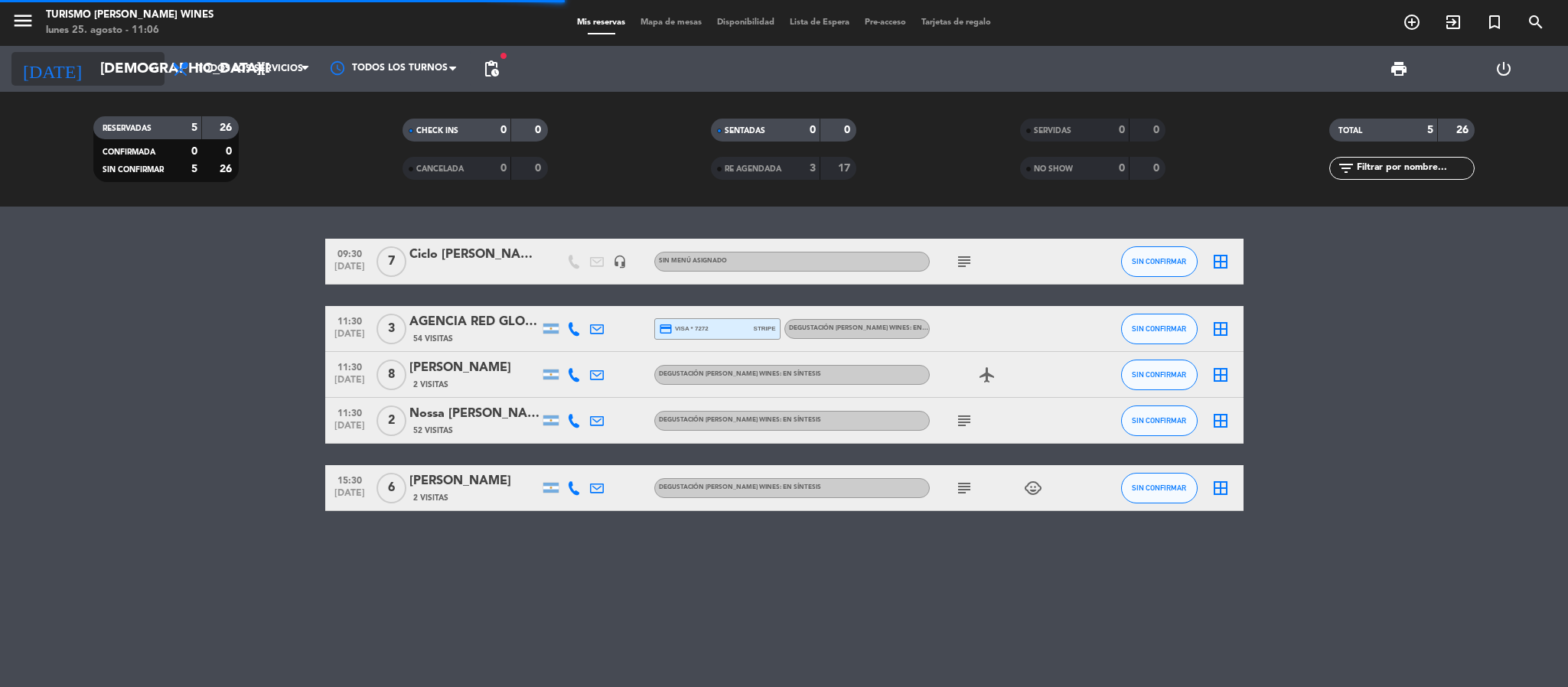
click at [145, 70] on icon "arrow_drop_down" at bounding box center [152, 68] width 19 height 19
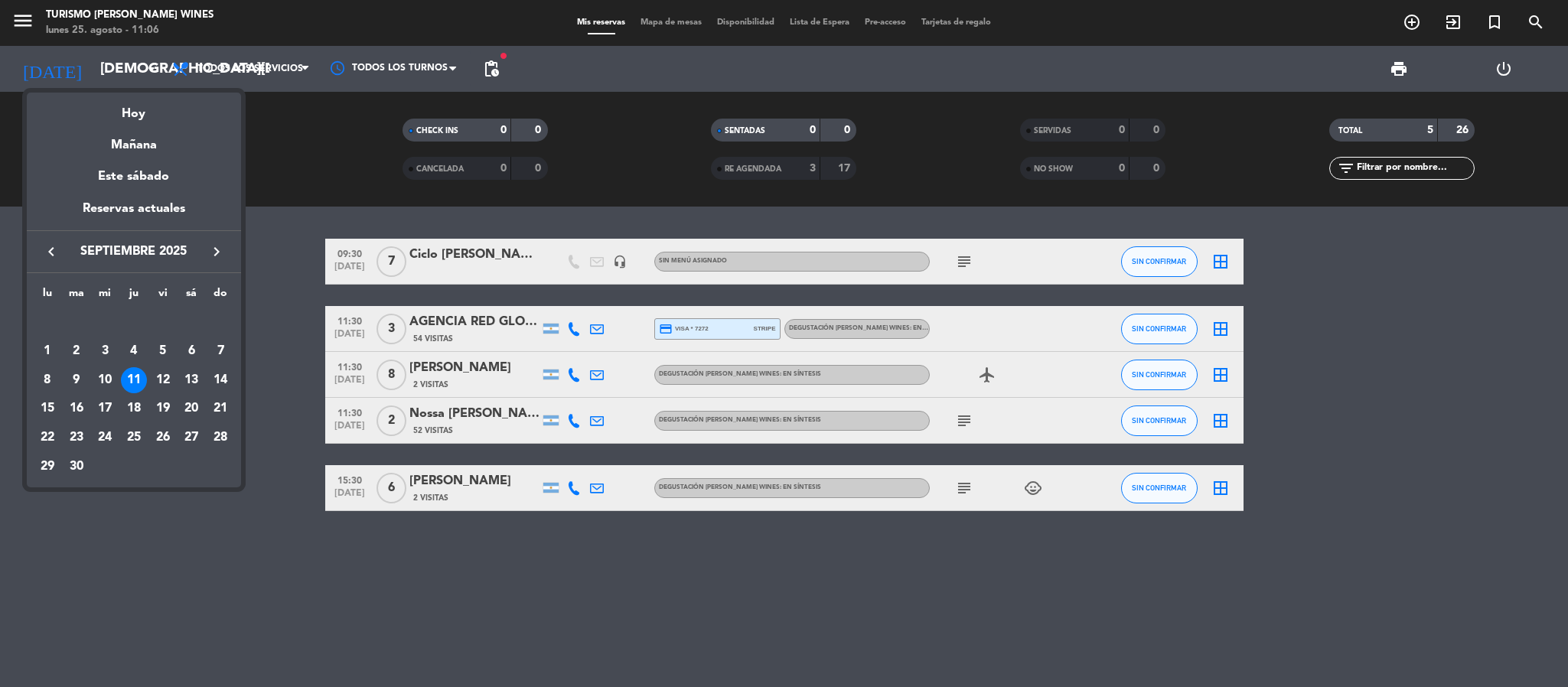
click at [20, 20] on div at bounding box center [784, 343] width 1568 height 687
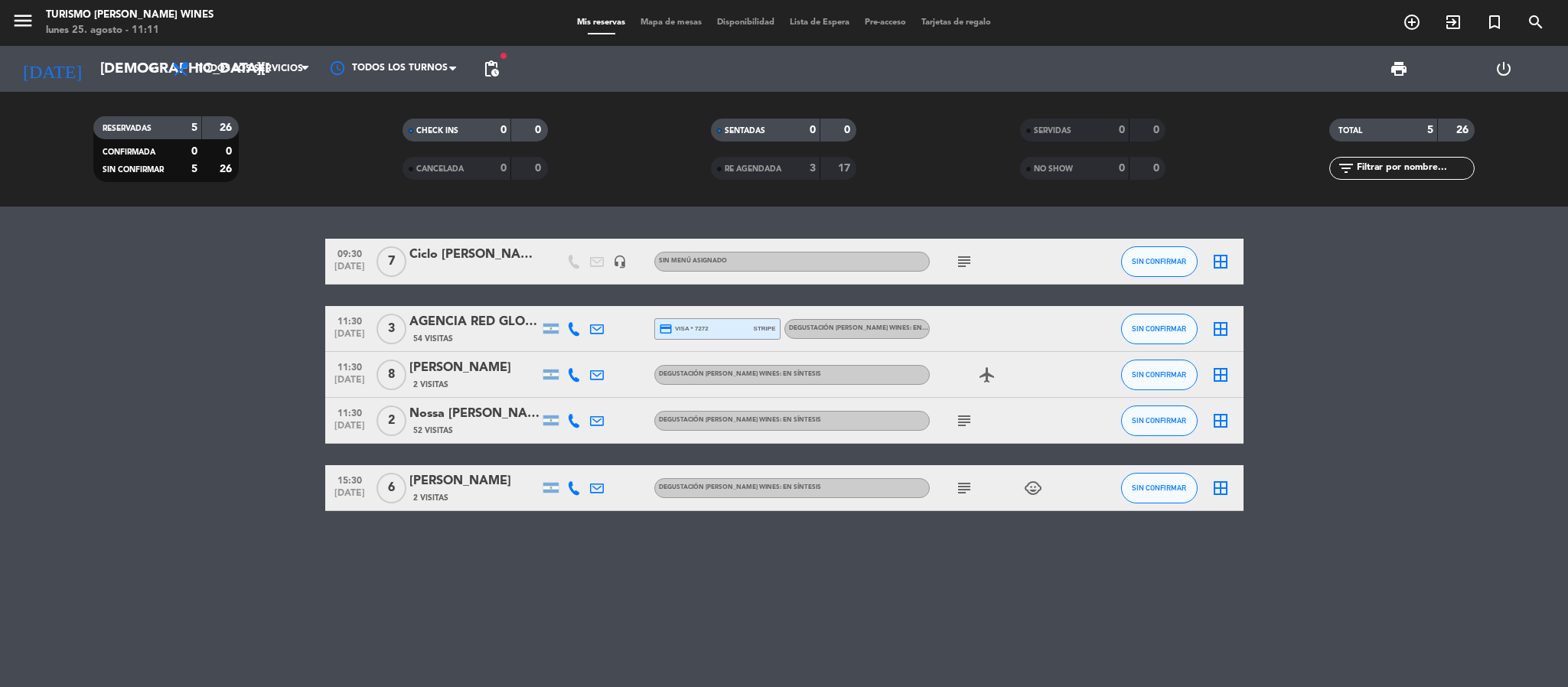
click at [35, 12] on span "menu" at bounding box center [28, 23] width 35 height 36
click at [23, 16] on icon "menu" at bounding box center [23, 20] width 23 height 23
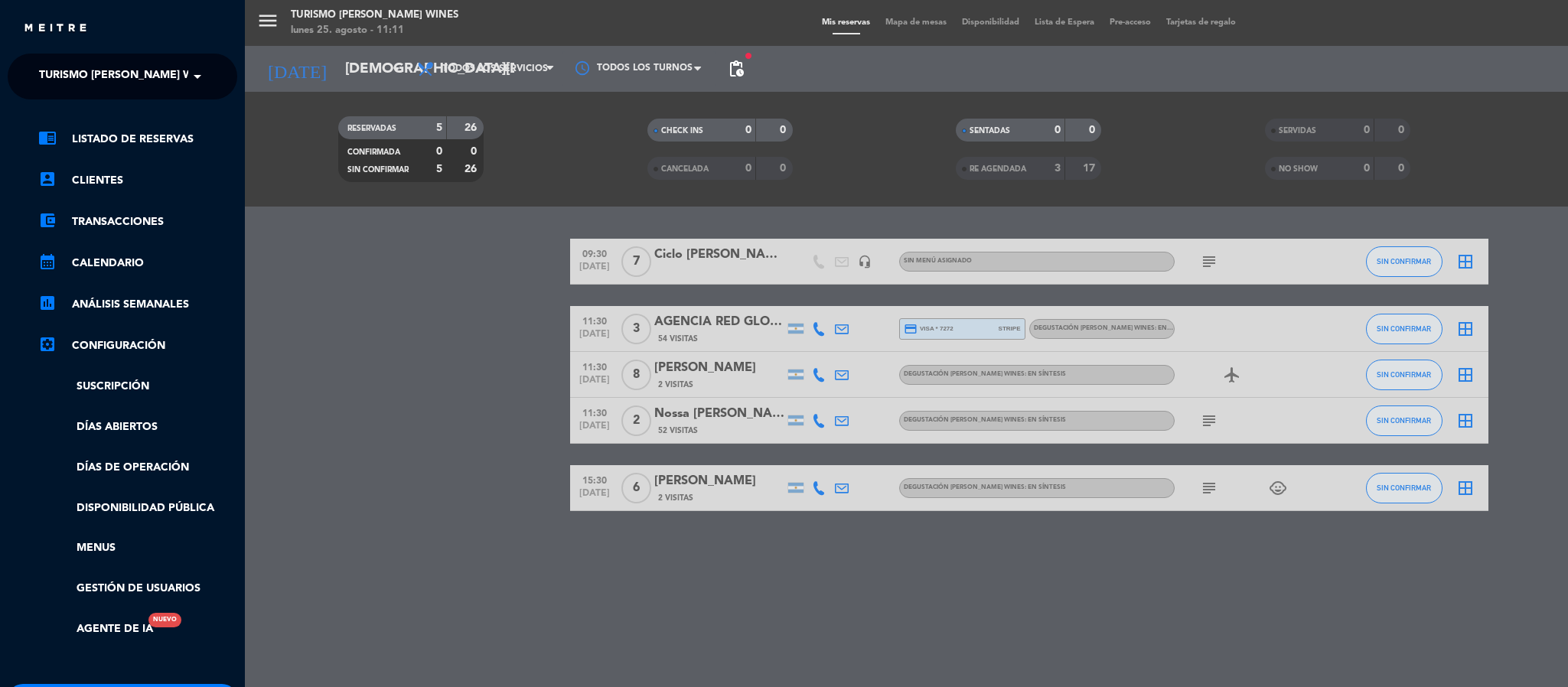
click at [202, 76] on span at bounding box center [200, 76] width 26 height 32
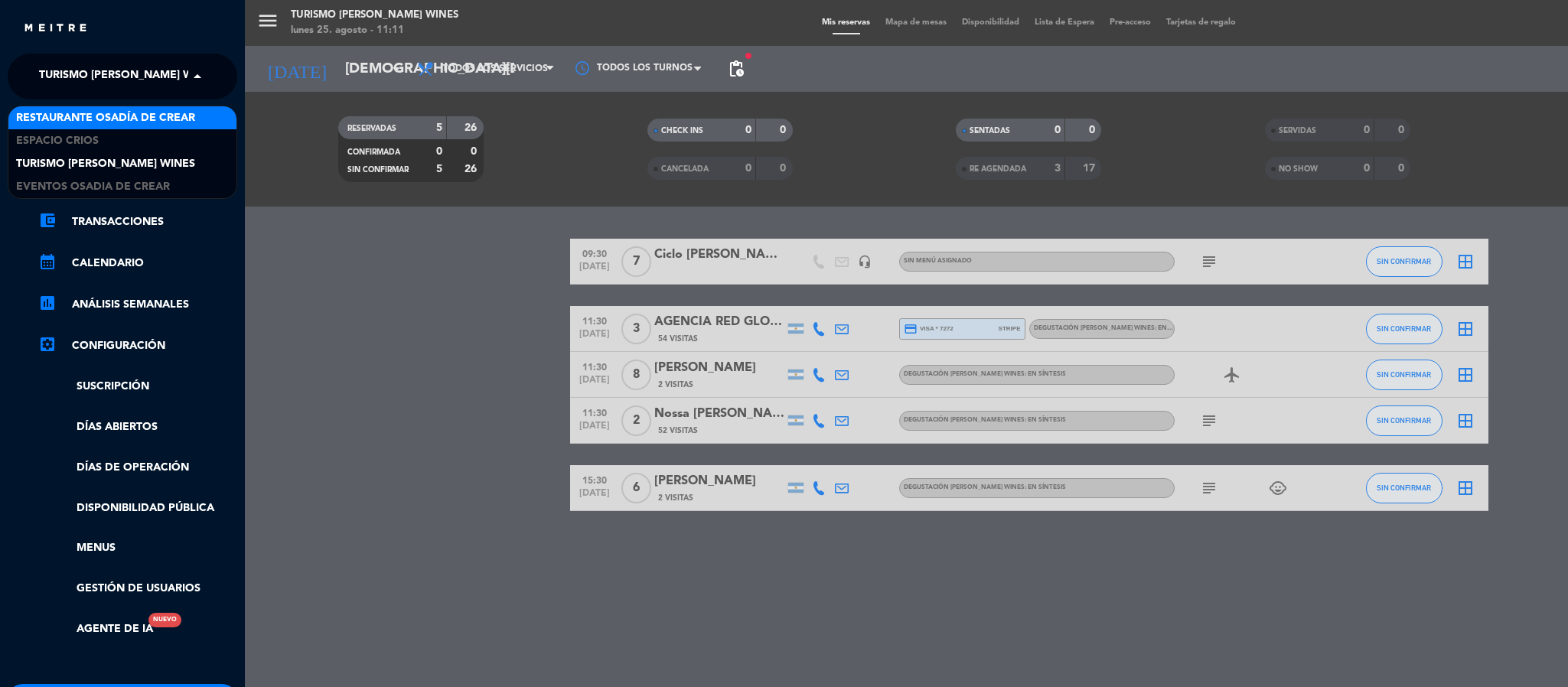
click at [170, 108] on div "Restaurante Osadía de Crear" at bounding box center [121, 118] width 228 height 23
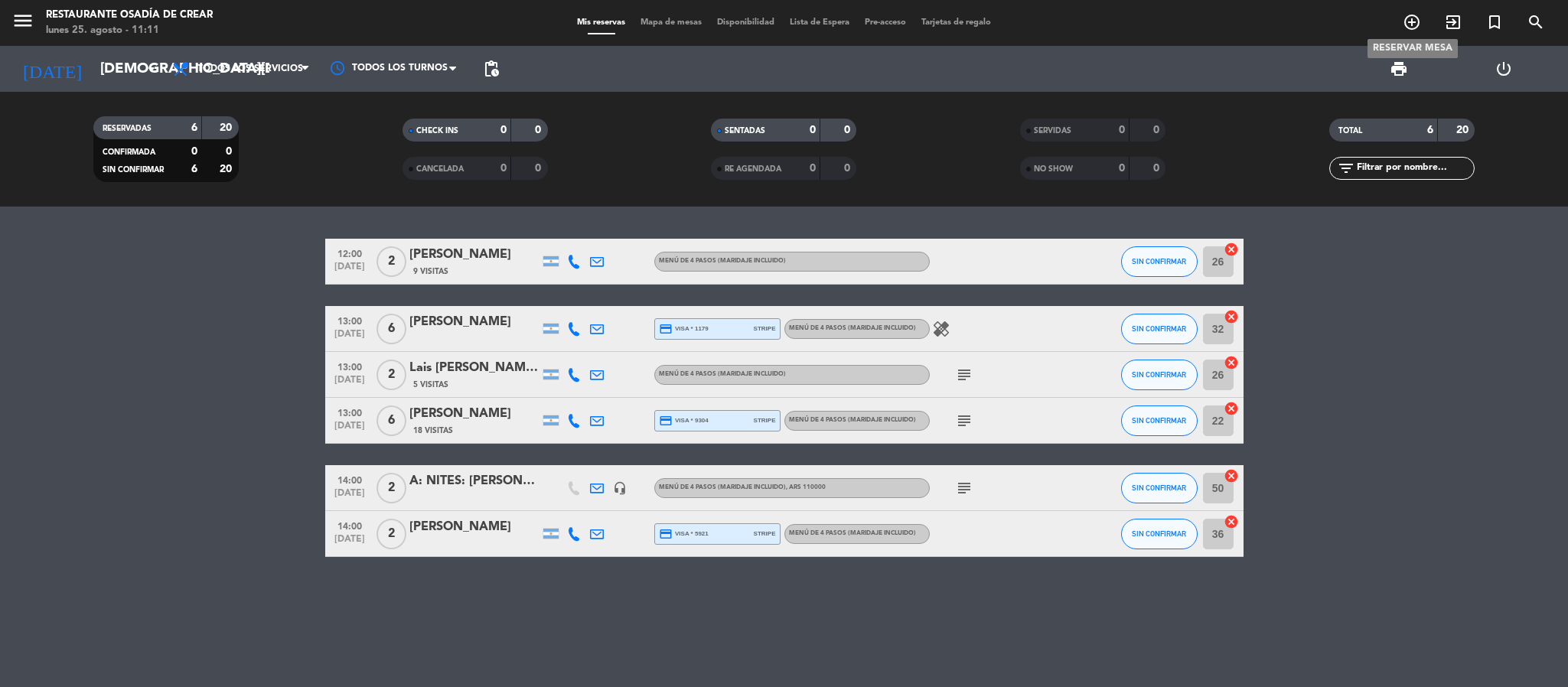
click at [1404, 19] on icon "add_circle_outline" at bounding box center [1412, 22] width 19 height 19
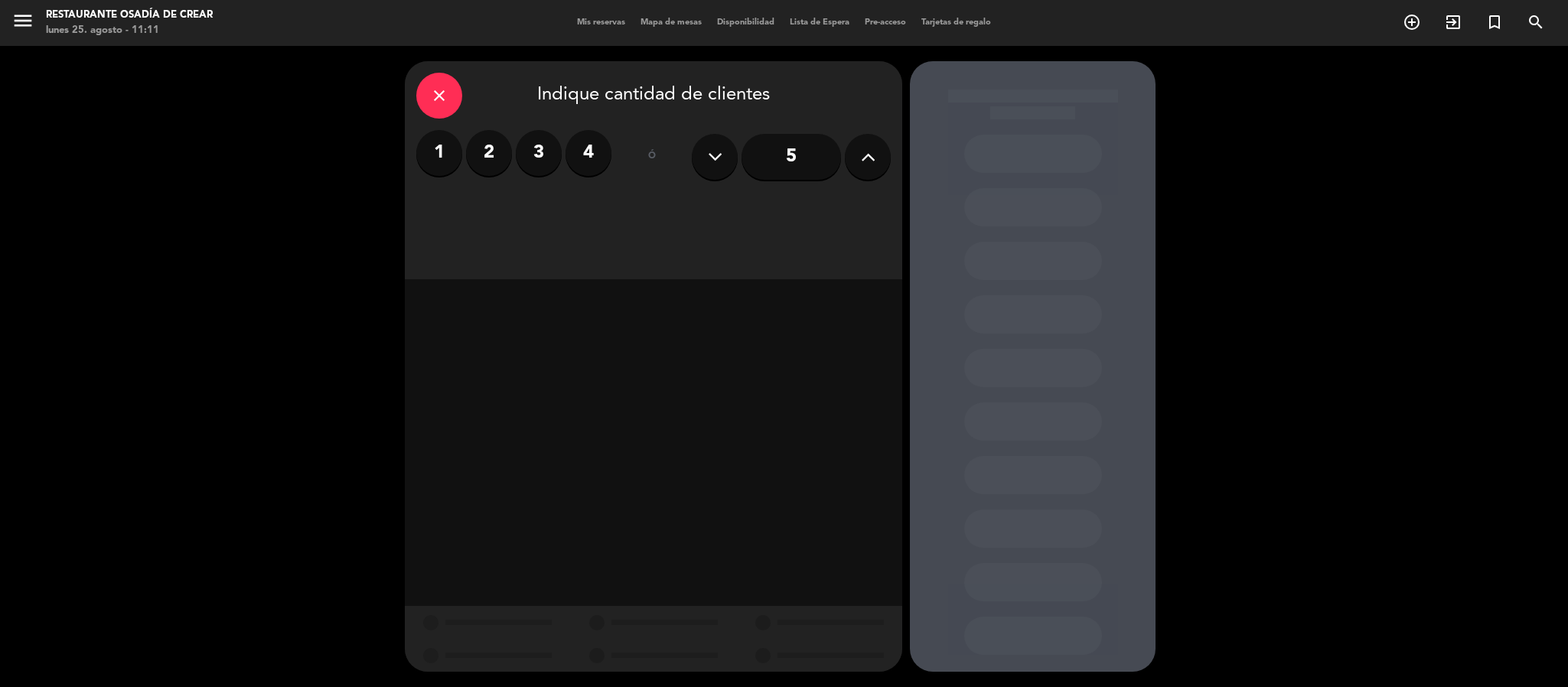
click at [863, 163] on icon at bounding box center [868, 157] width 14 height 23
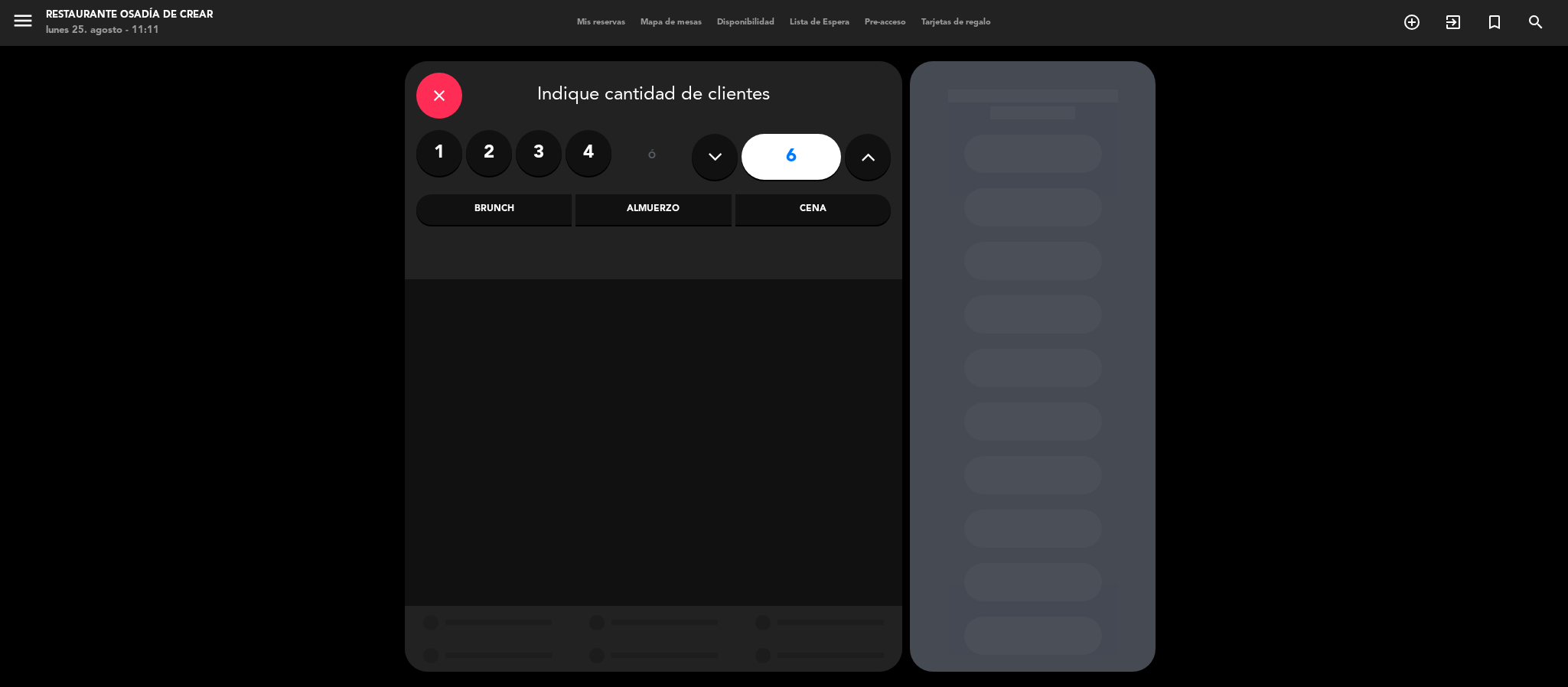
click at [863, 163] on icon at bounding box center [868, 157] width 14 height 23
type input "7"
click at [529, 202] on div "Brunch" at bounding box center [494, 209] width 155 height 31
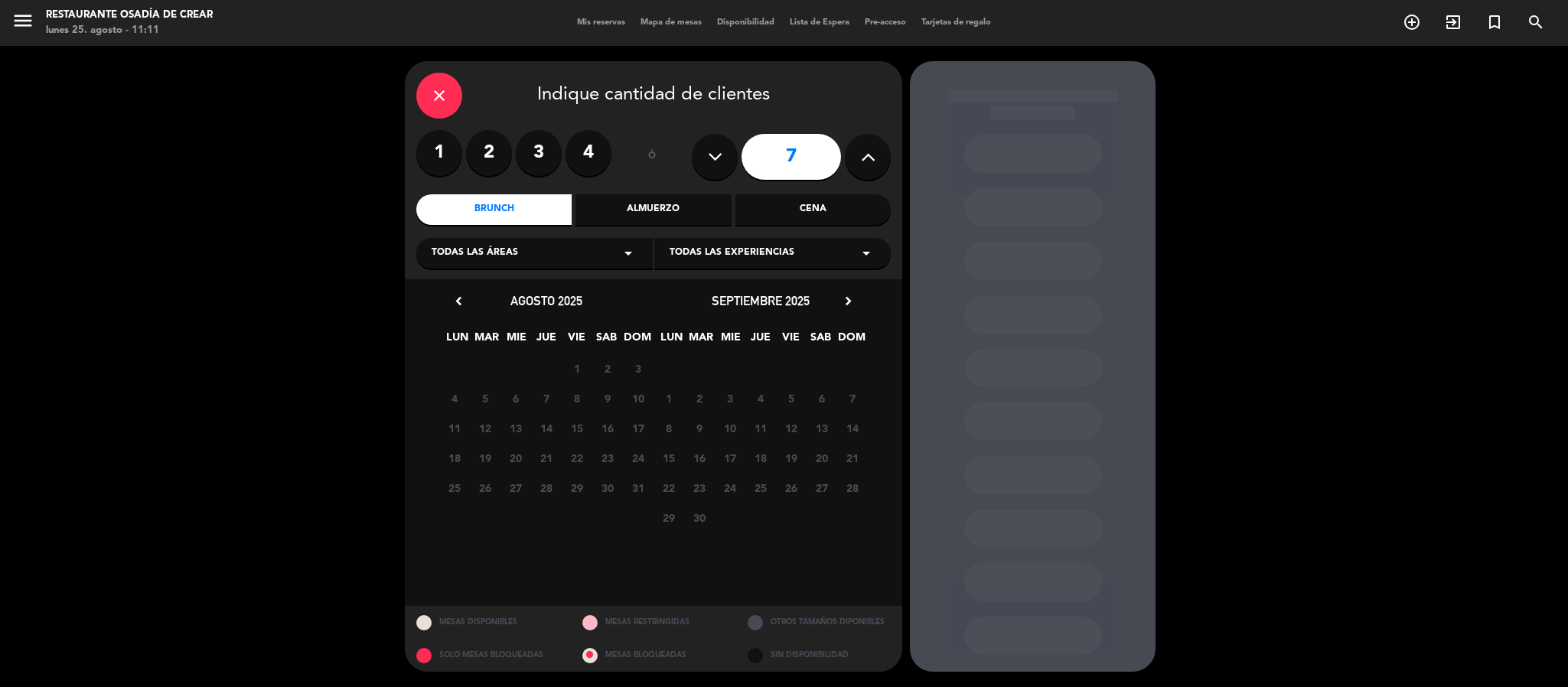
click at [629, 218] on div "Almuerzo" at bounding box center [652, 209] width 155 height 31
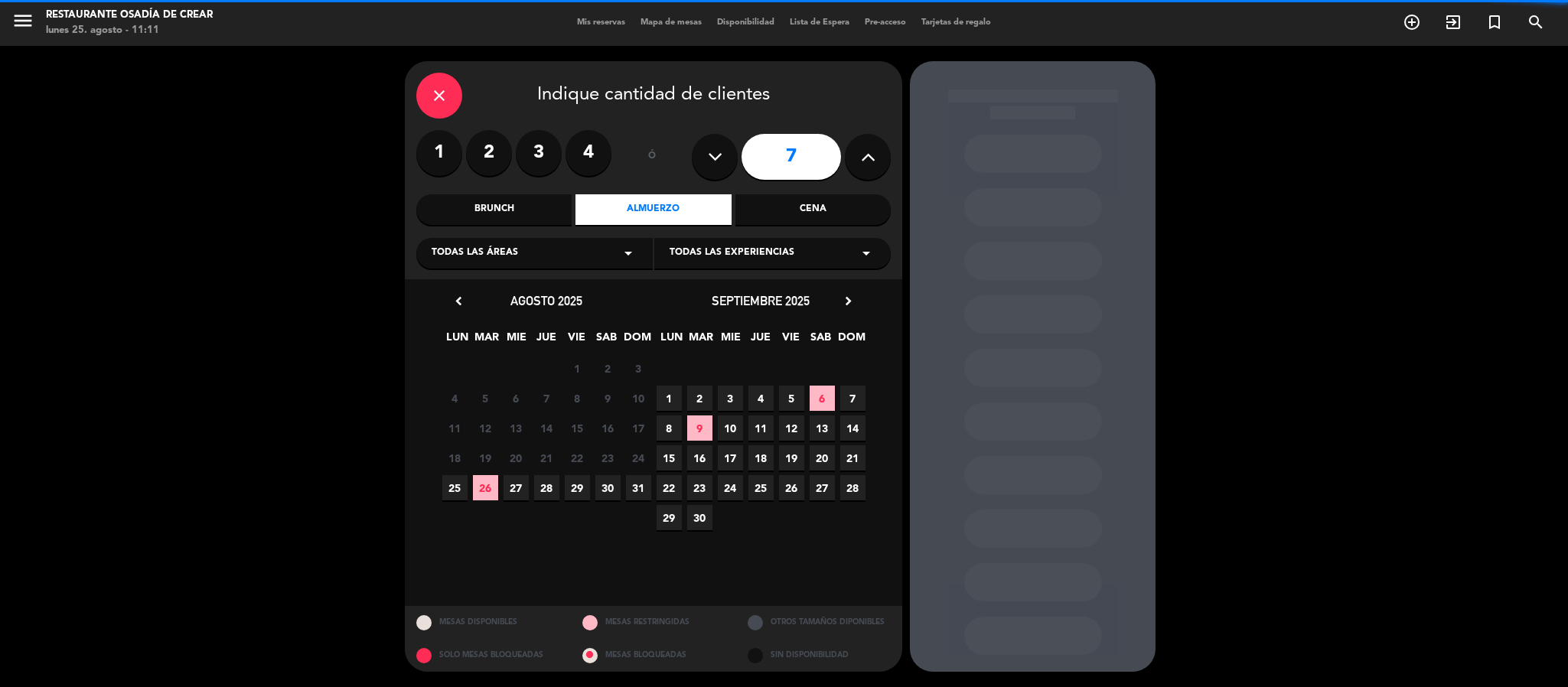
click at [836, 214] on div "Cena" at bounding box center [813, 209] width 155 height 31
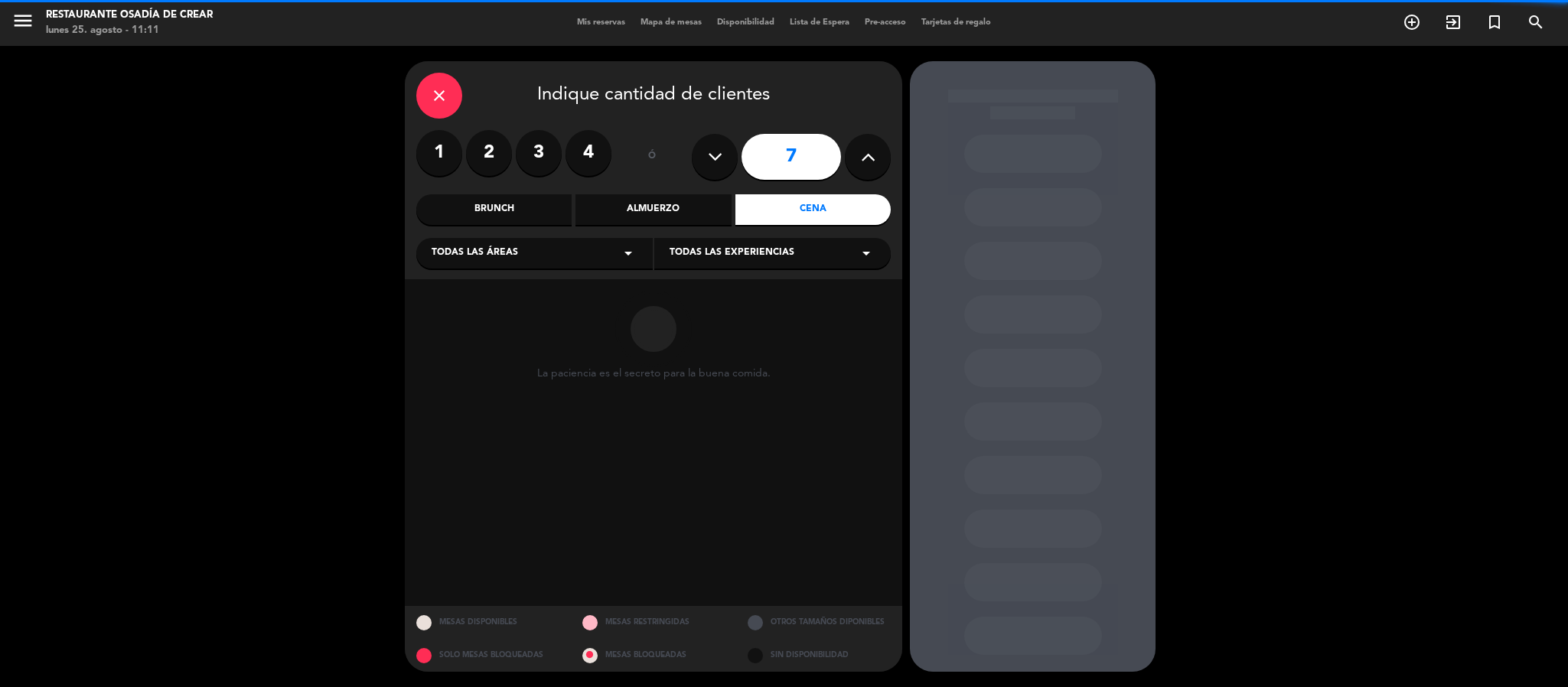
click at [666, 202] on div "Almuerzo" at bounding box center [652, 209] width 155 height 31
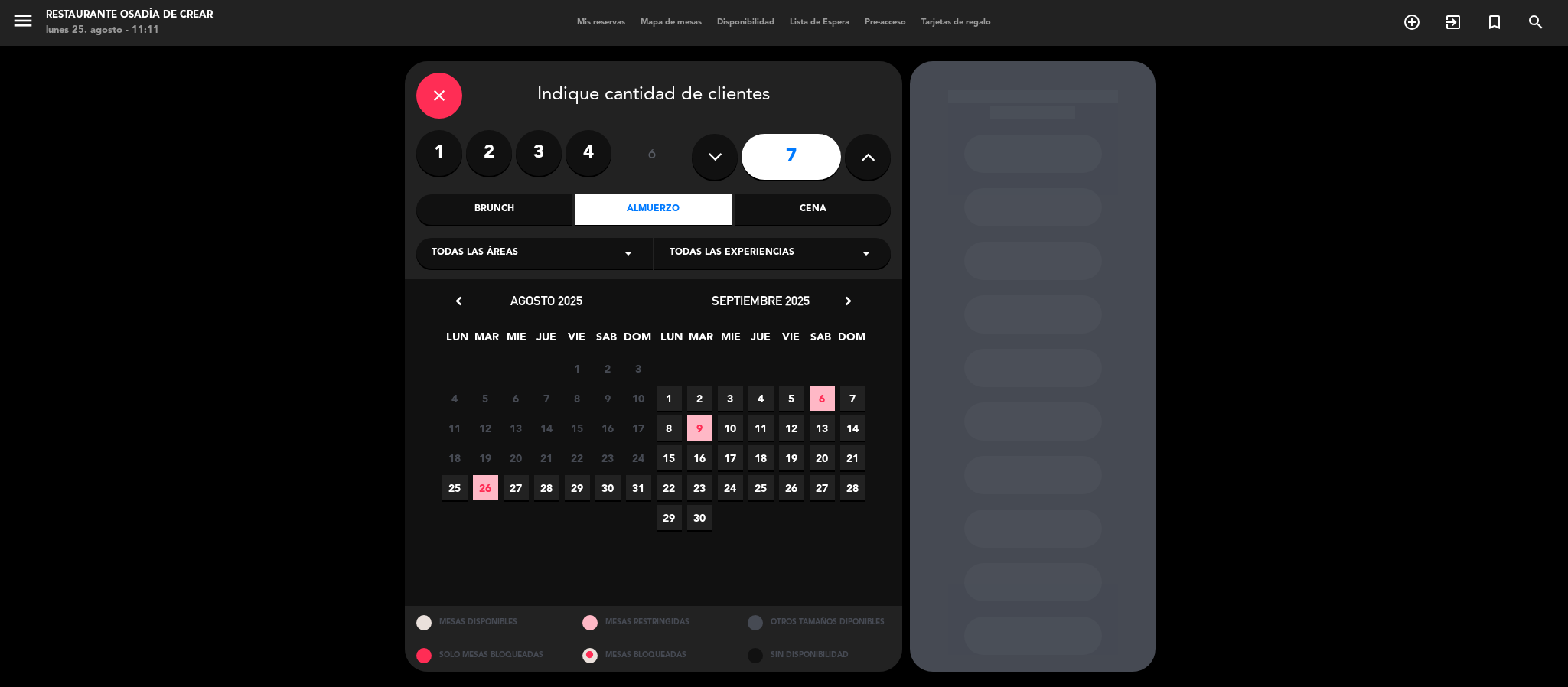
click at [632, 253] on icon "arrow_drop_down" at bounding box center [628, 253] width 19 height 19
click at [622, 254] on icon "arrow_drop_down" at bounding box center [628, 253] width 19 height 19
click at [450, 98] on div "close" at bounding box center [440, 96] width 46 height 46
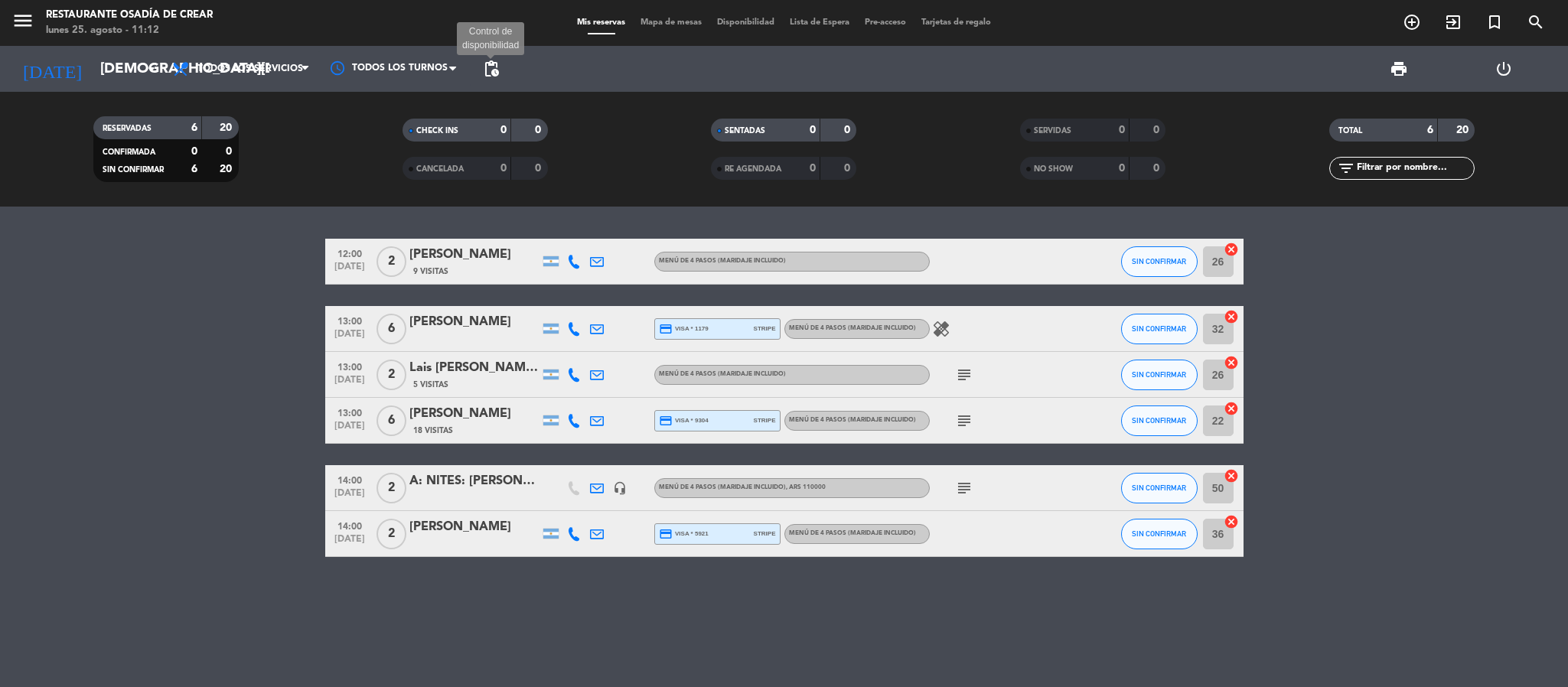
click at [491, 69] on span "pending_actions" at bounding box center [491, 68] width 19 height 19
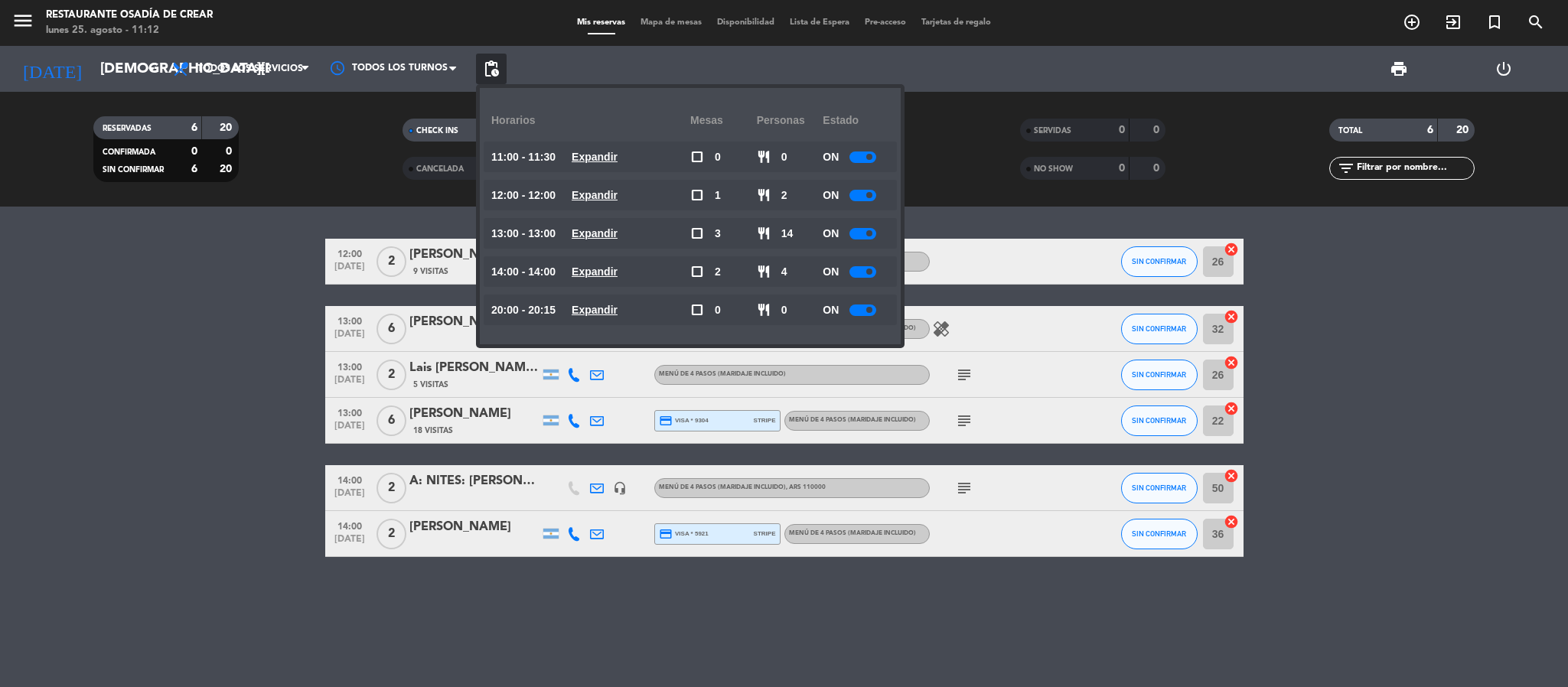
click at [491, 69] on span "pending_actions" at bounding box center [491, 68] width 19 height 19
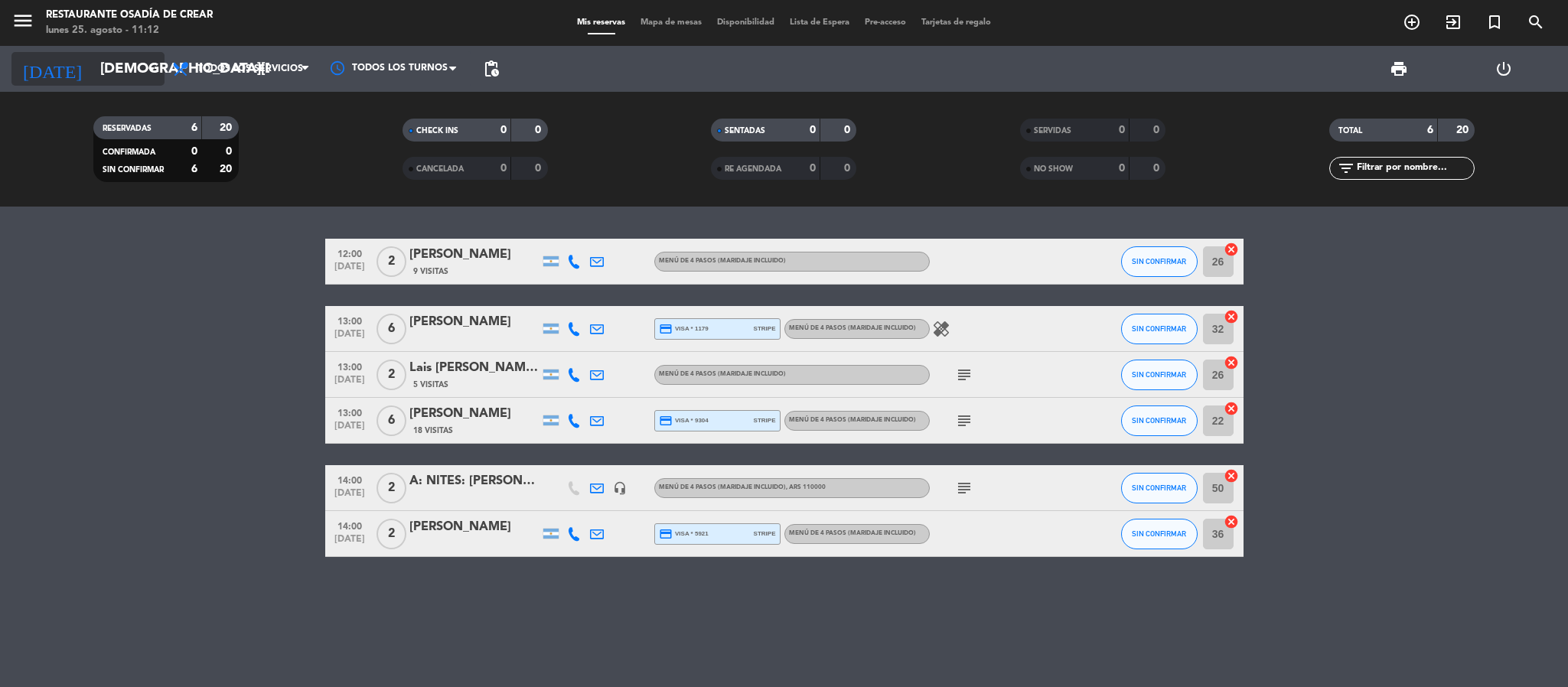
click at [120, 67] on input "[DEMOGRAPHIC_DATA][DATE]" at bounding box center [184, 69] width 184 height 32
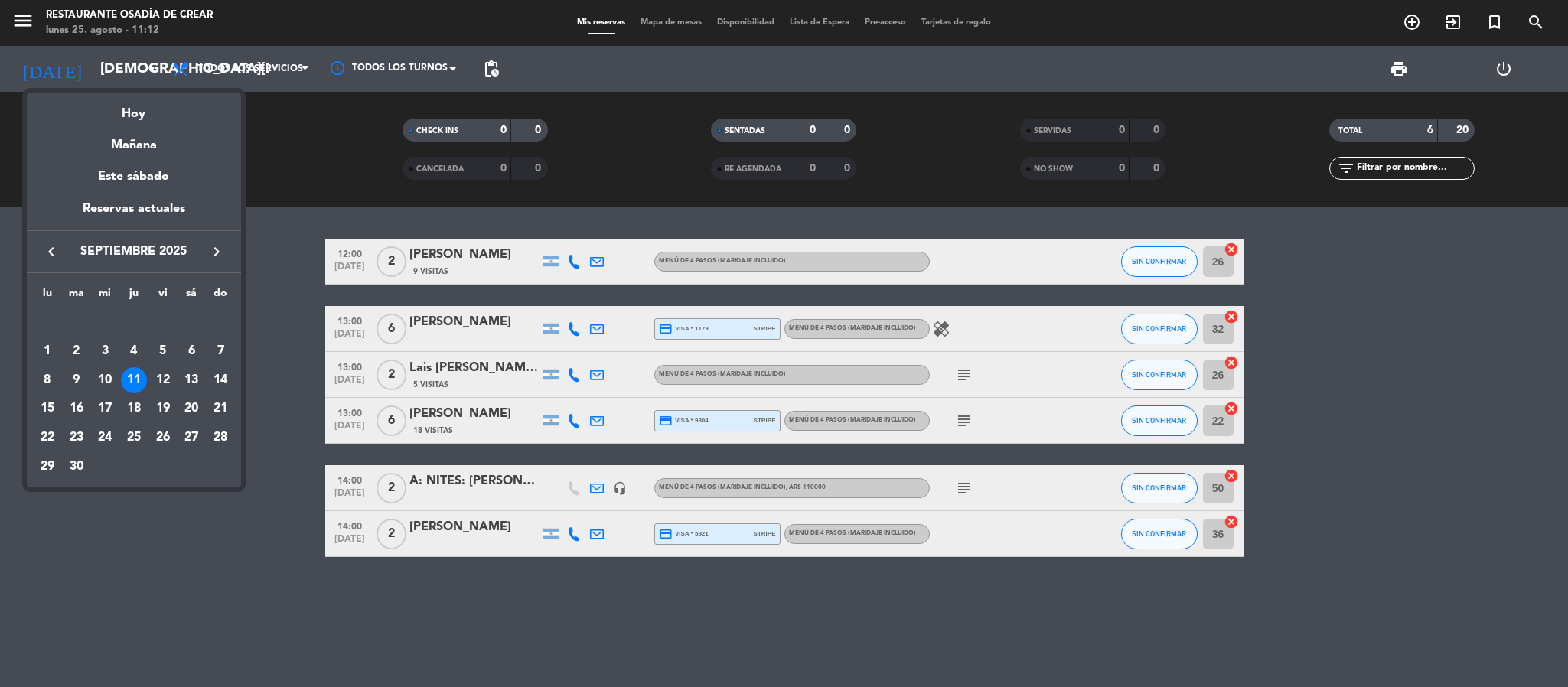
click at [253, 613] on div at bounding box center [784, 343] width 1568 height 687
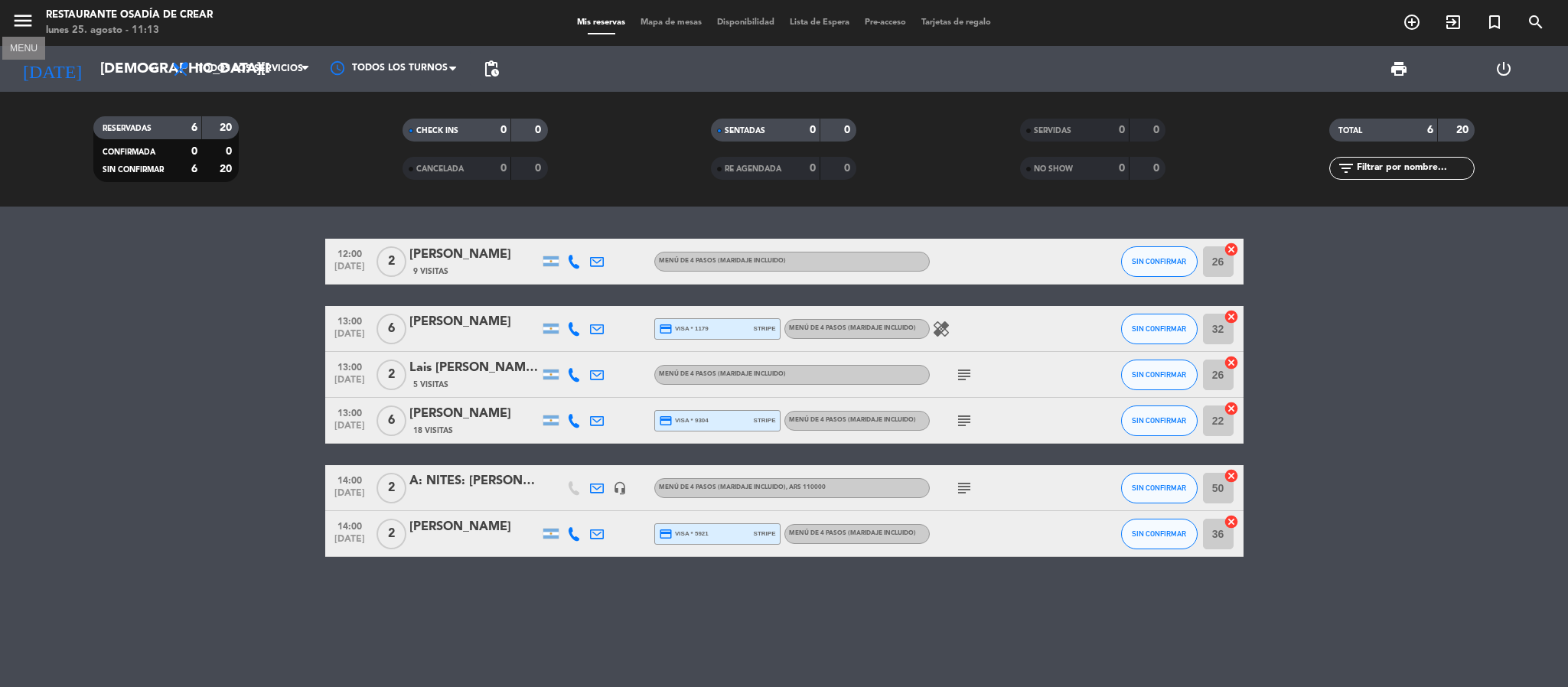
click at [19, 23] on icon "menu" at bounding box center [23, 20] width 23 height 23
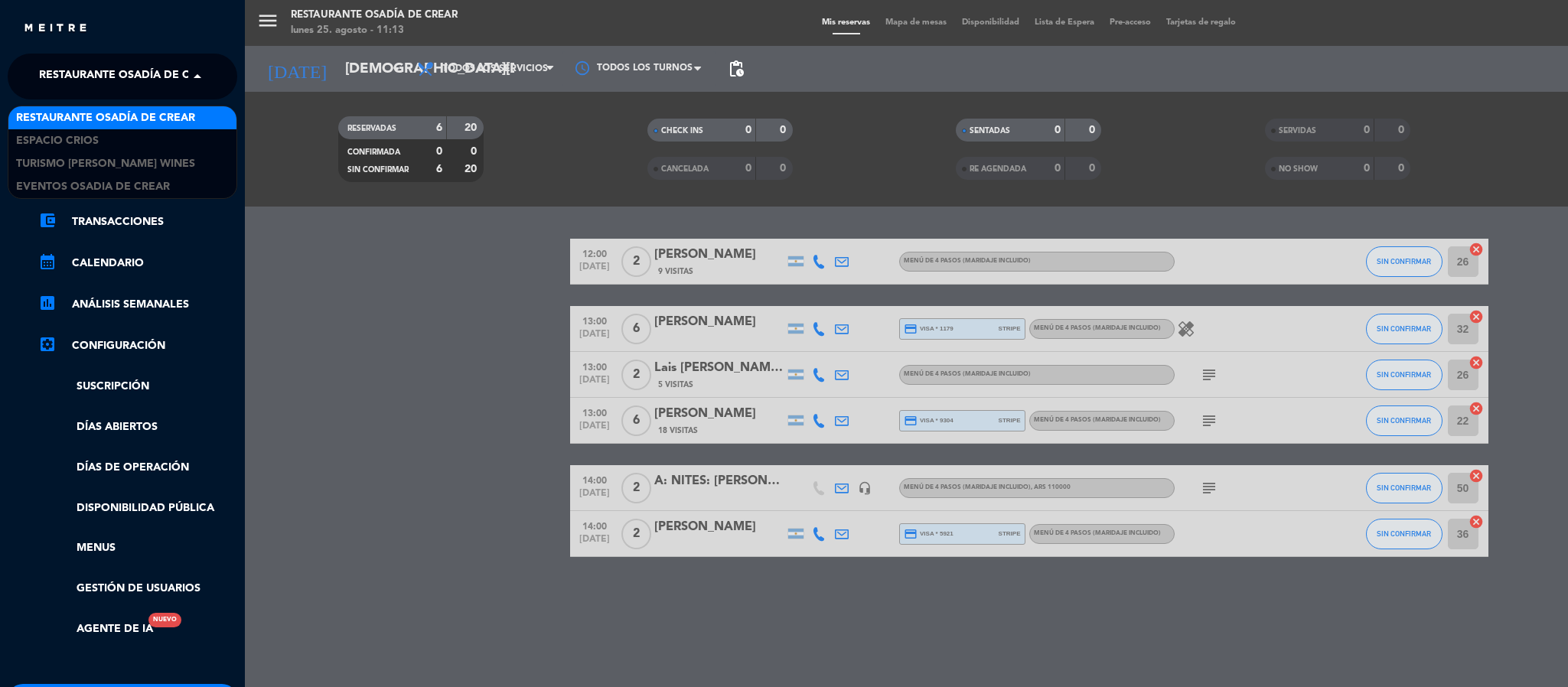
click at [195, 70] on span at bounding box center [200, 76] width 26 height 32
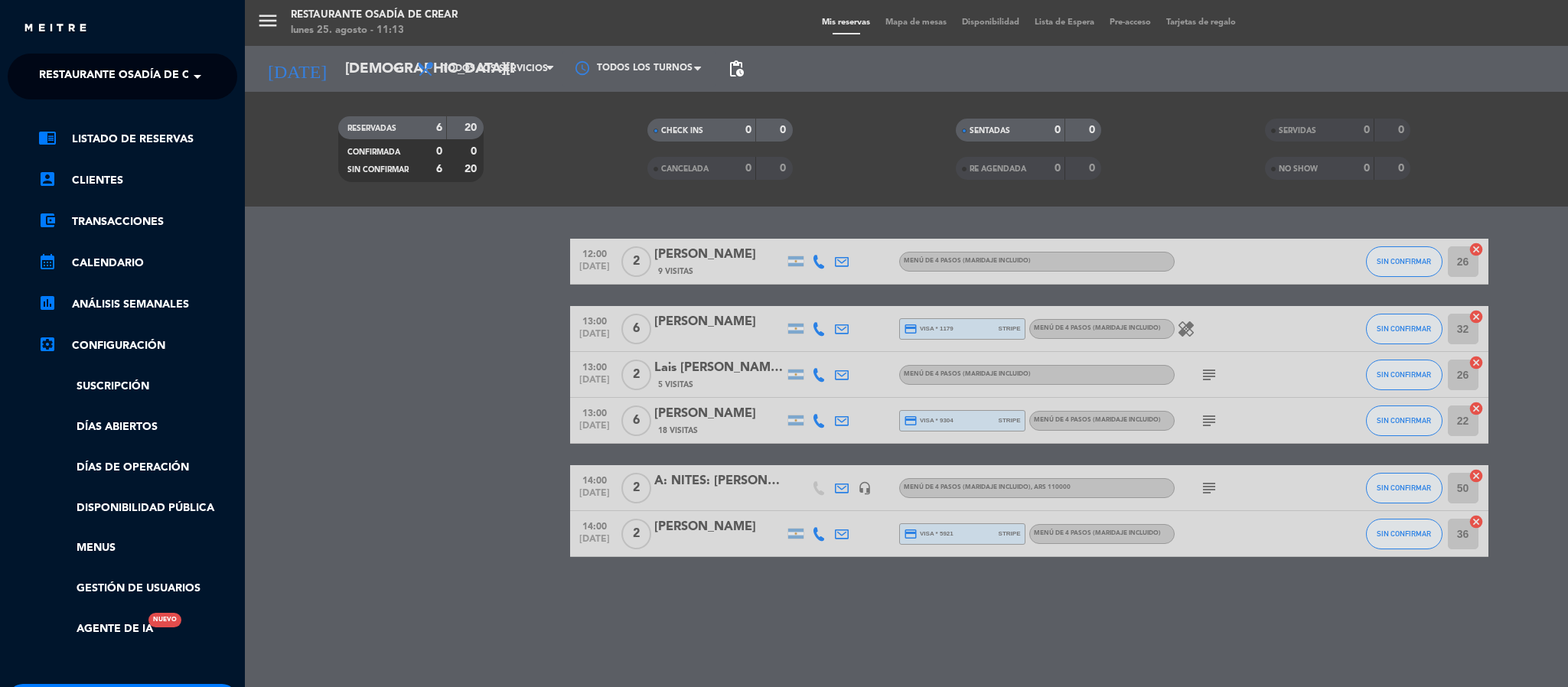
click at [386, 437] on div "menu Restaurante Osadía de Crear [DATE] 25. agosto - 11:13 Mis reservas Mapa de…" at bounding box center [1028, 343] width 1568 height 687
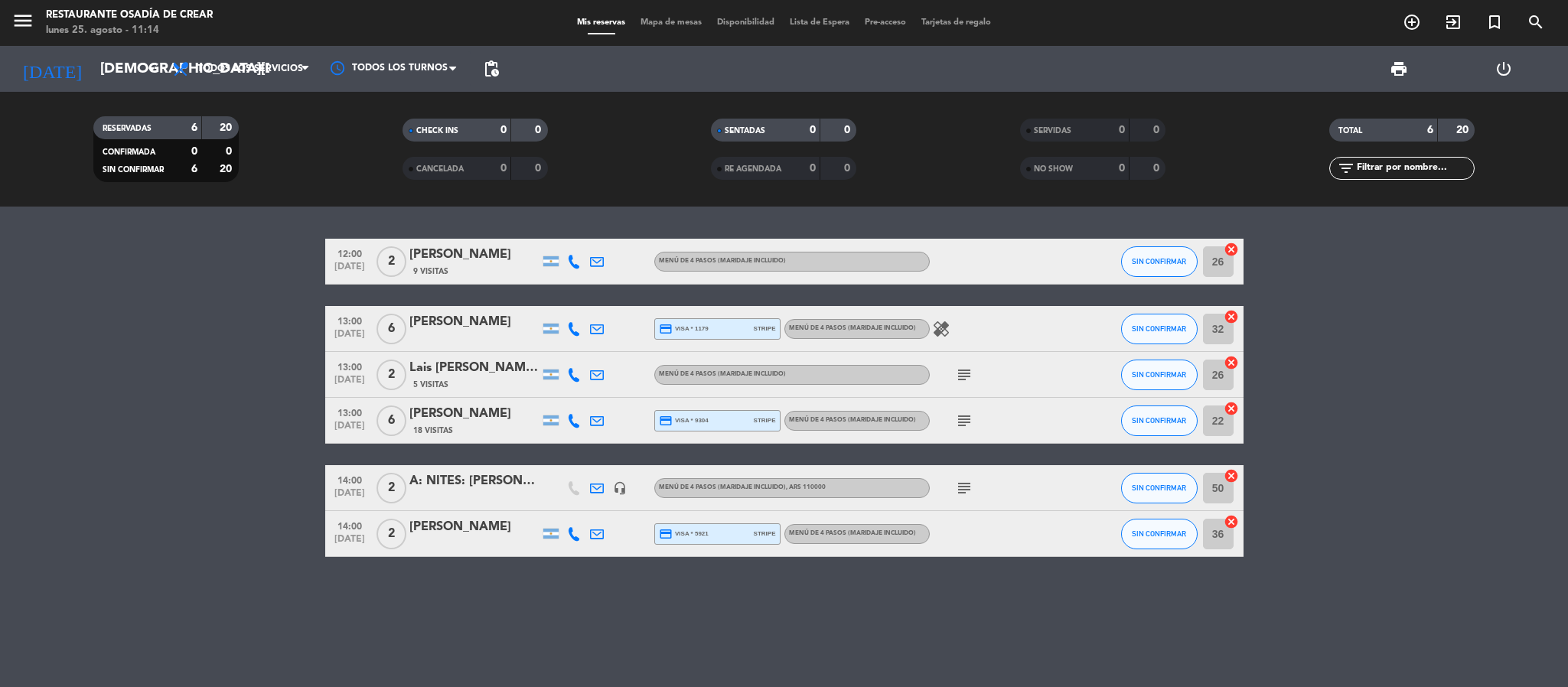
click at [751, 20] on span "Disponibilidad" at bounding box center [745, 22] width 73 height 8
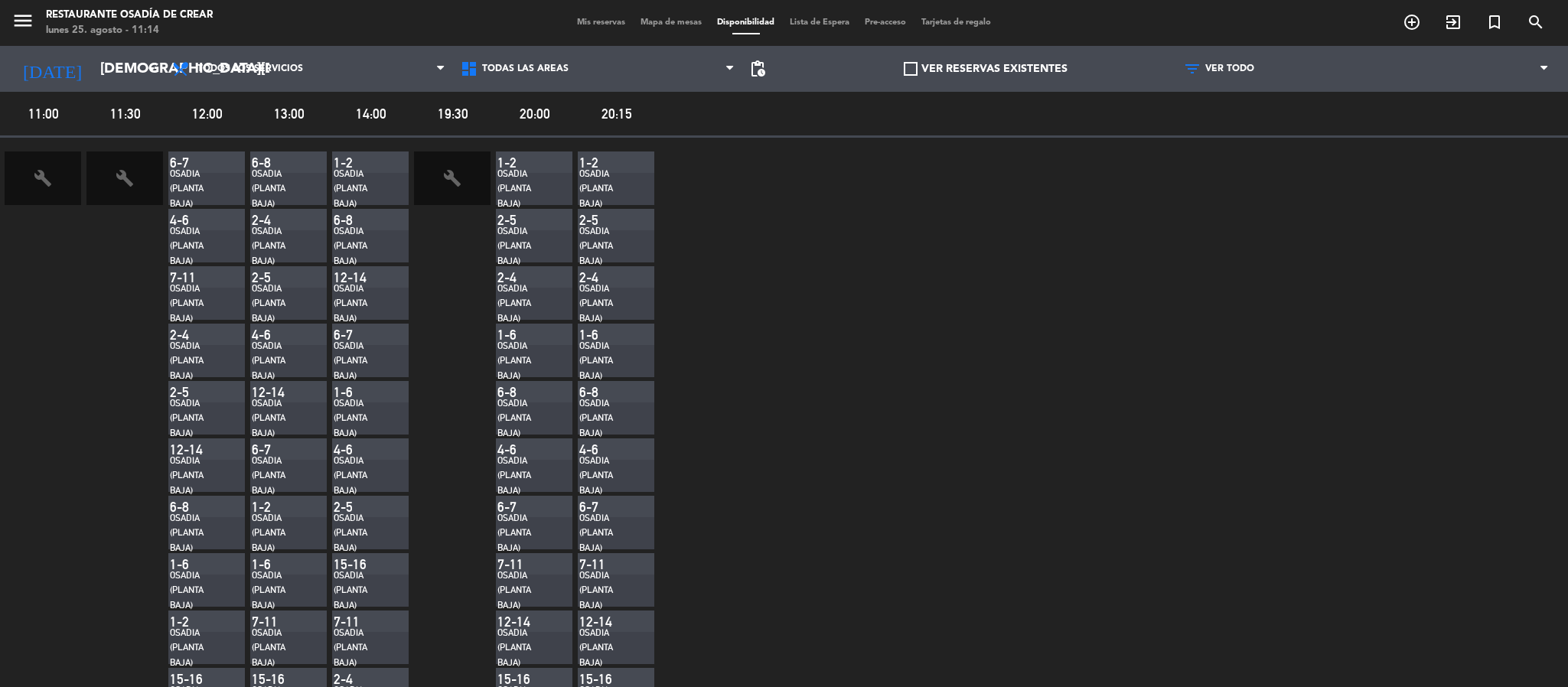
click at [569, 20] on span "Mis reservas" at bounding box center [601, 22] width 64 height 8
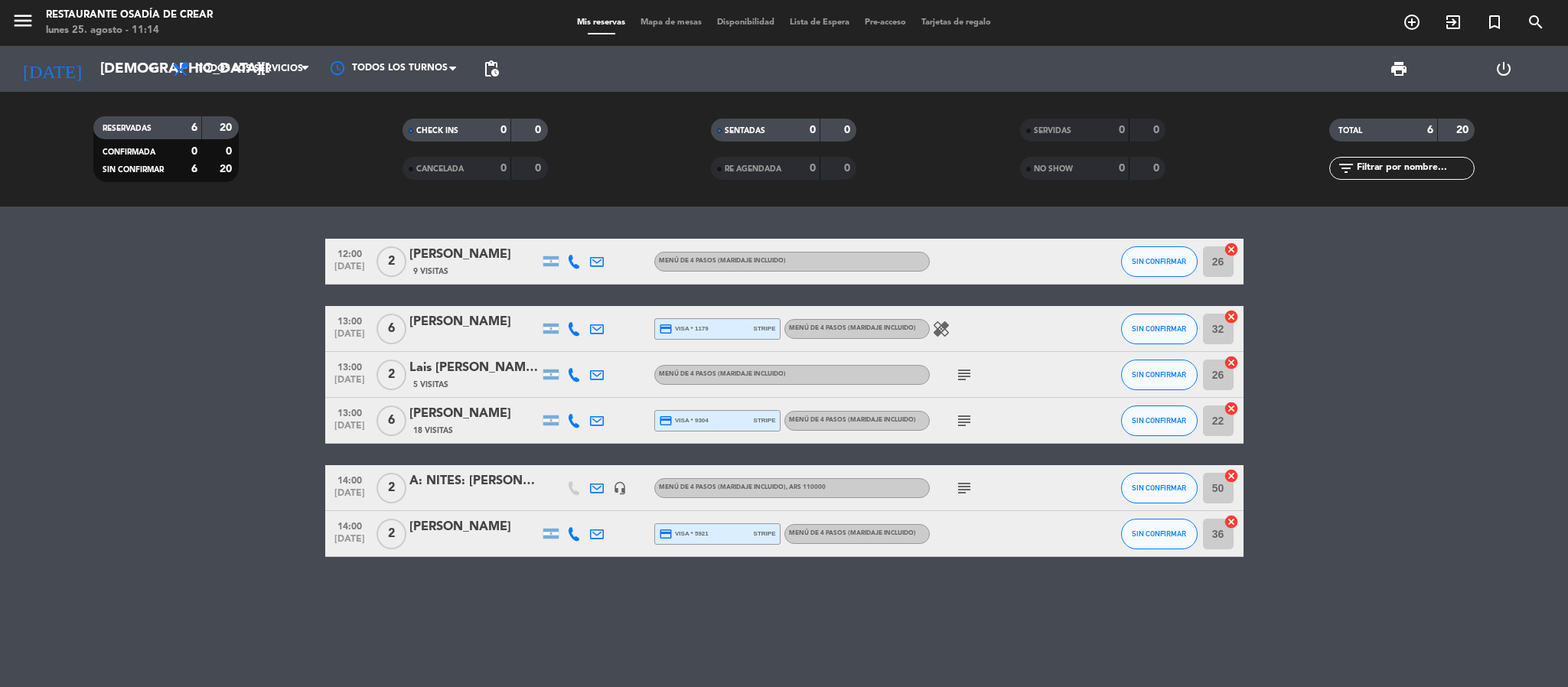
click at [176, 310] on bookings-row "12:00 [DATE] 2 [PERSON_NAME] 9 Visitas MENÚ DE 4 PASOS (Maridaje incluido) SIN …" at bounding box center [784, 397] width 1568 height 318
click at [1406, 25] on icon "add_circle_outline" at bounding box center [1412, 22] width 19 height 19
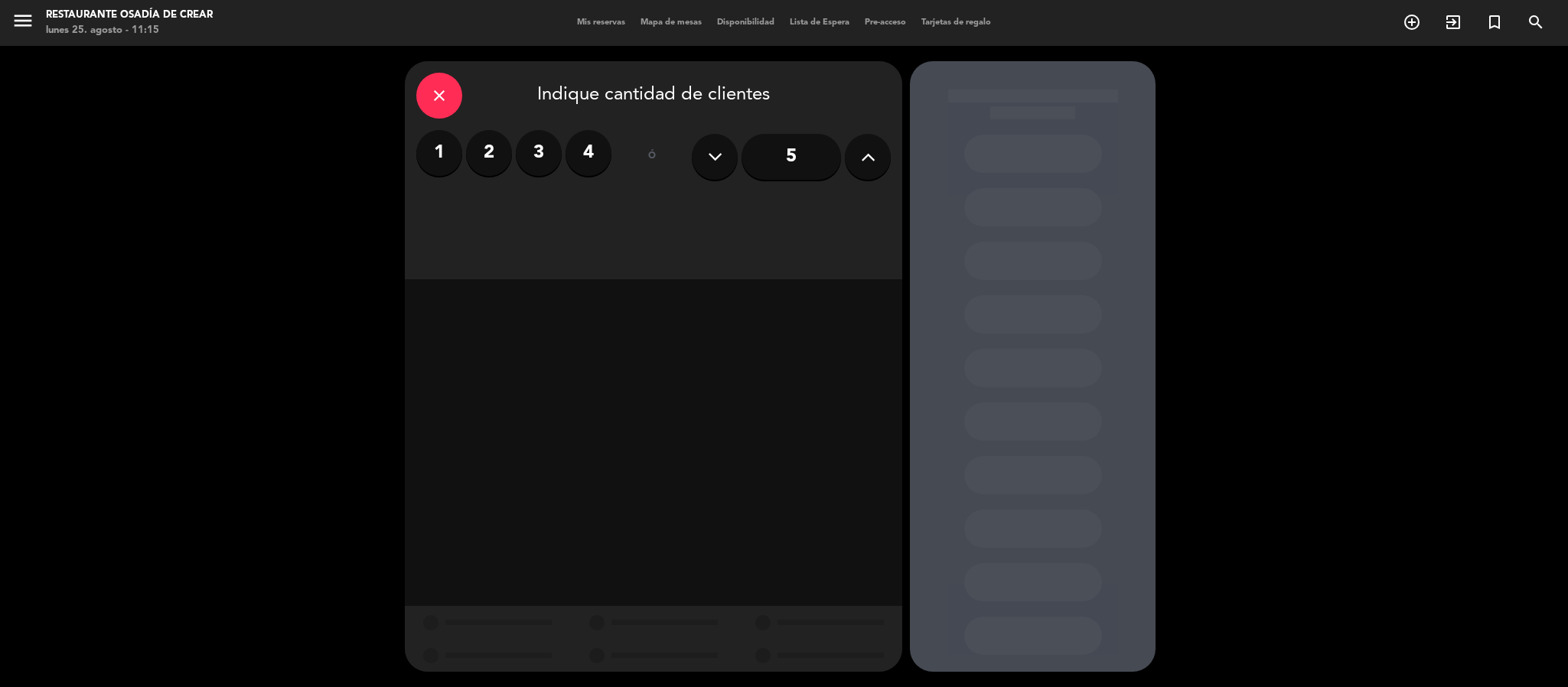
click at [864, 152] on icon at bounding box center [868, 157] width 14 height 23
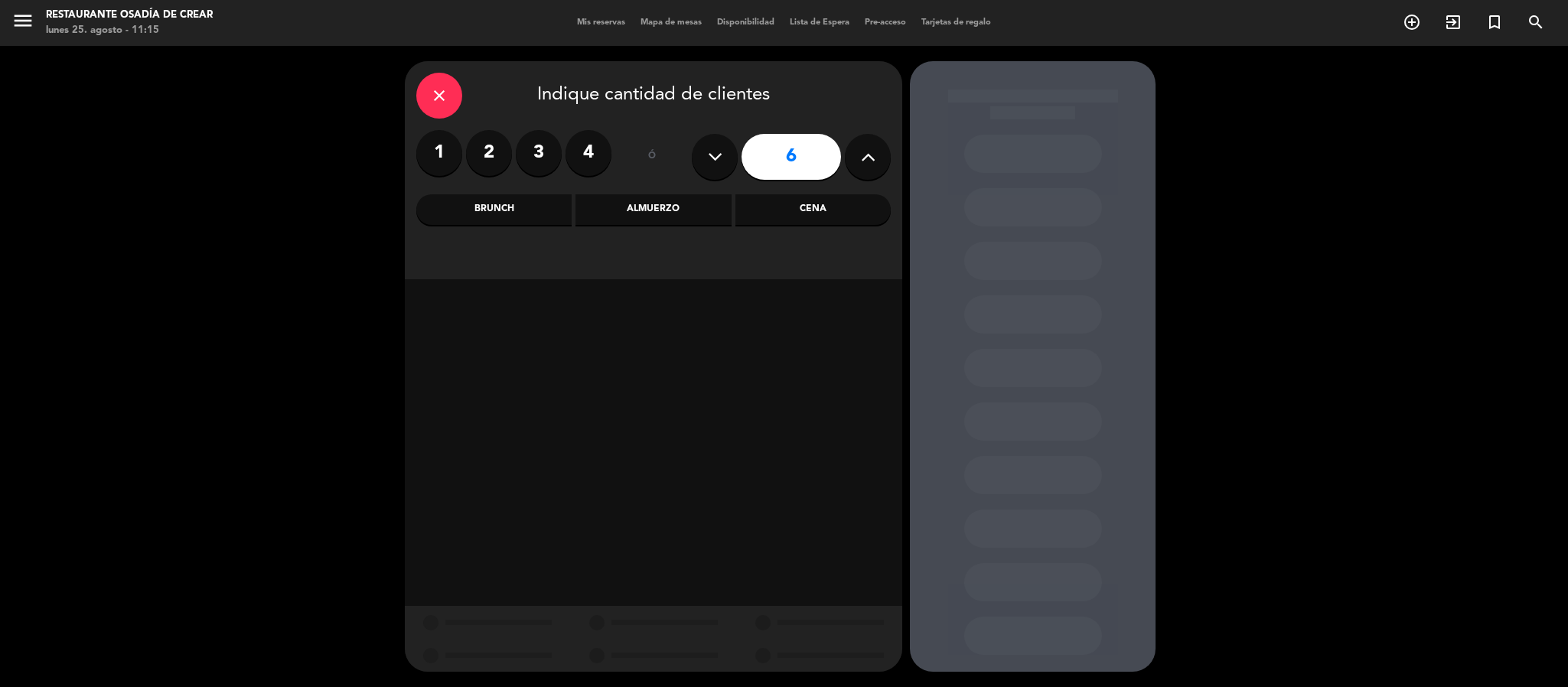
click at [864, 152] on icon at bounding box center [868, 157] width 14 height 23
type input "7"
click at [648, 211] on div "Almuerzo" at bounding box center [652, 209] width 155 height 31
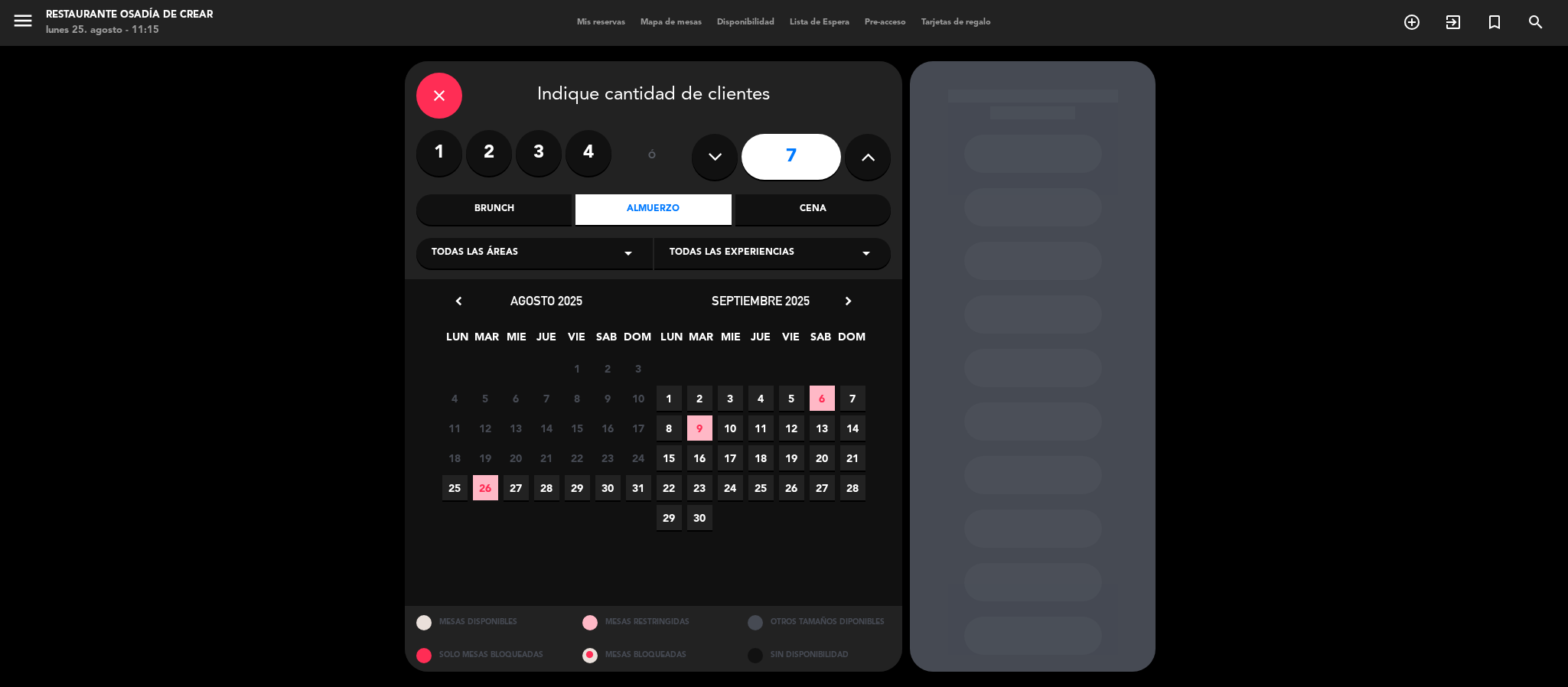
click at [793, 427] on span "12" at bounding box center [792, 428] width 25 height 25
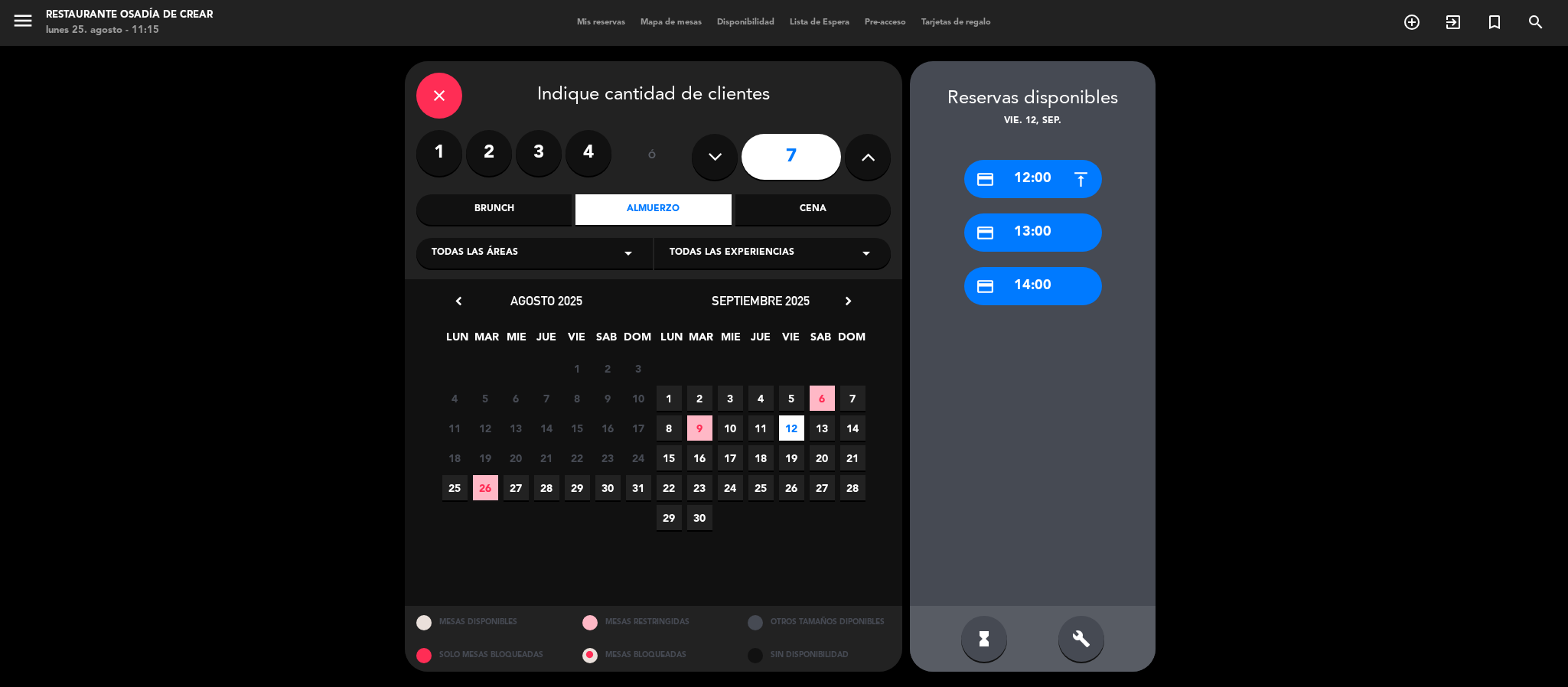
click at [1034, 180] on div "credit_card 12:00" at bounding box center [1033, 178] width 137 height 38
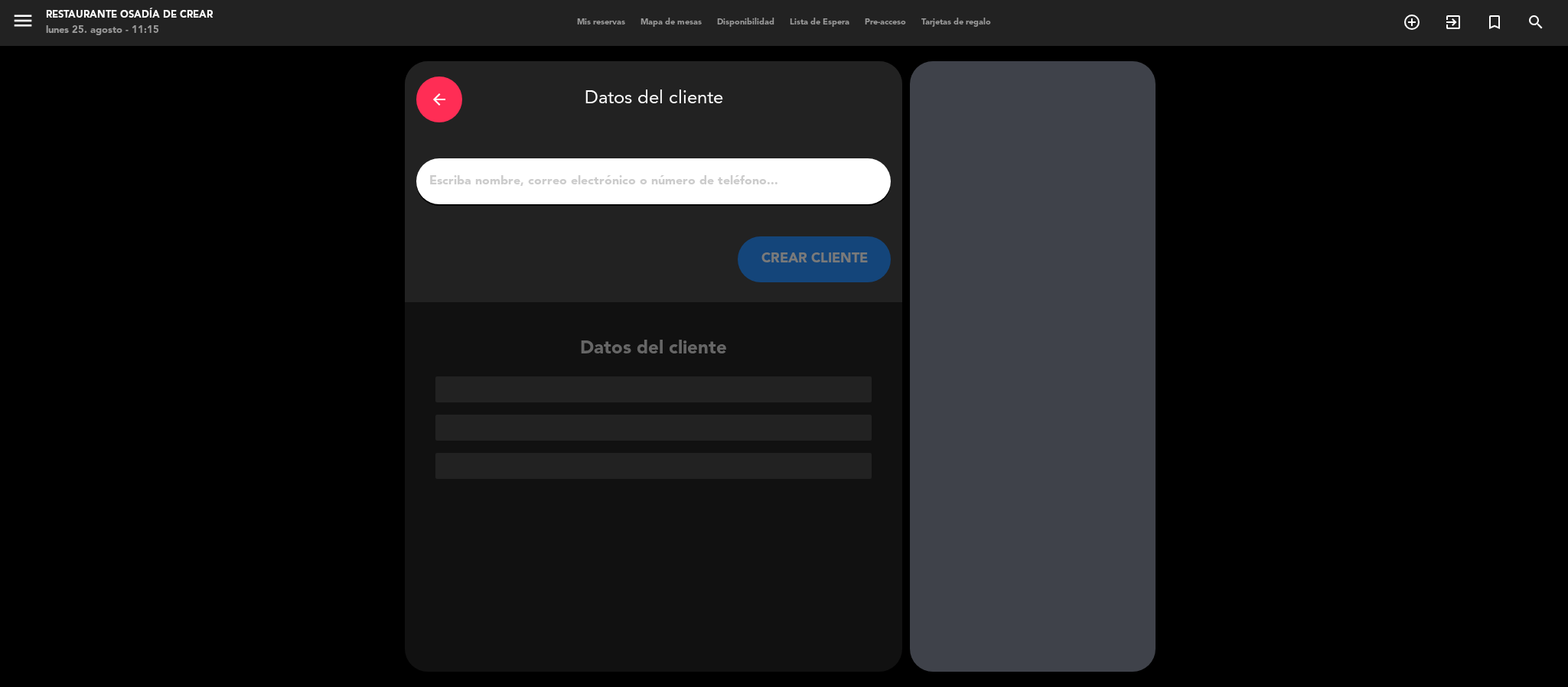
click at [554, 176] on input "1" at bounding box center [653, 182] width 451 height 21
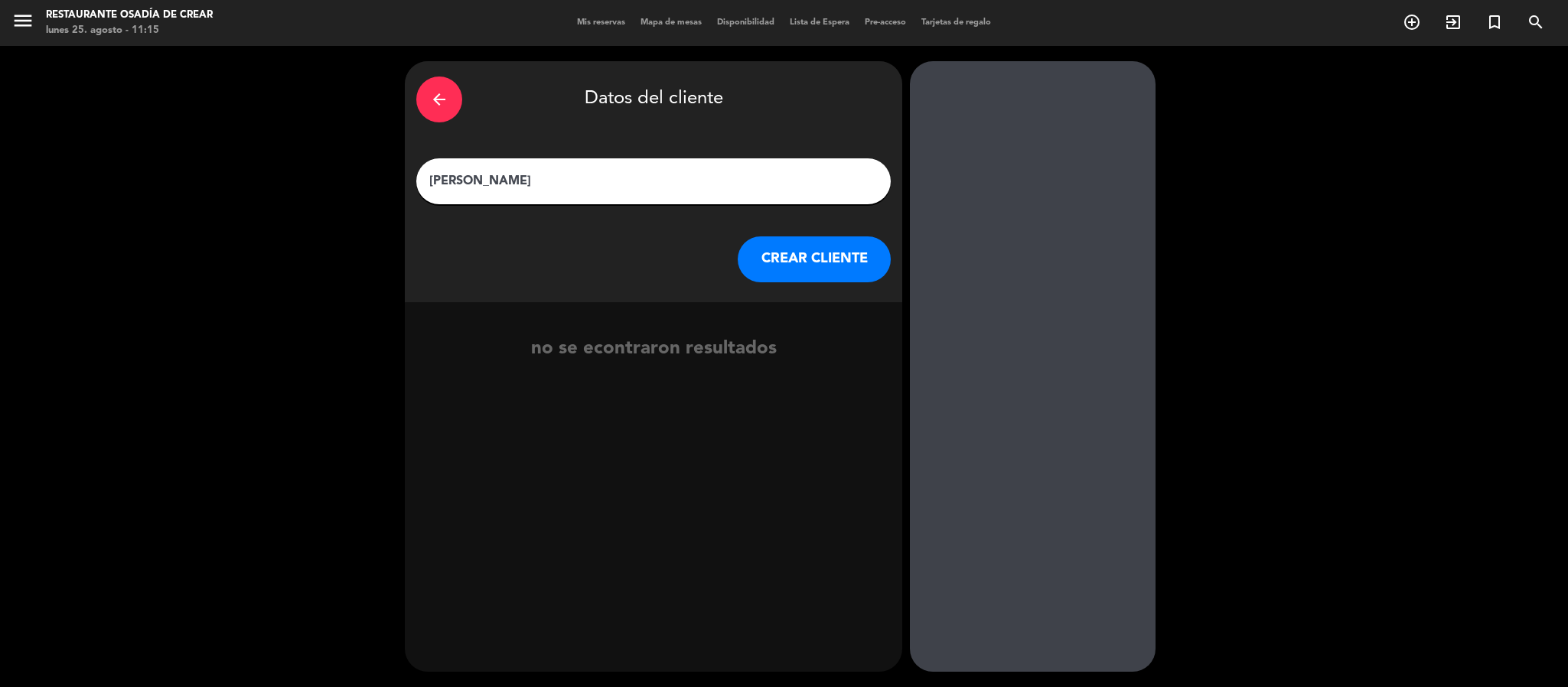
type input "[PERSON_NAME]"
click at [794, 262] on button "CREAR CLIENTE" at bounding box center [814, 260] width 153 height 46
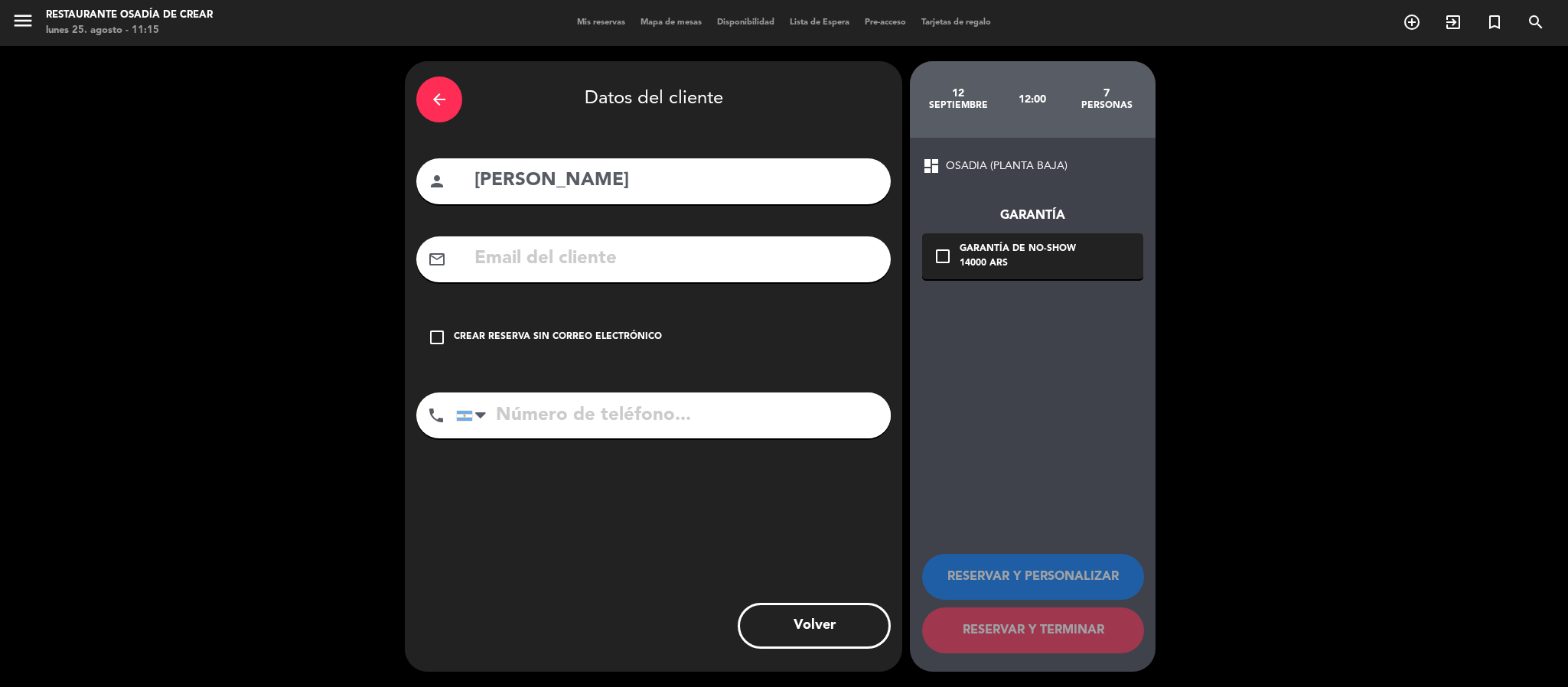
click at [434, 333] on icon "check_box_outline_blank" at bounding box center [437, 337] width 19 height 19
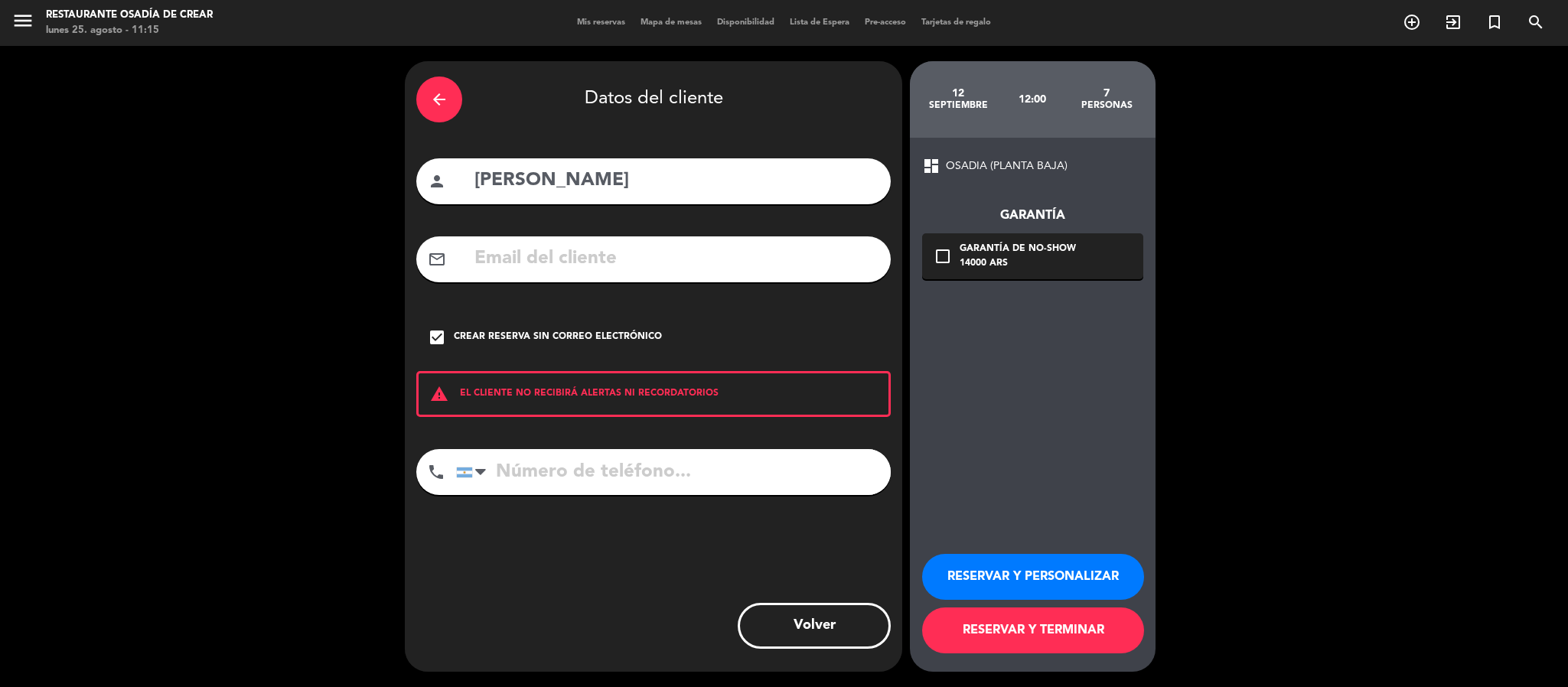
click at [1064, 584] on button "RESERVAR Y PERSONALIZAR" at bounding box center [1034, 577] width 222 height 46
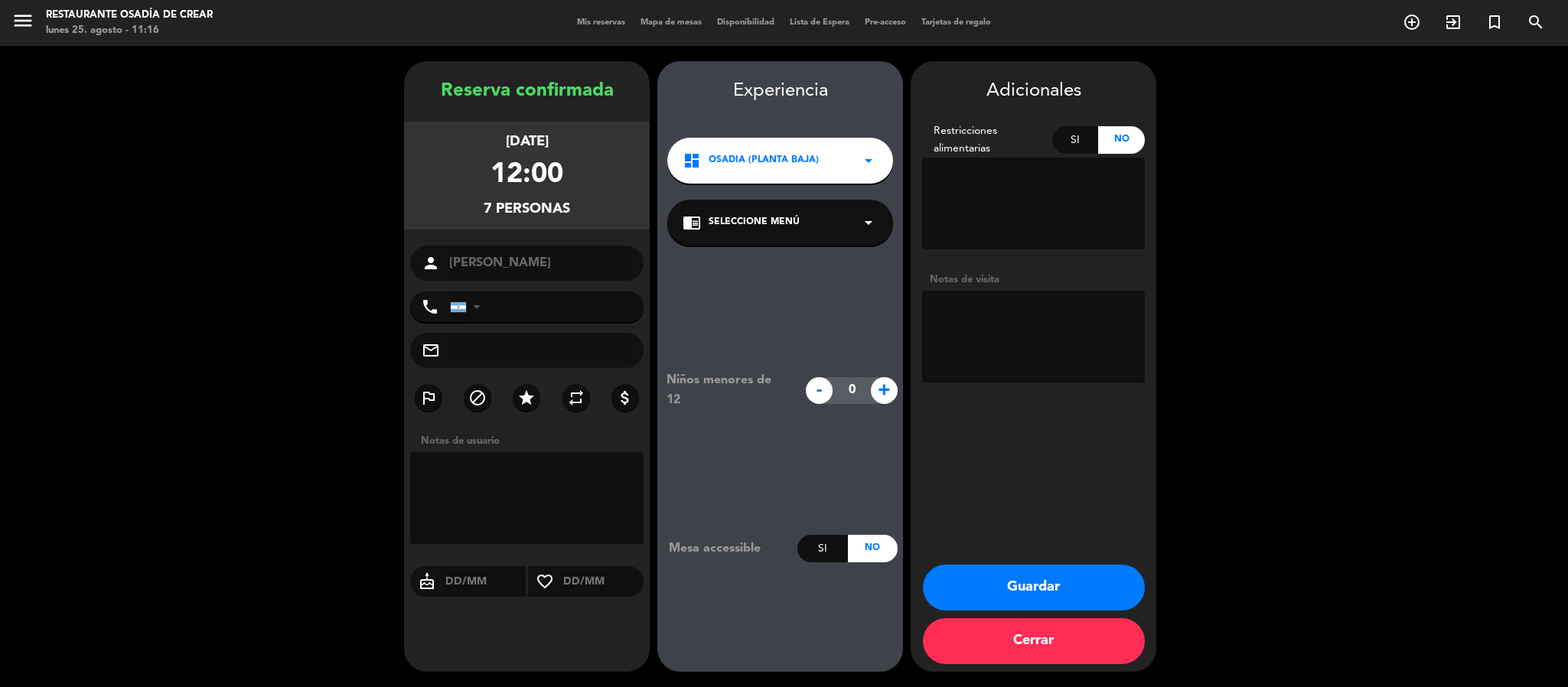
click at [993, 315] on textarea at bounding box center [1034, 337] width 222 height 92
type textarea "t"
type textarea "Y"
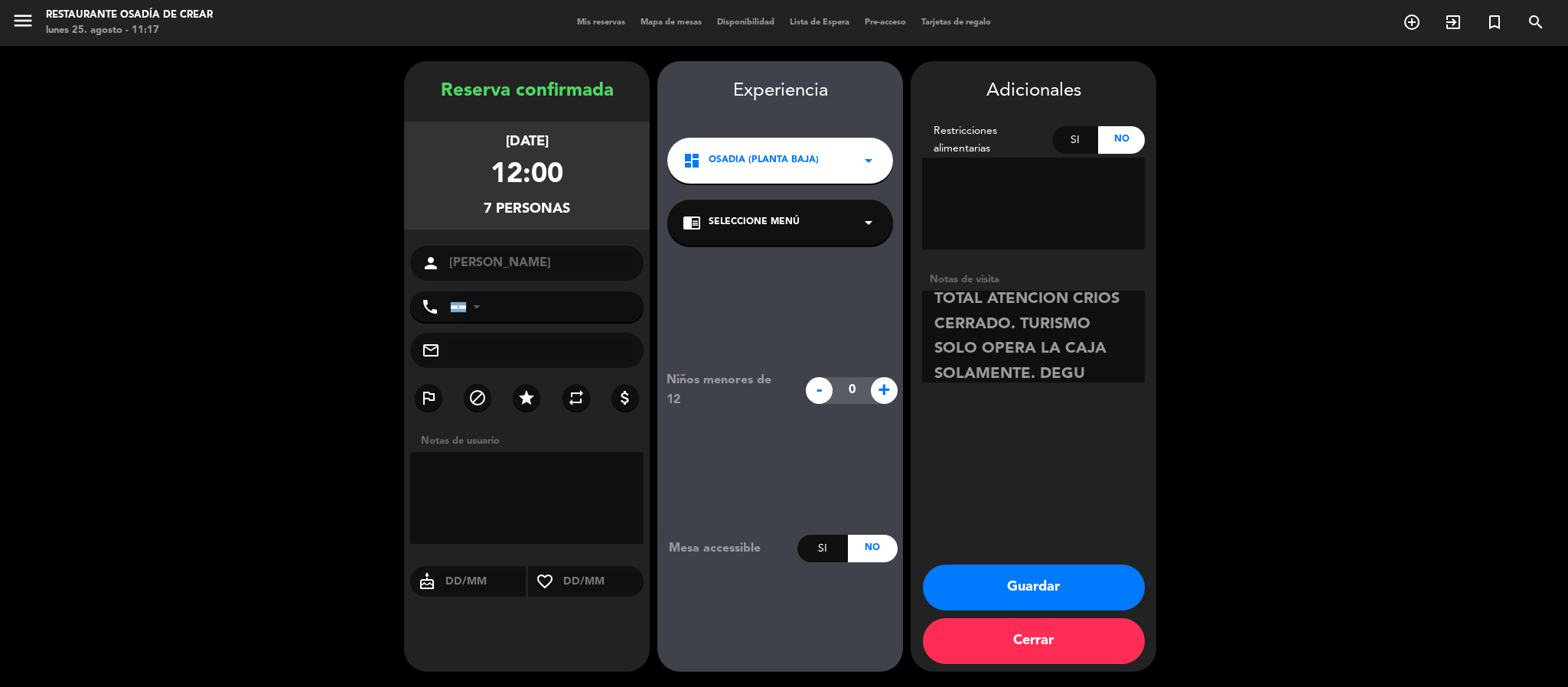
scroll to position [35, 0]
type textarea "TOTAL ATENCION CRIOS CERRADO. TURISMO SOLO OPERA LA CAJA SOLAMENTE. DEGU VISITA…"
click at [1011, 589] on button "Guardar" at bounding box center [1034, 588] width 222 height 46
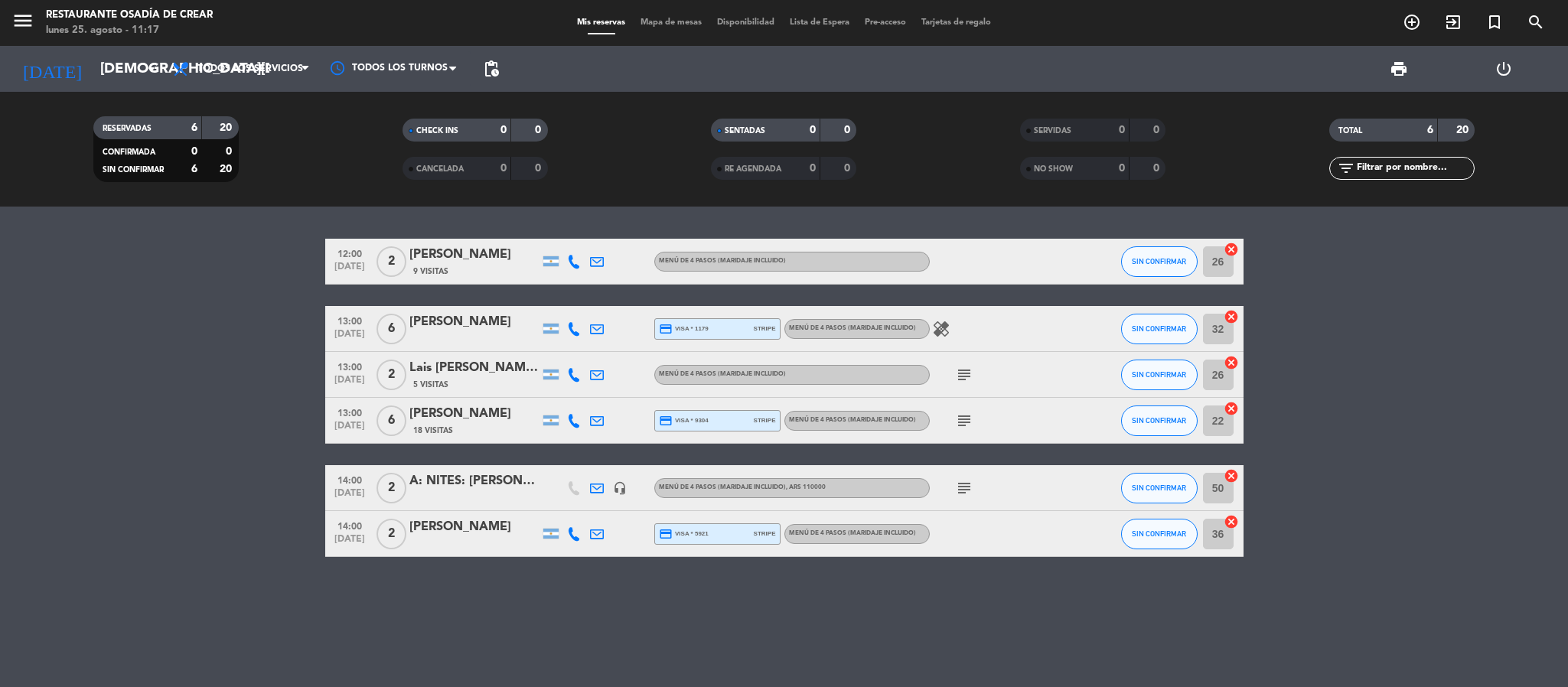
click at [170, 92] on div "RESERVADAS 6 20 CONFIRMADA 0 0 SIN CONFIRMAR 6 20 CHECK INS 0 0 CANCELADA 0 0 S…" at bounding box center [784, 150] width 1568 height 115
click at [143, 59] on icon "arrow_drop_down" at bounding box center [152, 68] width 19 height 19
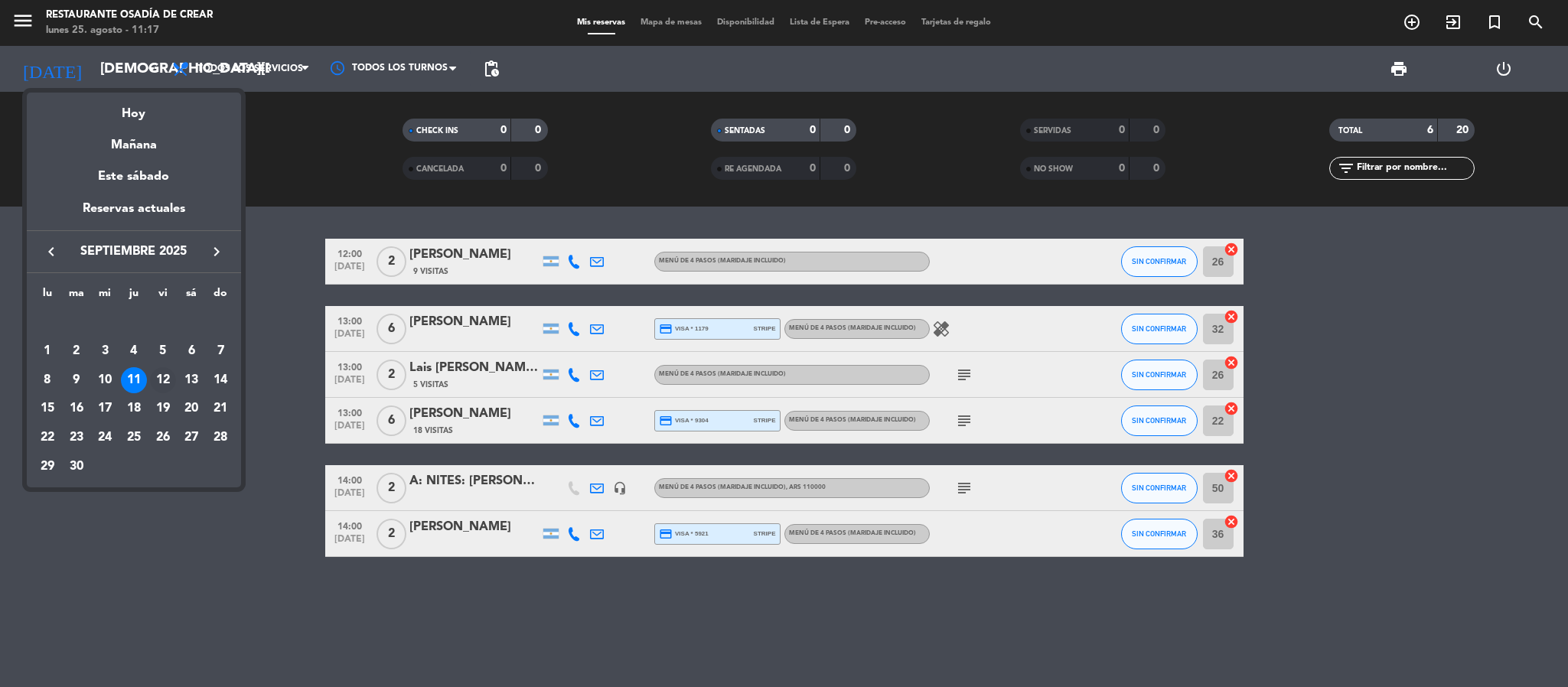
click at [163, 375] on div "12" at bounding box center [162, 379] width 26 height 26
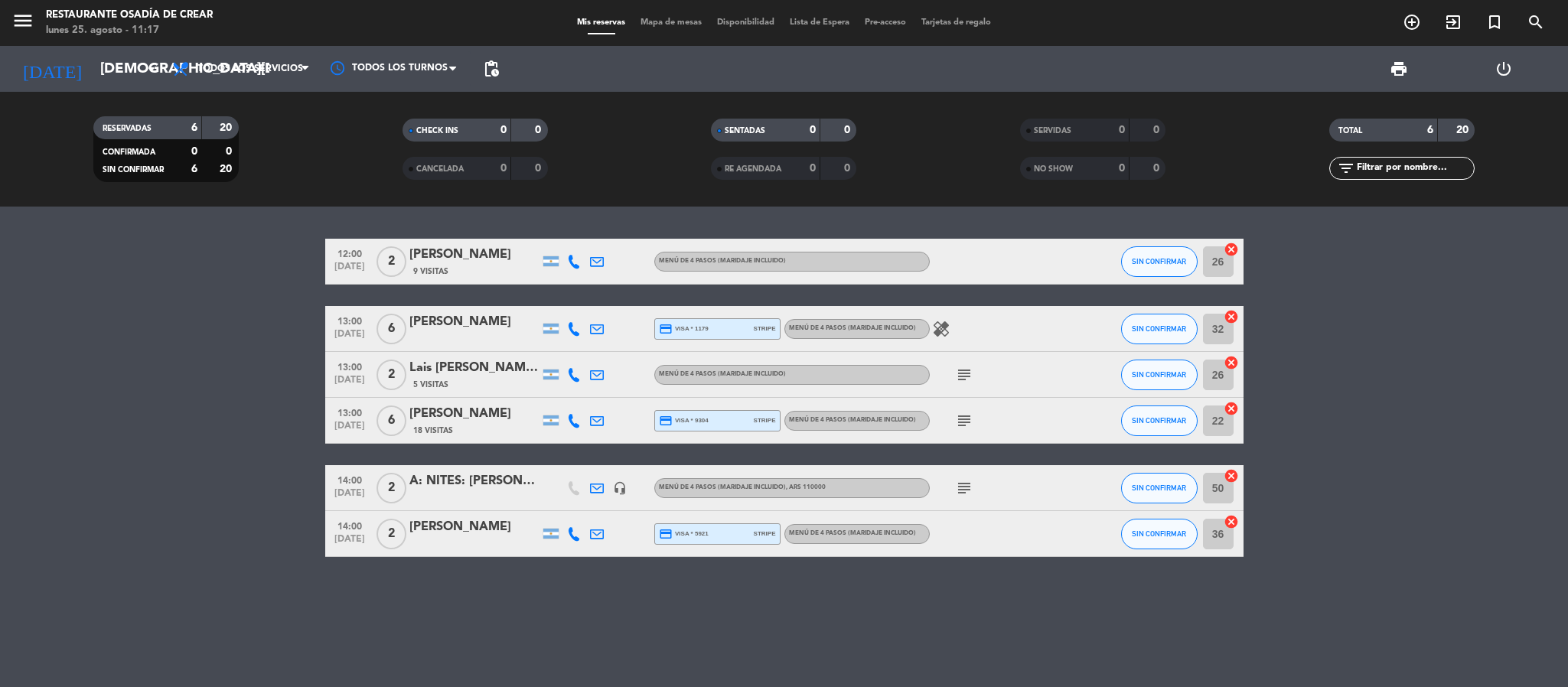
type input "[DATE]"
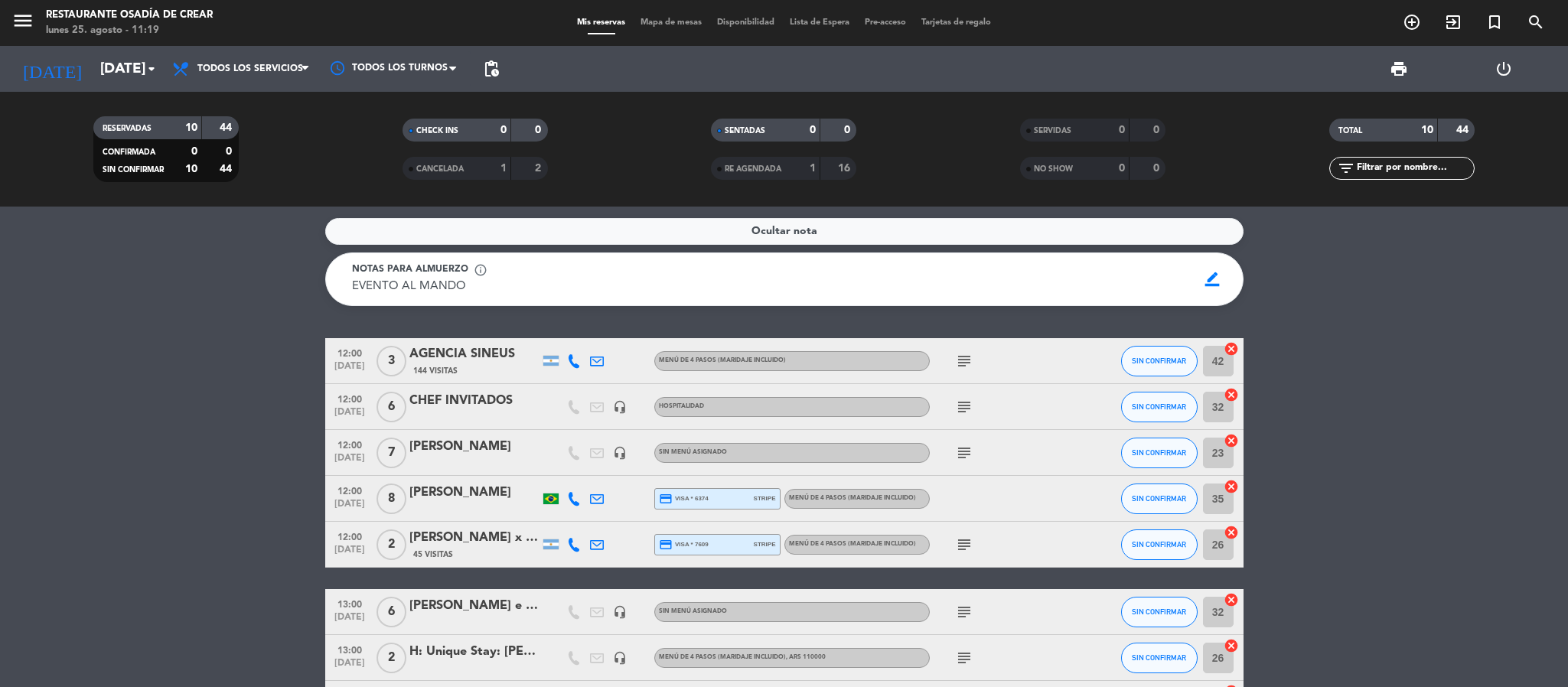
click at [527, 439] on div "[PERSON_NAME]" at bounding box center [474, 447] width 130 height 20
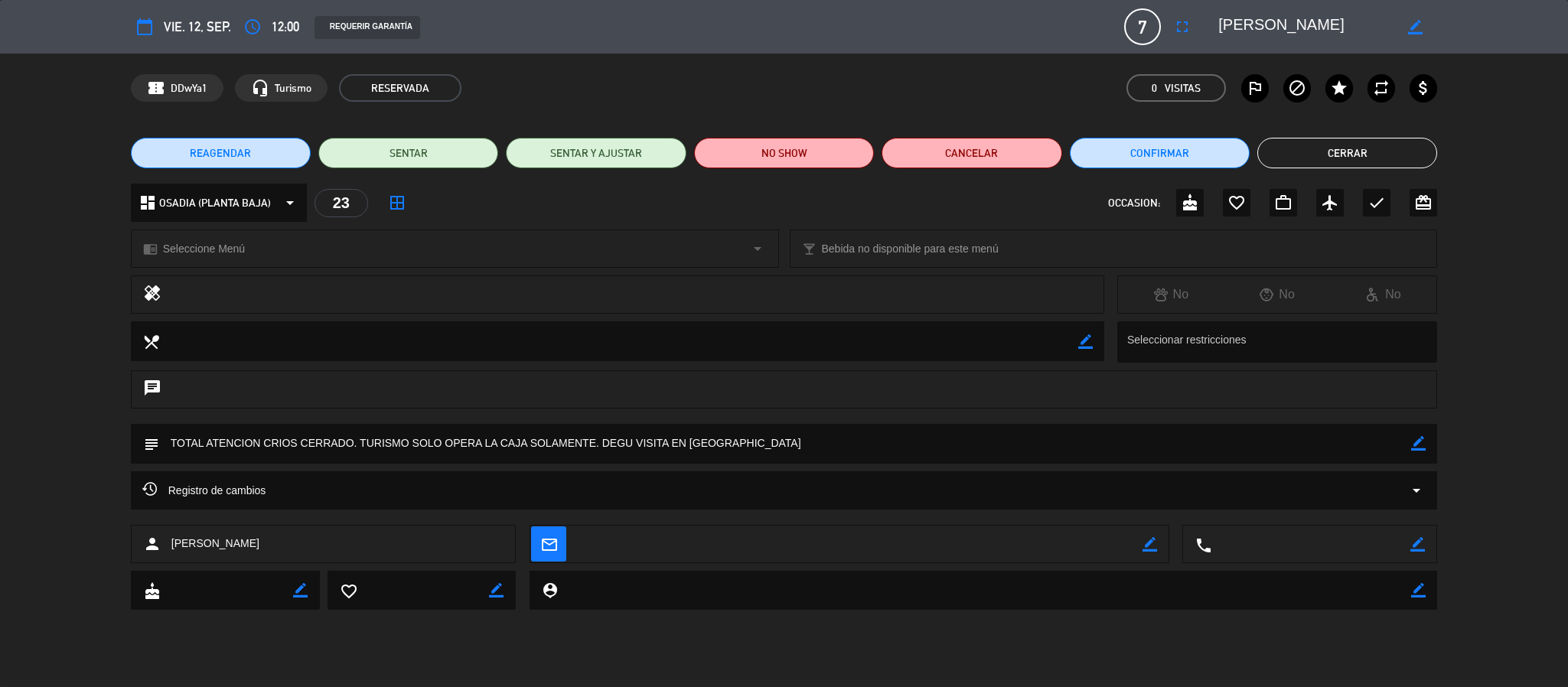
click at [714, 444] on textarea at bounding box center [786, 443] width 1253 height 39
click at [1426, 446] on icon "border_color" at bounding box center [1418, 443] width 14 height 14
drag, startPoint x: 893, startPoint y: 446, endPoint x: 90, endPoint y: 382, distance: 805.5
click at [90, 382] on div "calendar_today vie. 12, sep. access_time 12:00 REQUERIR GARANTÍA 7 [PERSON_NAME…" at bounding box center [784, 343] width 1568 height 687
click at [1374, 150] on button "Cerrar" at bounding box center [1347, 152] width 180 height 31
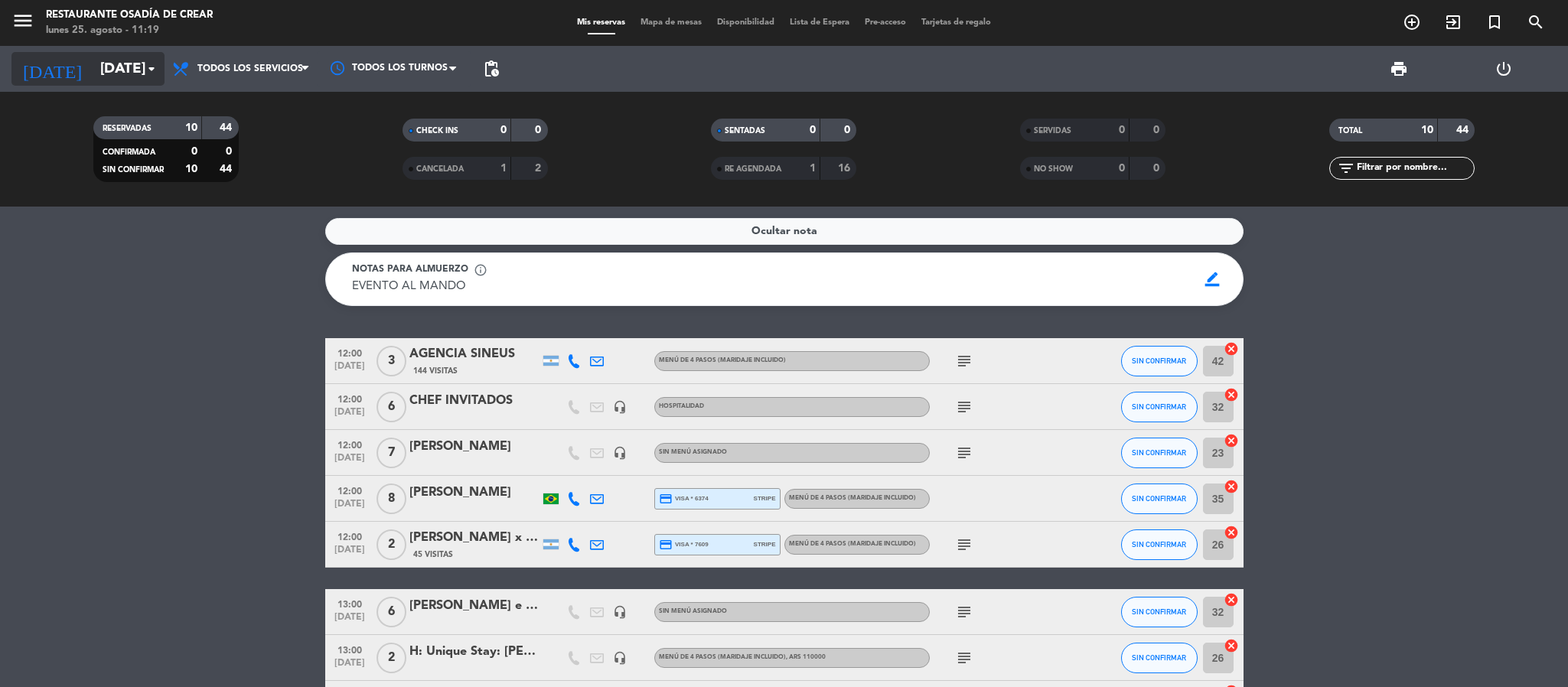
click at [152, 67] on icon "arrow_drop_down" at bounding box center [152, 68] width 19 height 19
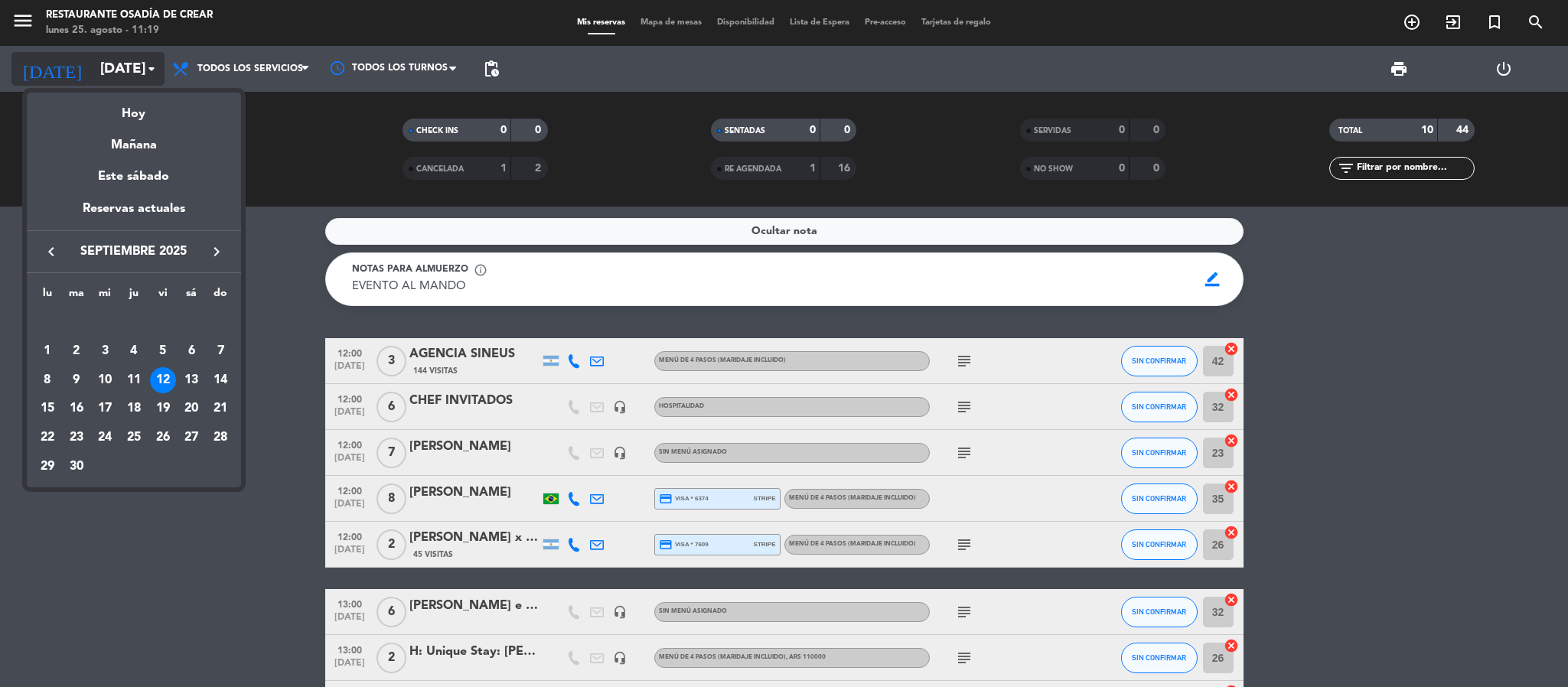
click at [152, 67] on div at bounding box center [784, 343] width 1568 height 687
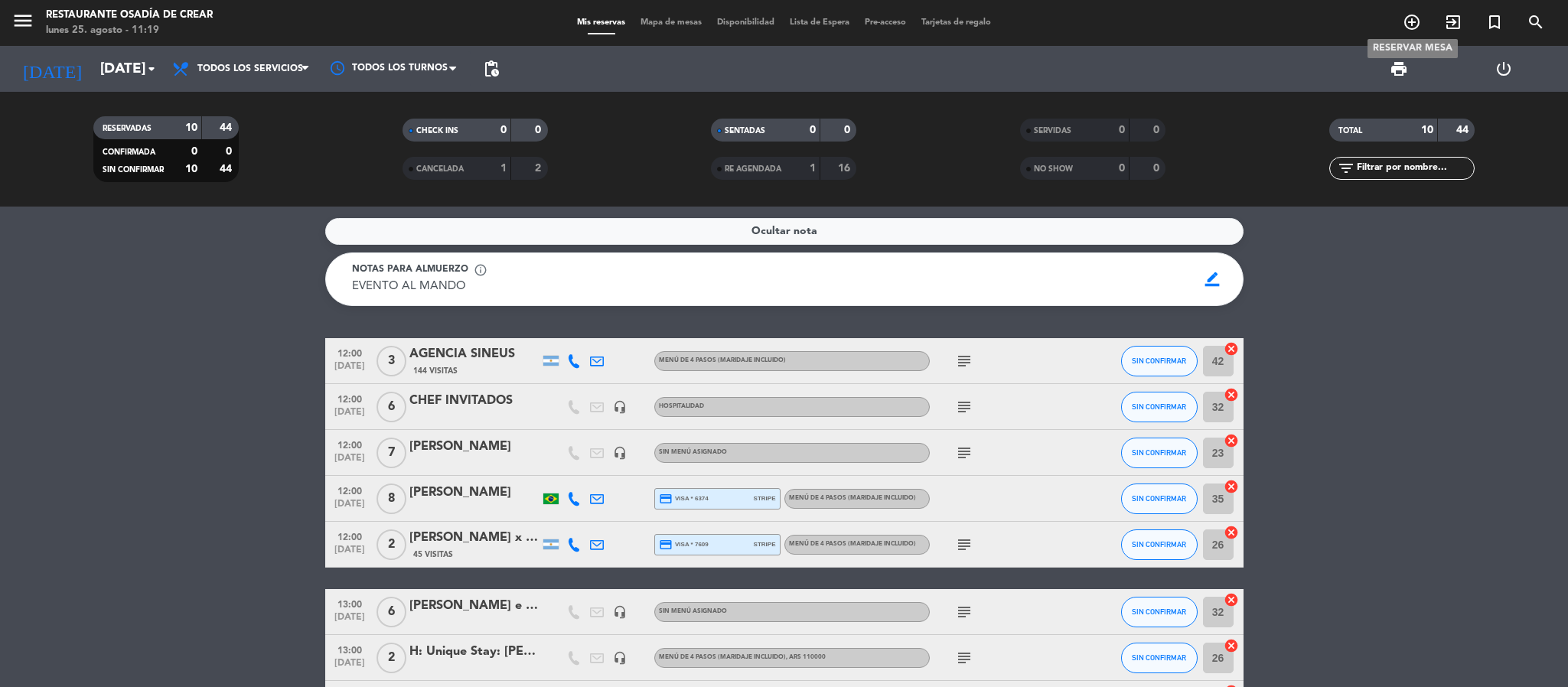
click at [1412, 23] on icon "add_circle_outline" at bounding box center [1412, 22] width 19 height 19
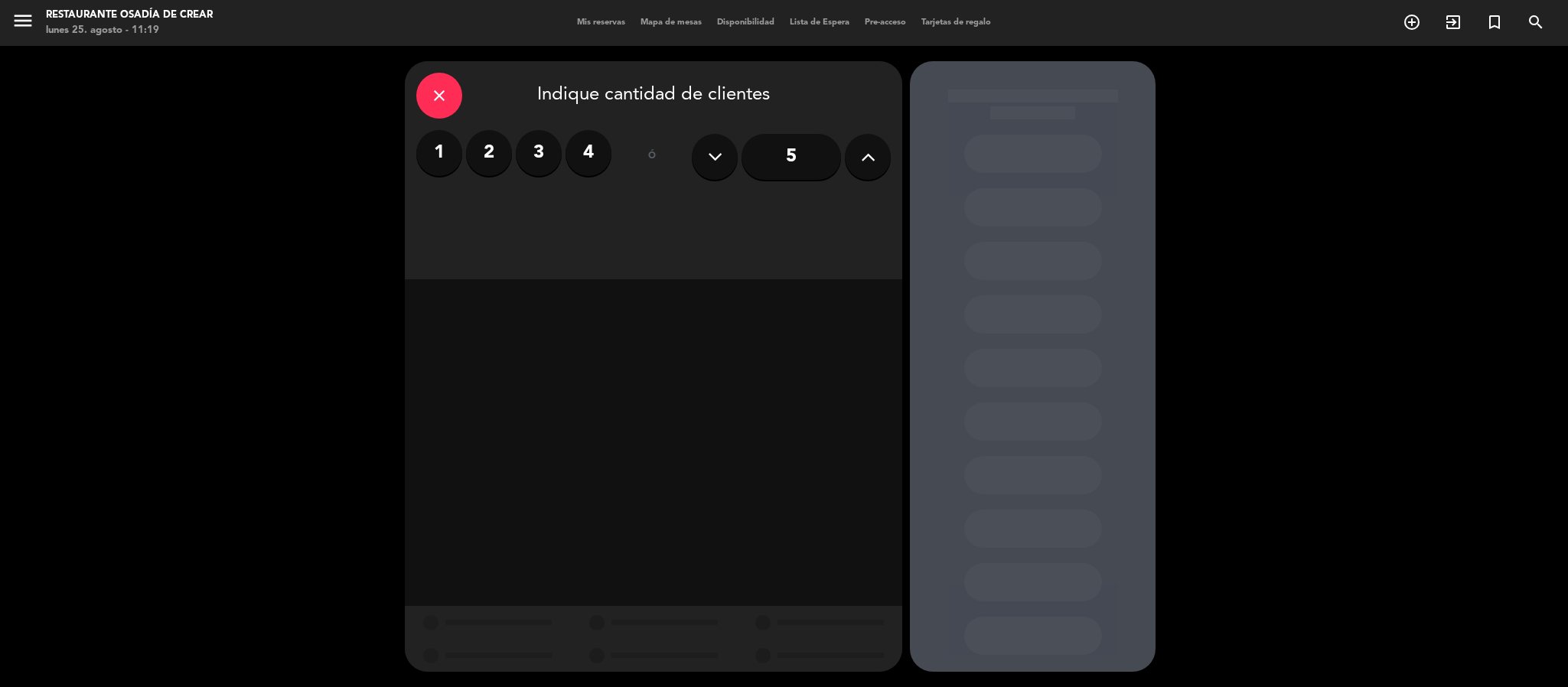
click at [864, 164] on icon at bounding box center [868, 157] width 14 height 23
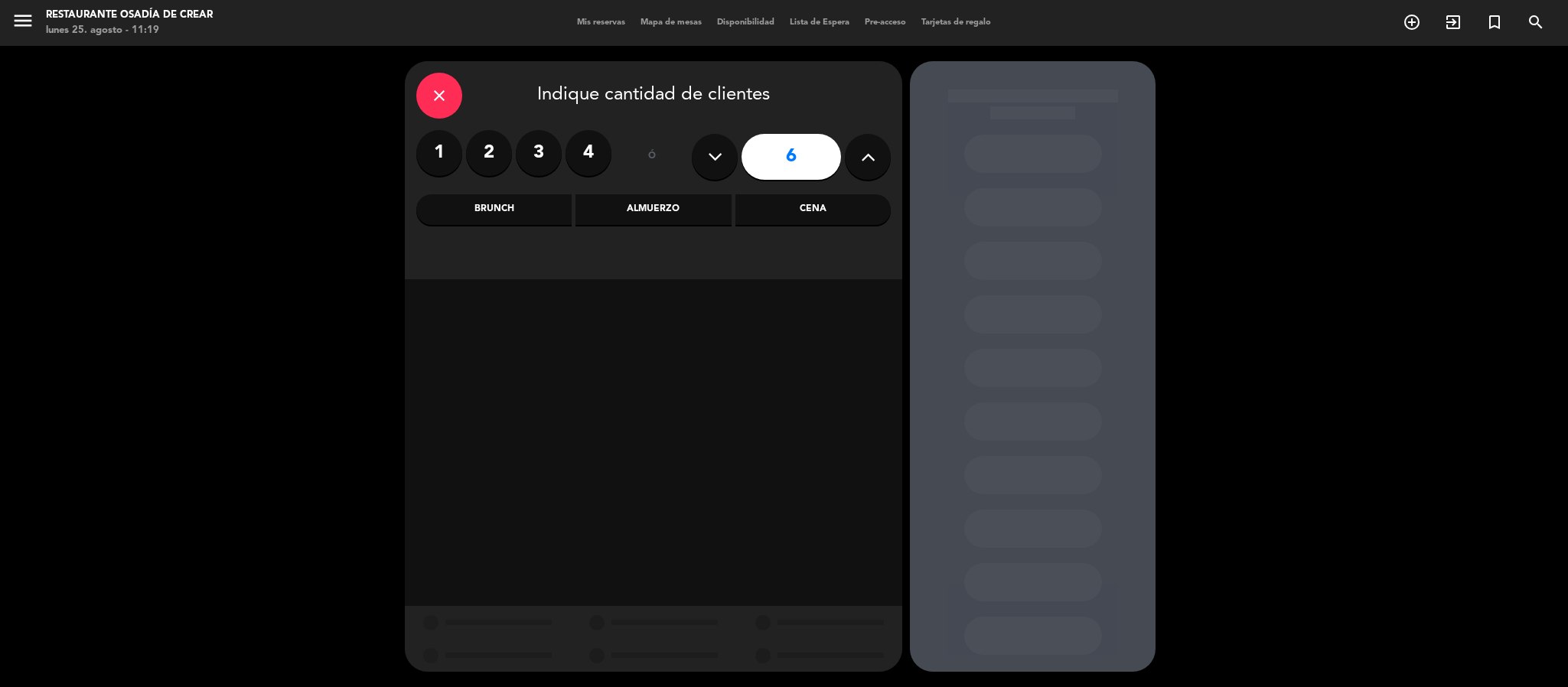
click at [864, 164] on icon at bounding box center [868, 157] width 14 height 23
type input "7"
click at [505, 211] on div "Brunch" at bounding box center [494, 209] width 155 height 31
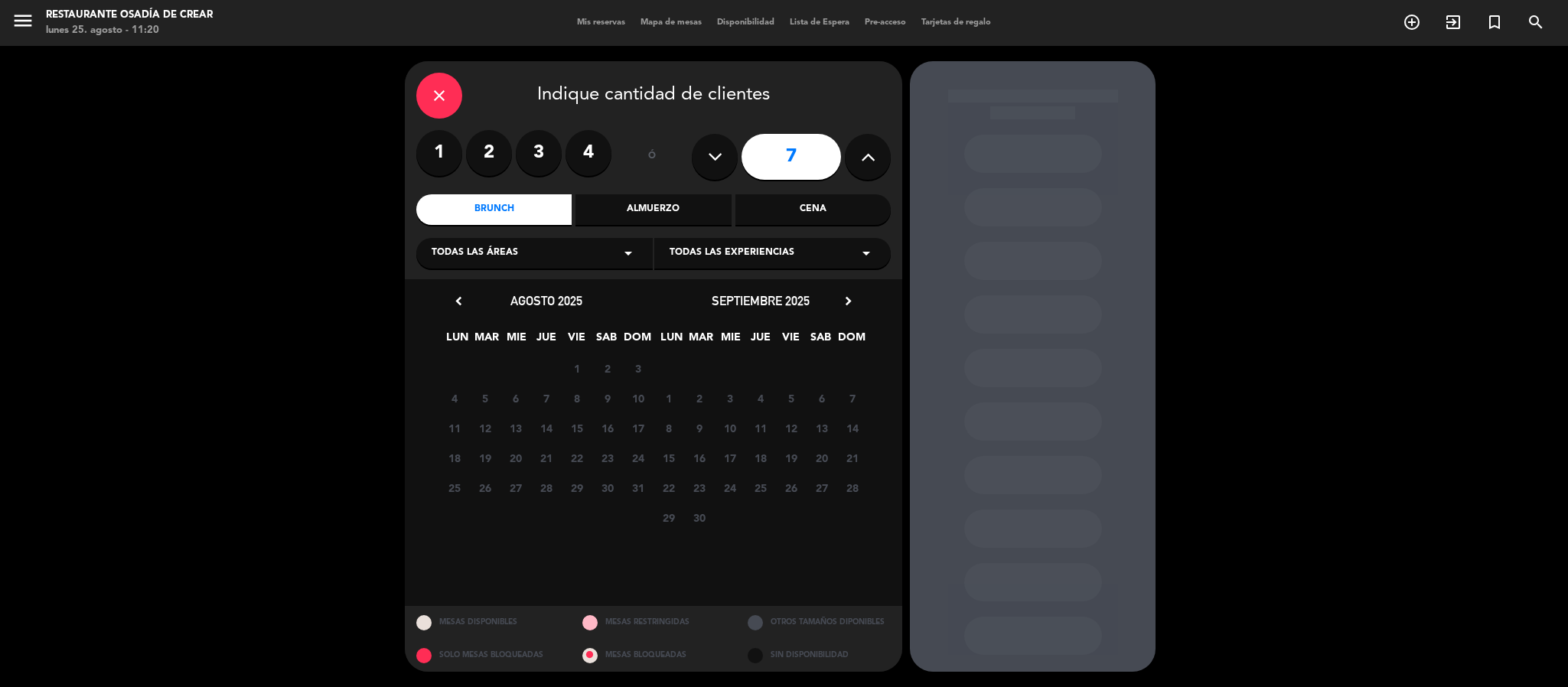
click at [627, 258] on icon "arrow_drop_down" at bounding box center [628, 253] width 19 height 19
click at [560, 292] on div "OSADIA (PLANTA ALTA)" at bounding box center [534, 291] width 206 height 15
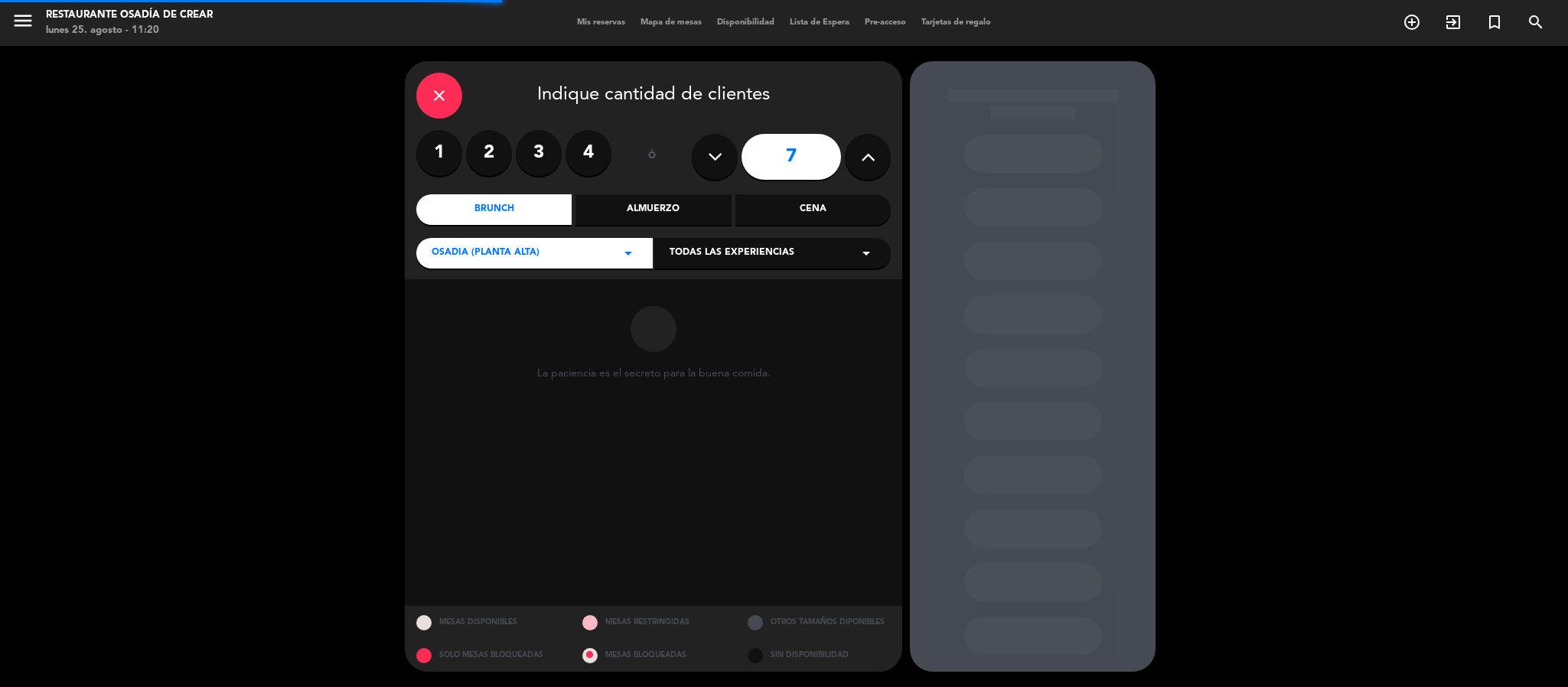
click at [799, 255] on div "Todas las experiencias arrow_drop_down" at bounding box center [772, 254] width 237 height 31
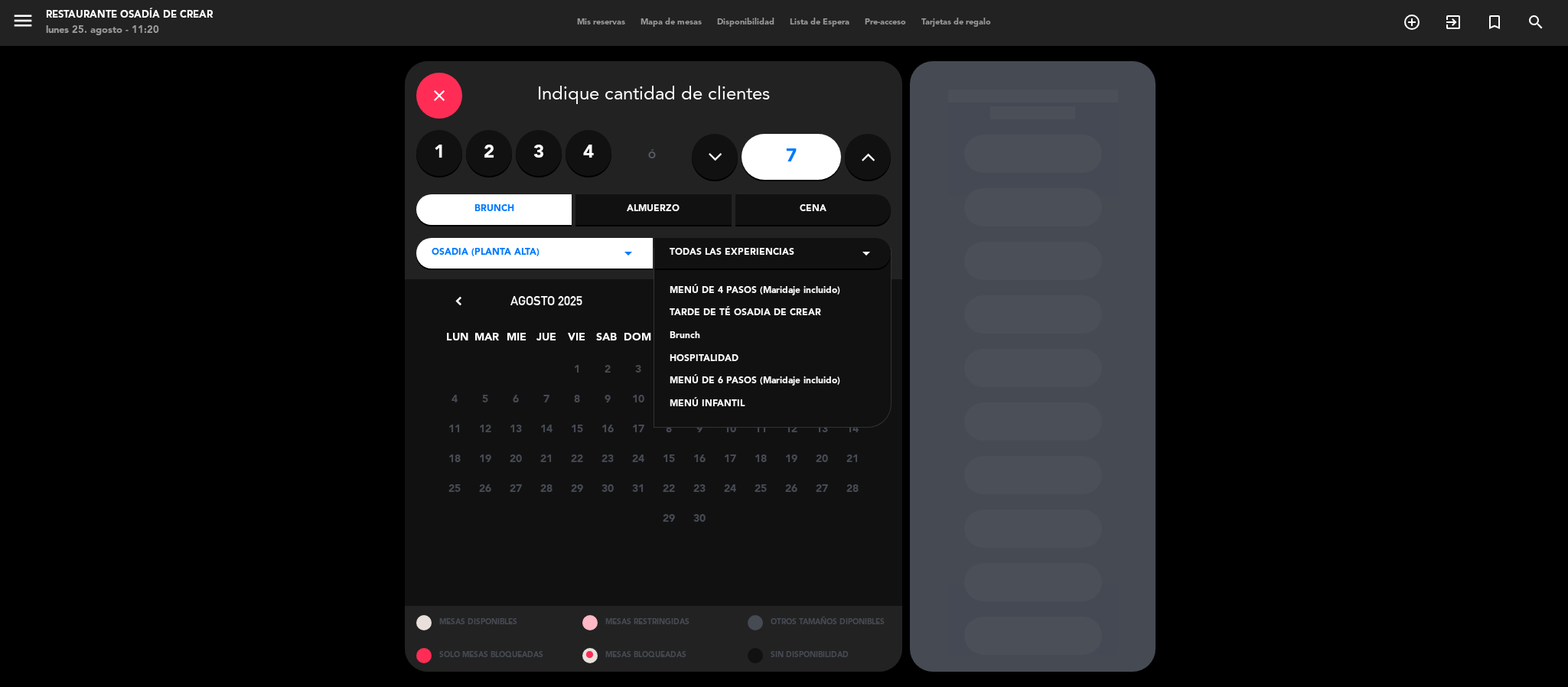
click at [833, 285] on div "MENÚ DE 4 PASOS (Maridaje incluido)" at bounding box center [773, 291] width 206 height 15
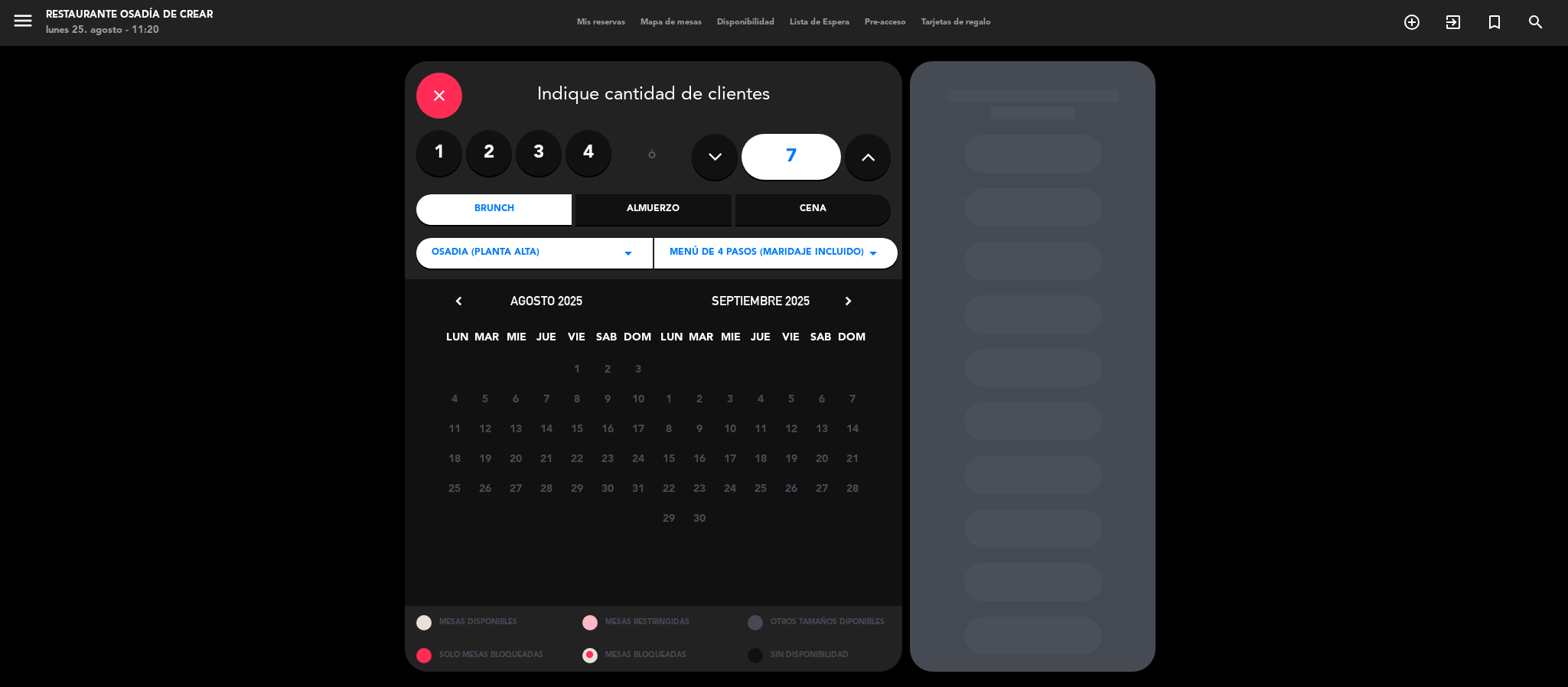
click at [665, 207] on div "Almuerzo" at bounding box center [652, 209] width 155 height 31
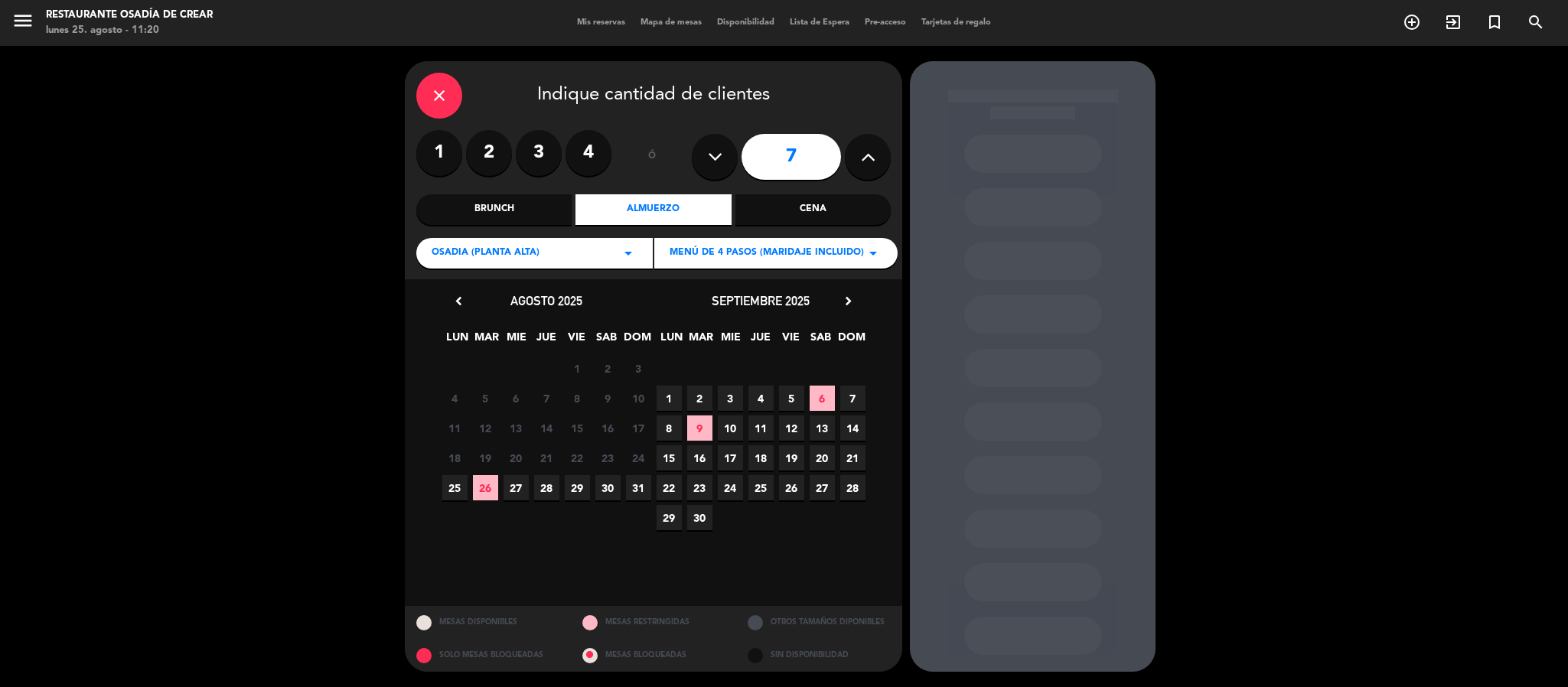
click at [791, 425] on span "12" at bounding box center [792, 428] width 25 height 25
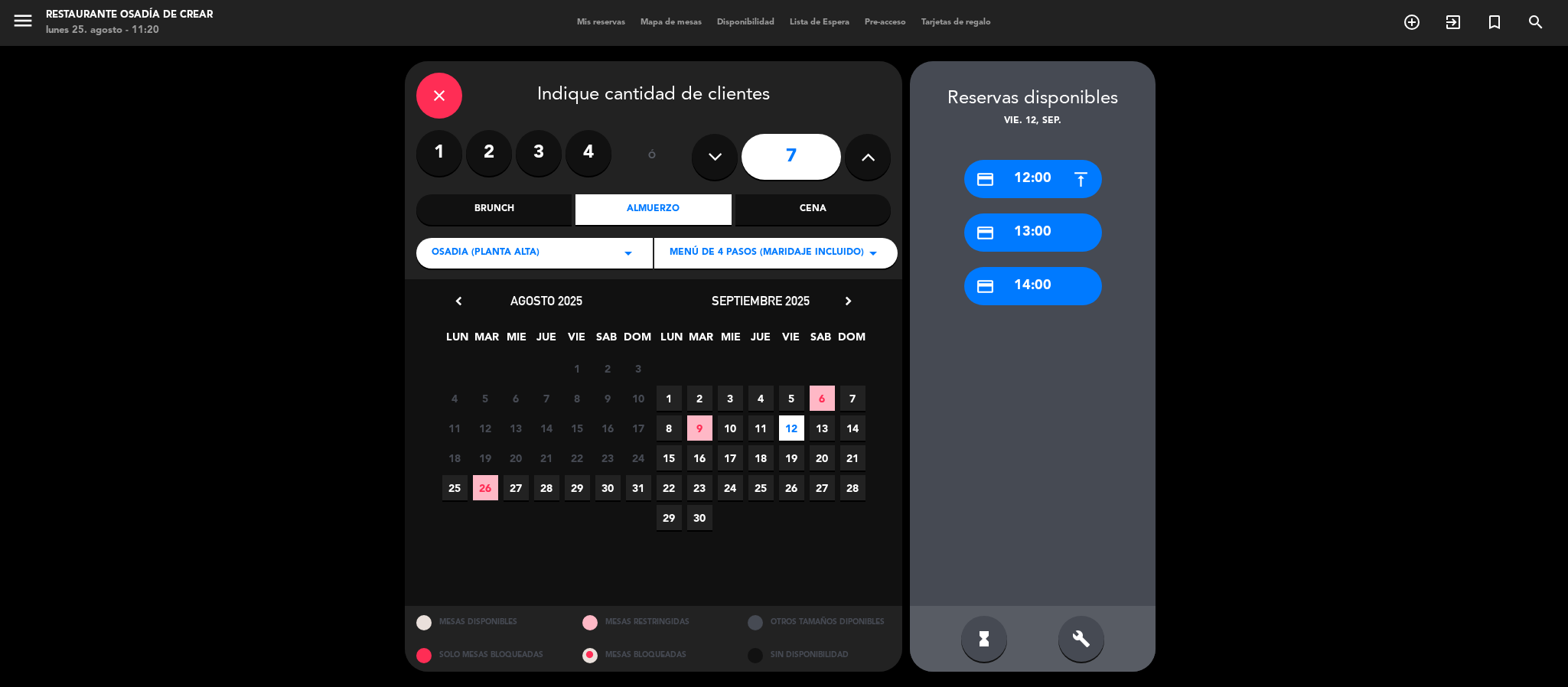
click at [1029, 166] on div "credit_card 12:00" at bounding box center [1033, 178] width 137 height 38
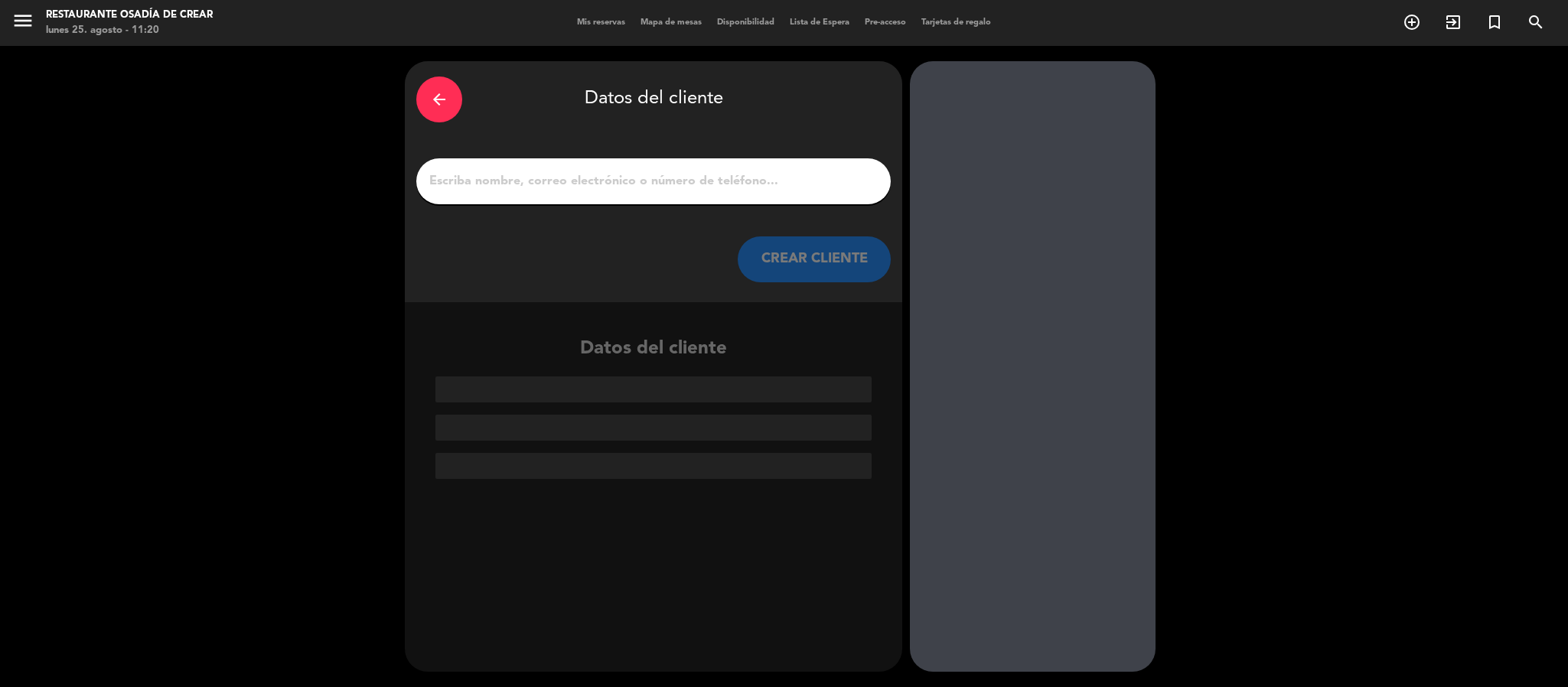
click at [540, 193] on div at bounding box center [653, 182] width 474 height 46
click at [540, 173] on input "1" at bounding box center [653, 182] width 451 height 21
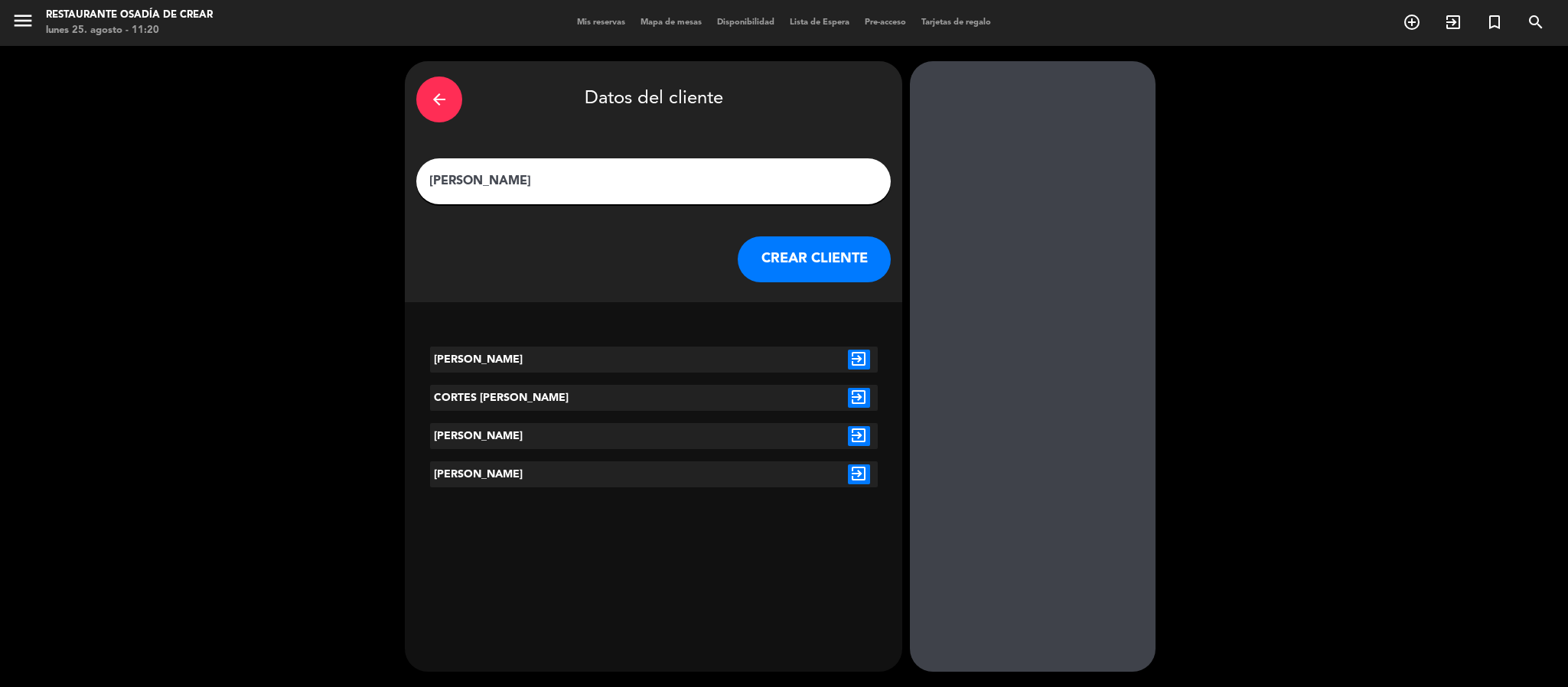
type input "[PERSON_NAME]"
click at [808, 265] on button "CREAR CLIENTE" at bounding box center [814, 260] width 153 height 46
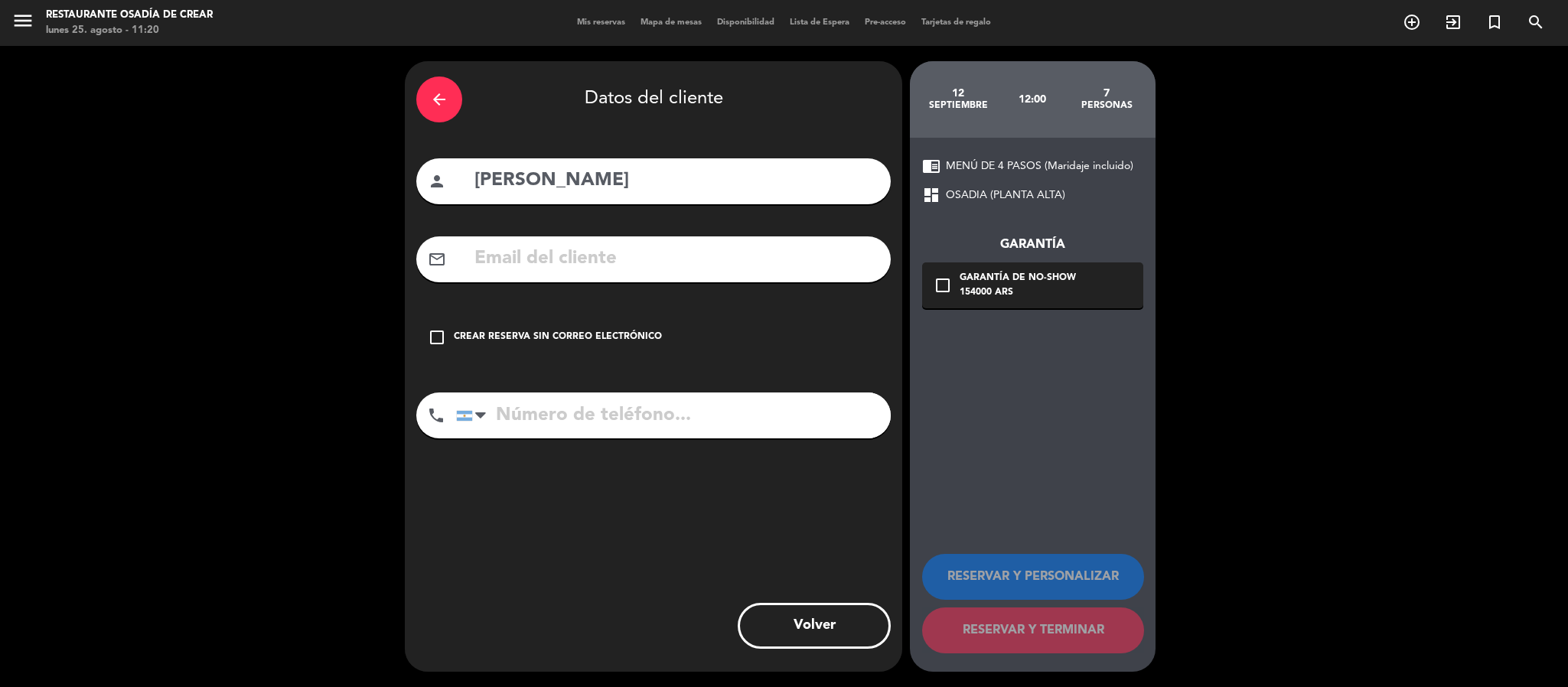
click at [434, 99] on icon "arrow_back" at bounding box center [439, 99] width 19 height 19
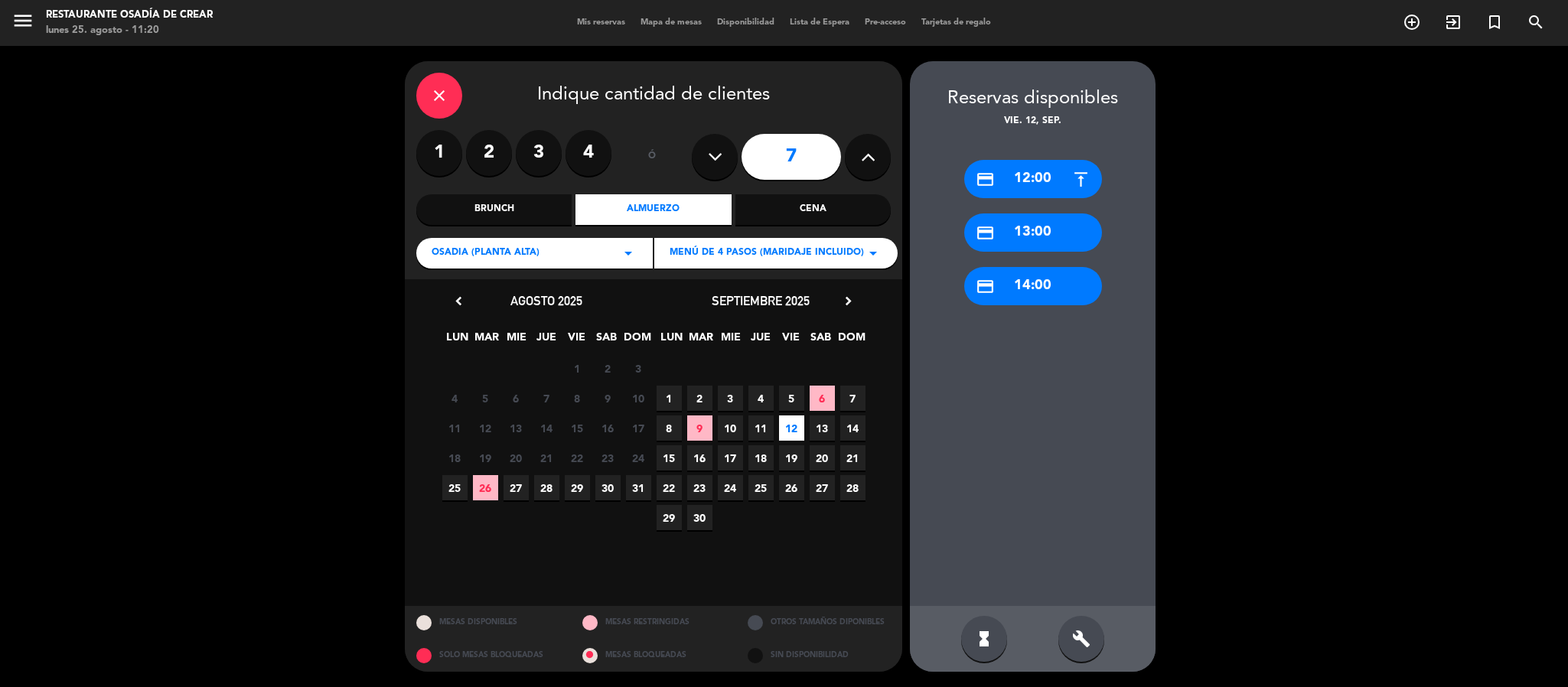
click at [1025, 168] on div "credit_card 12:00" at bounding box center [1033, 178] width 137 height 38
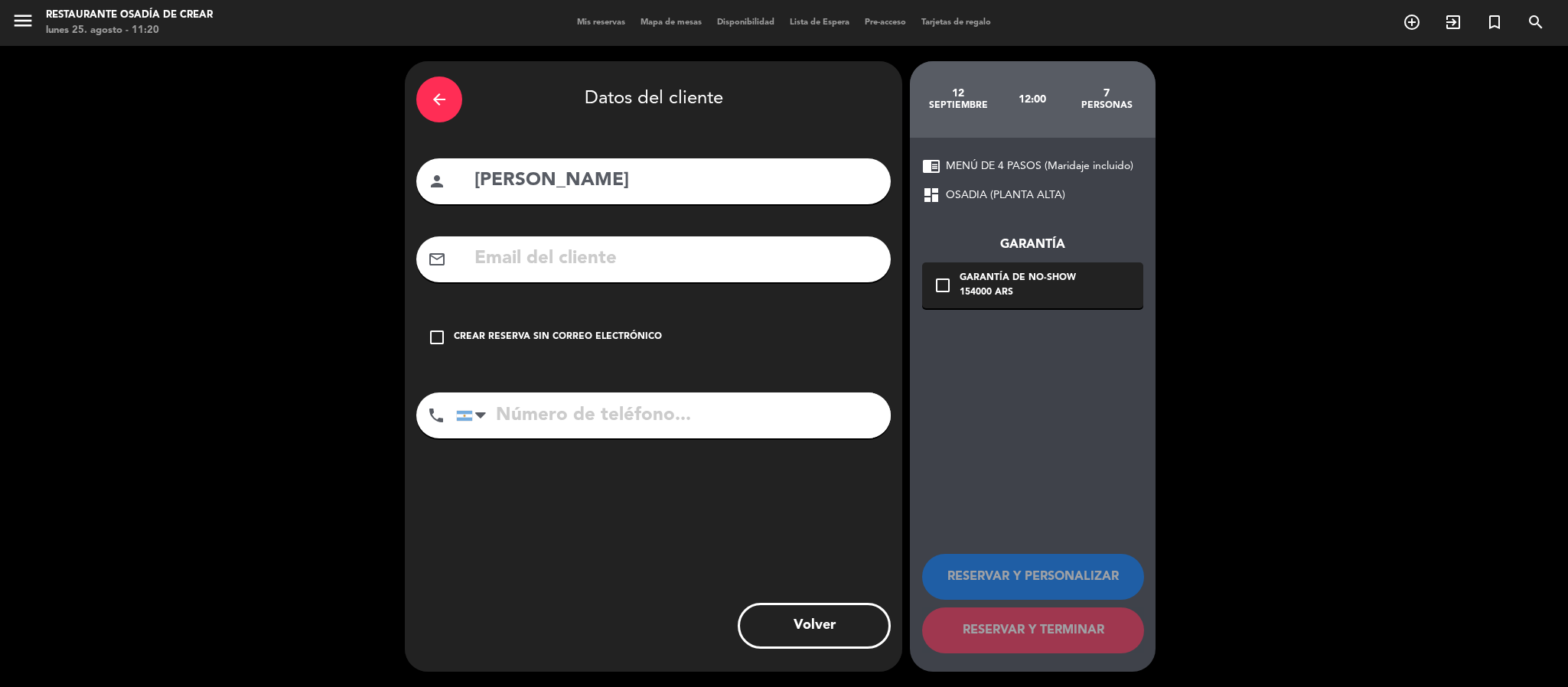
click at [674, 177] on input "[PERSON_NAME]" at bounding box center [676, 181] width 407 height 31
click at [440, 336] on icon "check_box_outline_blank" at bounding box center [437, 337] width 19 height 19
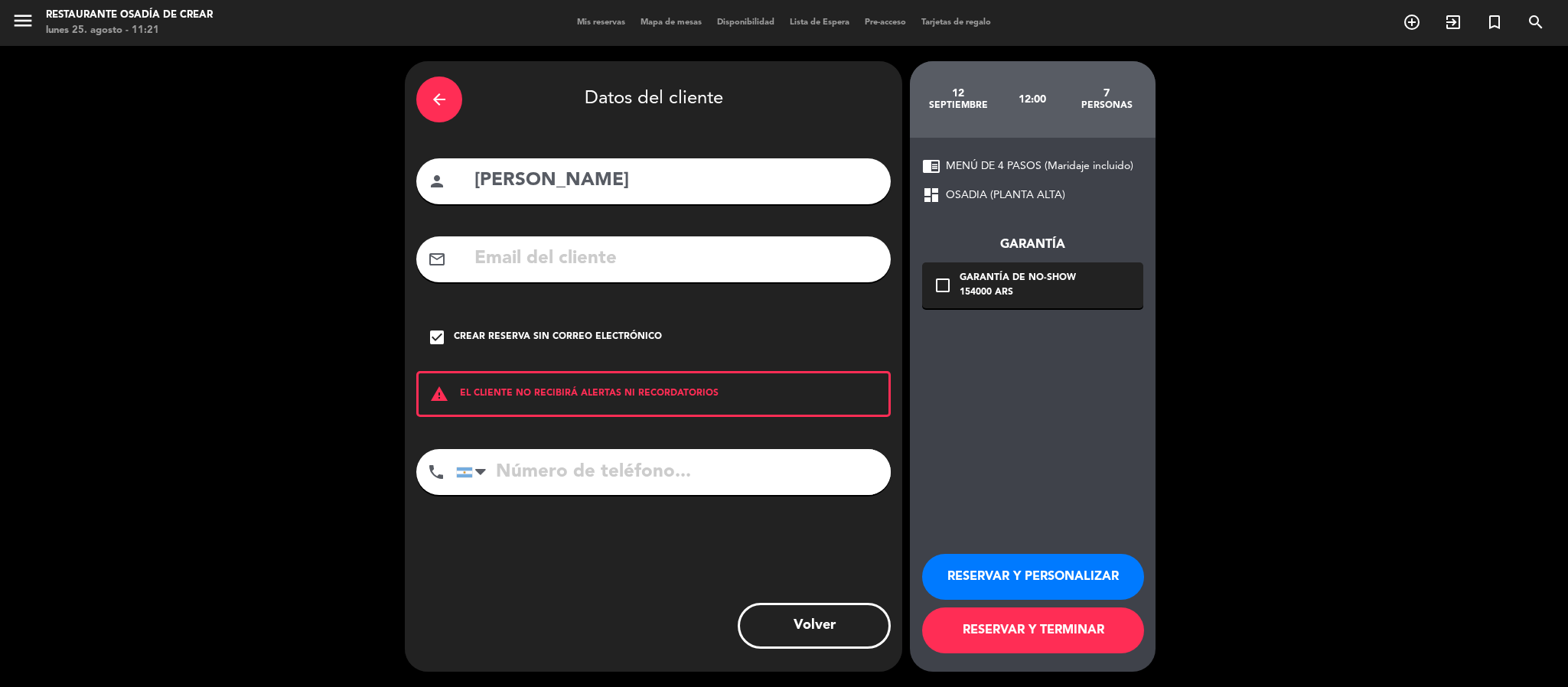
click at [1049, 566] on button "RESERVAR Y PERSONALIZAR" at bounding box center [1034, 577] width 222 height 46
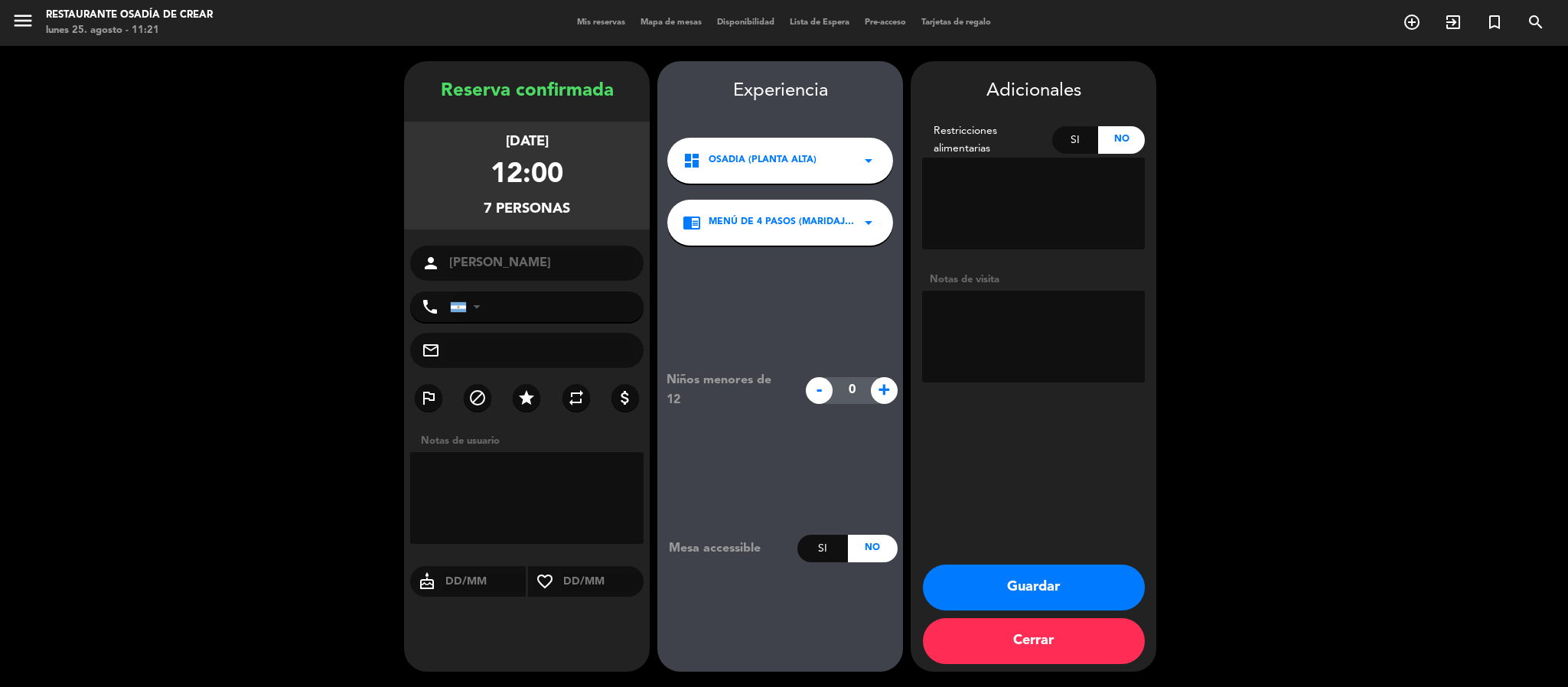
click at [989, 333] on textarea at bounding box center [1034, 337] width 222 height 92
paste textarea "TOTAL ATENCION CRIOS CERRADO. TURISMO SOLO OPERA LA CAJA SOLAMENTE. DEGU VISITA…"
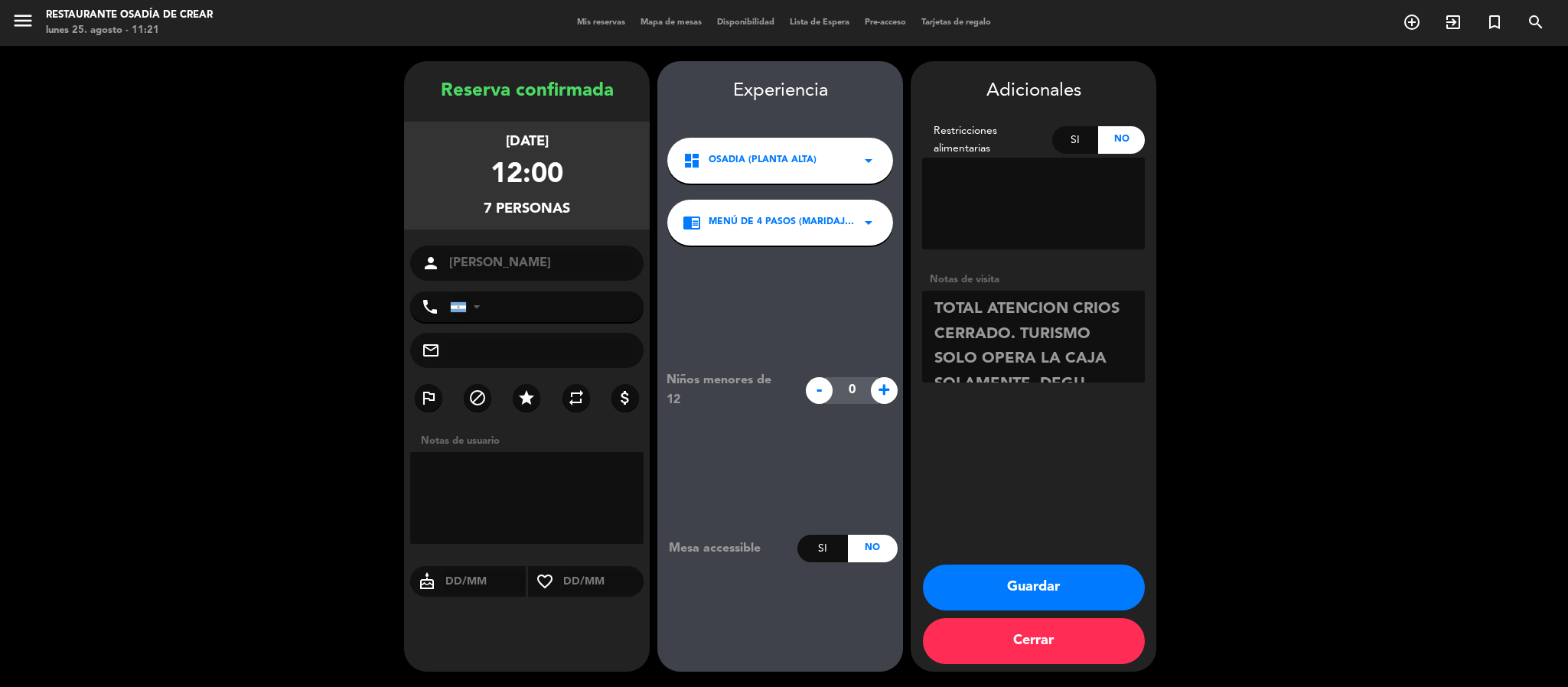
scroll to position [35, 0]
type textarea "TOTAL ATENCION CRIOS CERRADO. TURISMO SOLO OPERA LA CAJA SOLAMENTE. DEGU VISITA…"
click at [1049, 588] on button "Guardar" at bounding box center [1034, 588] width 222 height 46
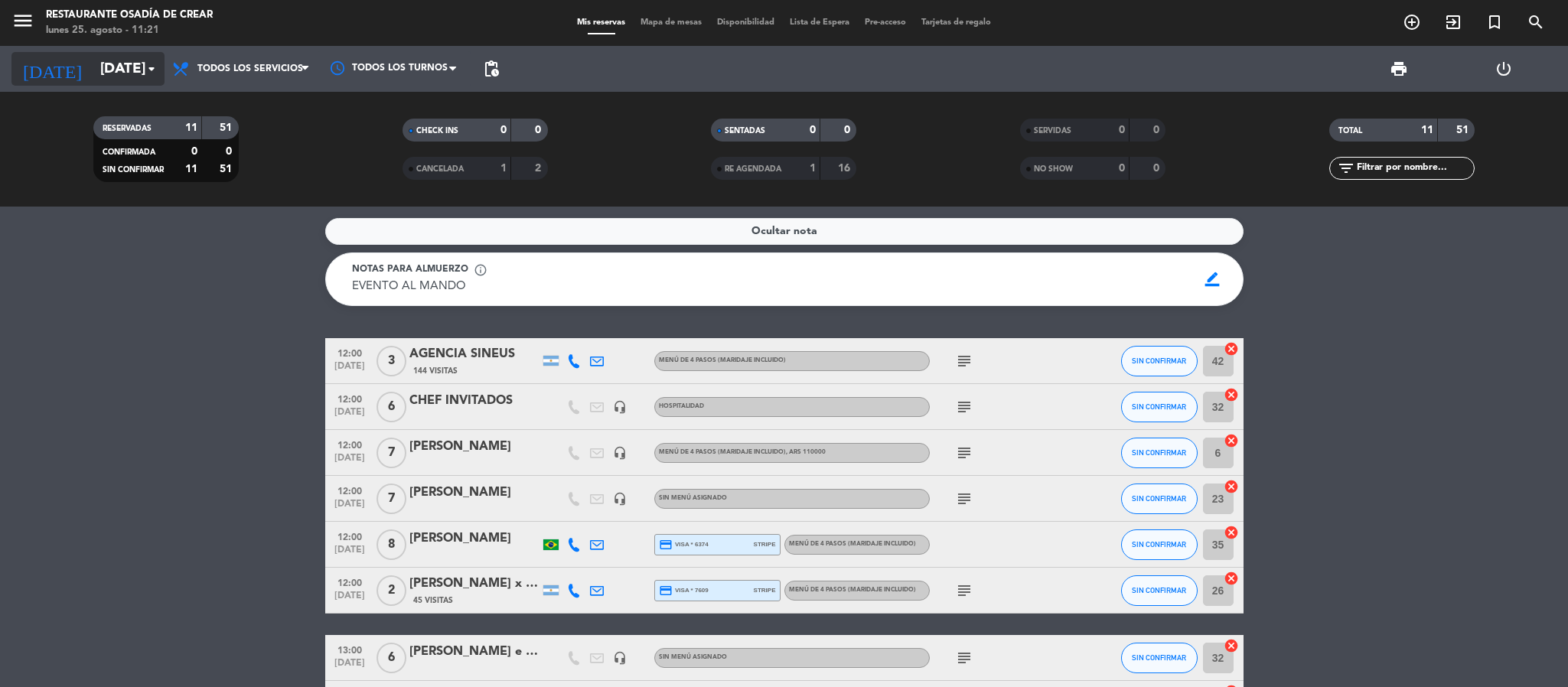
click at [144, 70] on icon "arrow_drop_down" at bounding box center [152, 68] width 19 height 19
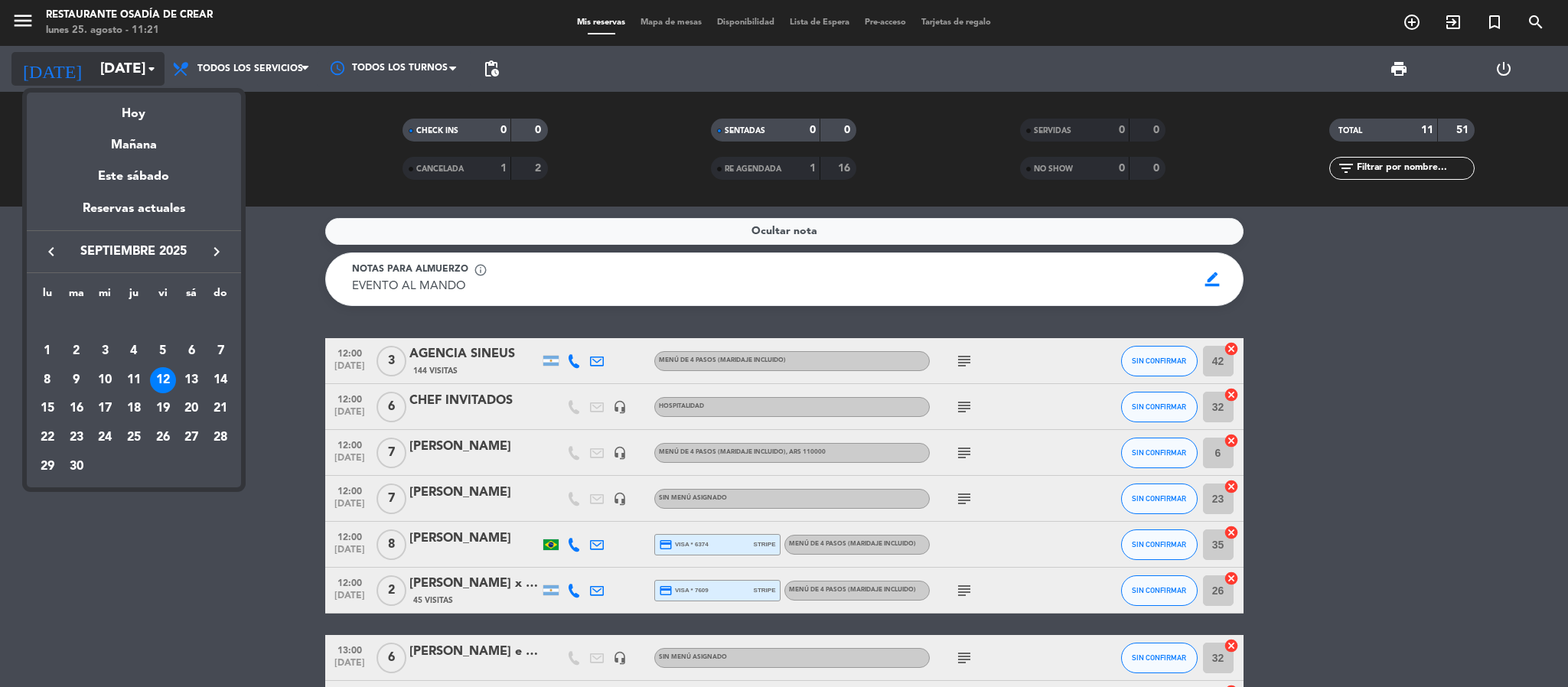
click at [144, 70] on div at bounding box center [784, 343] width 1568 height 687
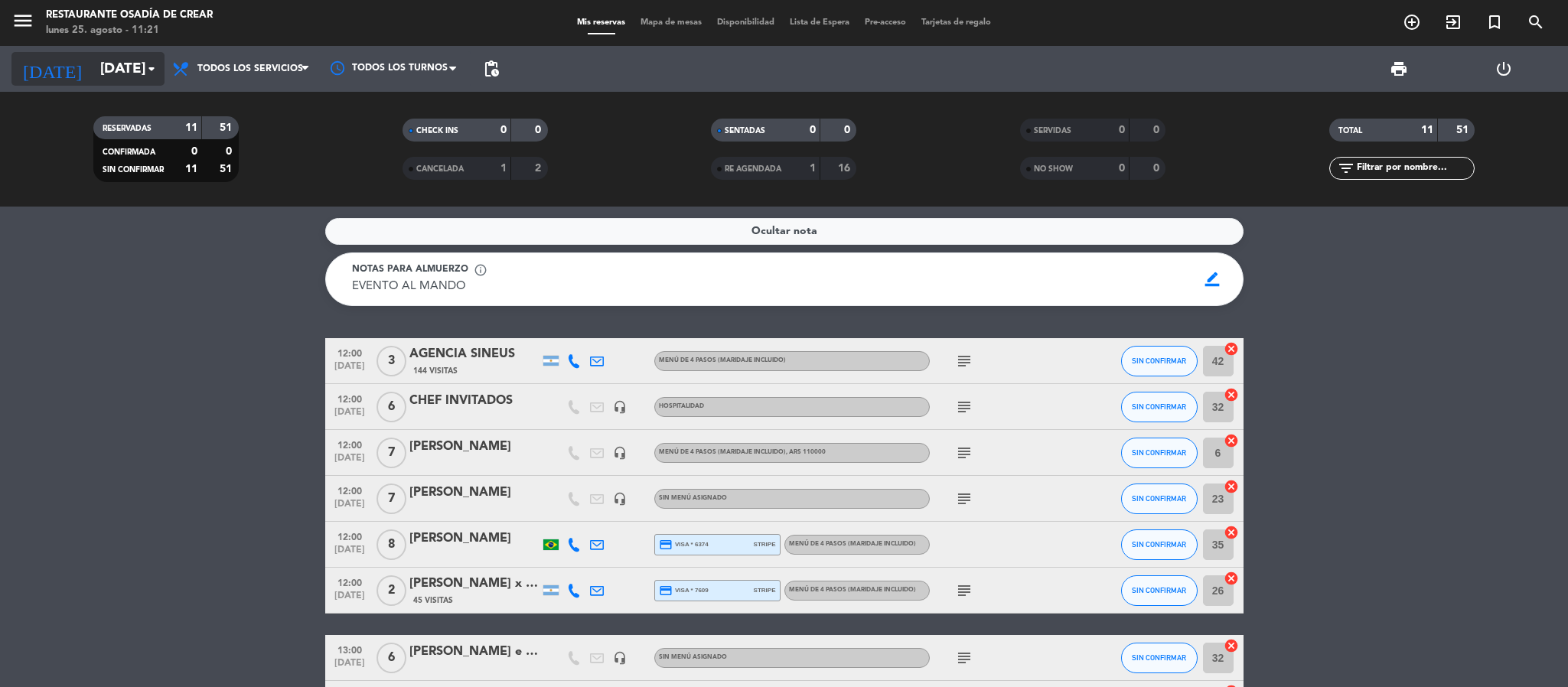
click at [145, 59] on icon "arrow_drop_down" at bounding box center [152, 68] width 19 height 19
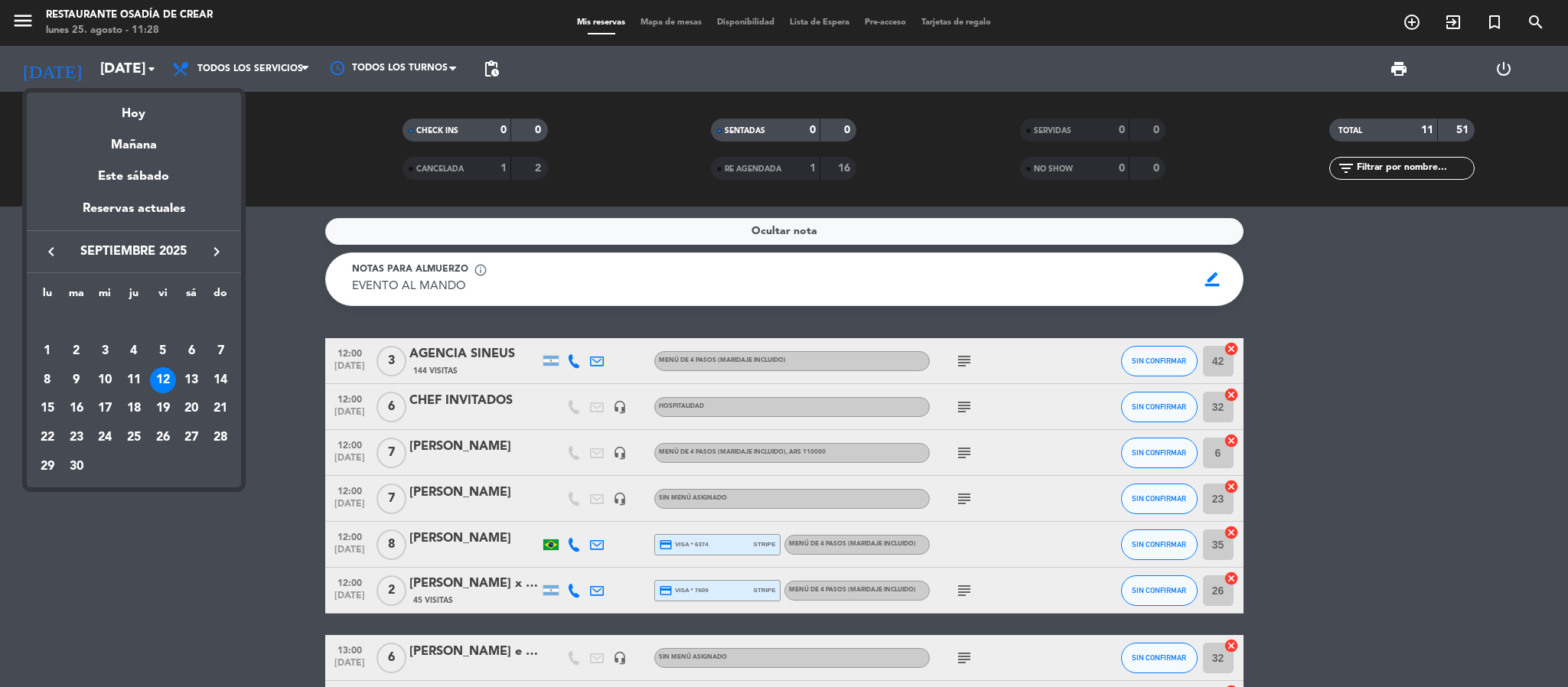
click at [299, 163] on div at bounding box center [784, 343] width 1568 height 687
